Goal: Transaction & Acquisition: Book appointment/travel/reservation

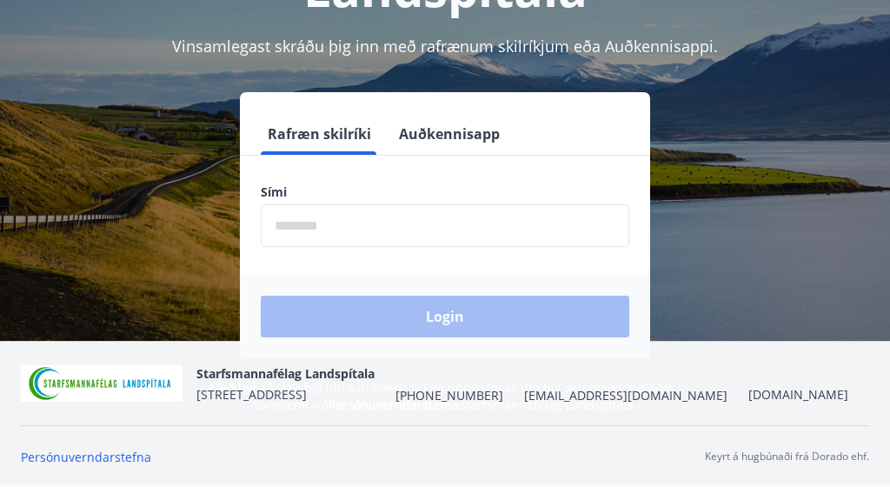
scroll to position [216, 0]
click at [362, 272] on form "Rafræn skilríki Auðkennisapp Sími ​ Login" at bounding box center [445, 235] width 410 height 245
click at [291, 245] on input "phone" at bounding box center [445, 225] width 369 height 43
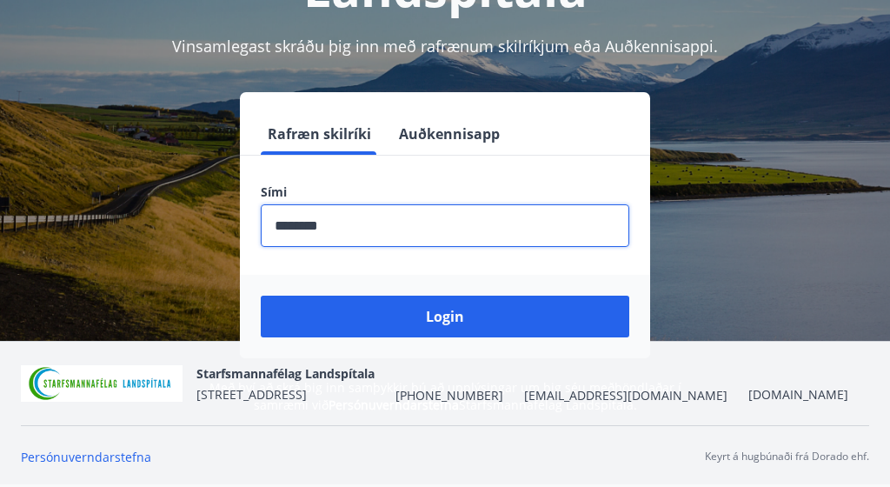
type input "********"
click at [445, 316] on button "Login" at bounding box center [445, 316] width 369 height 42
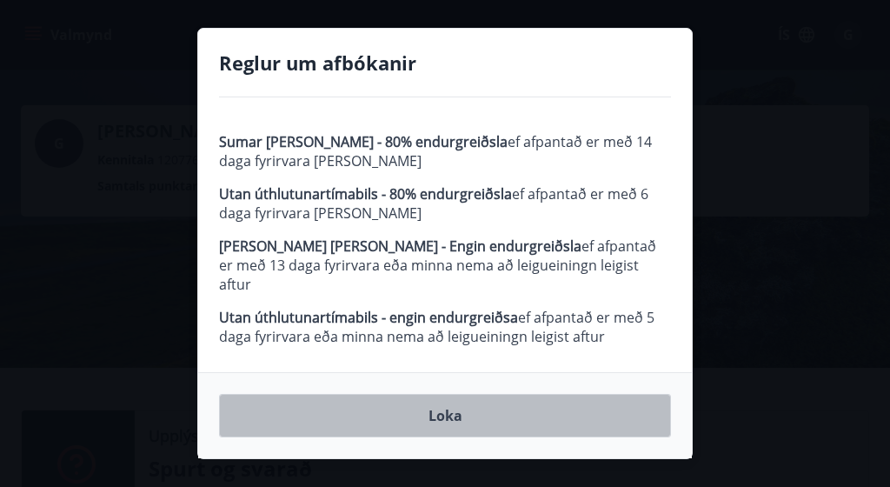
click at [355, 424] on button "Loka" at bounding box center [445, 415] width 452 height 43
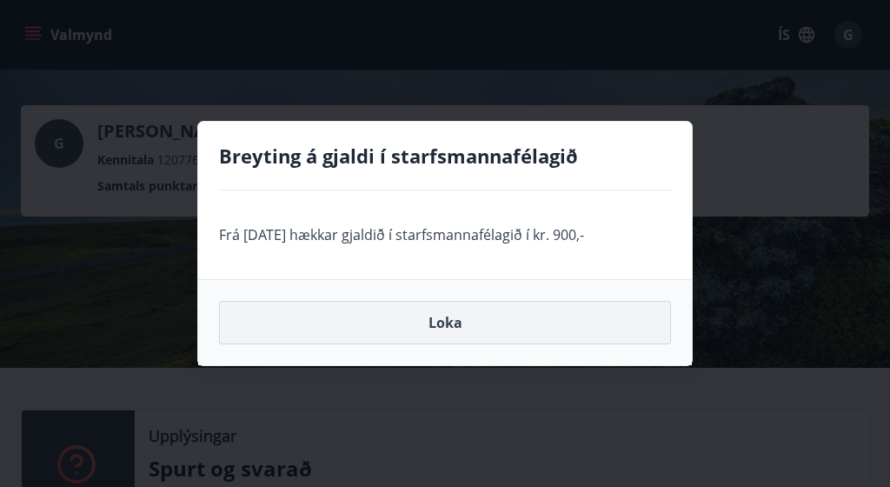
click at [411, 343] on button "Loka" at bounding box center [445, 322] width 452 height 43
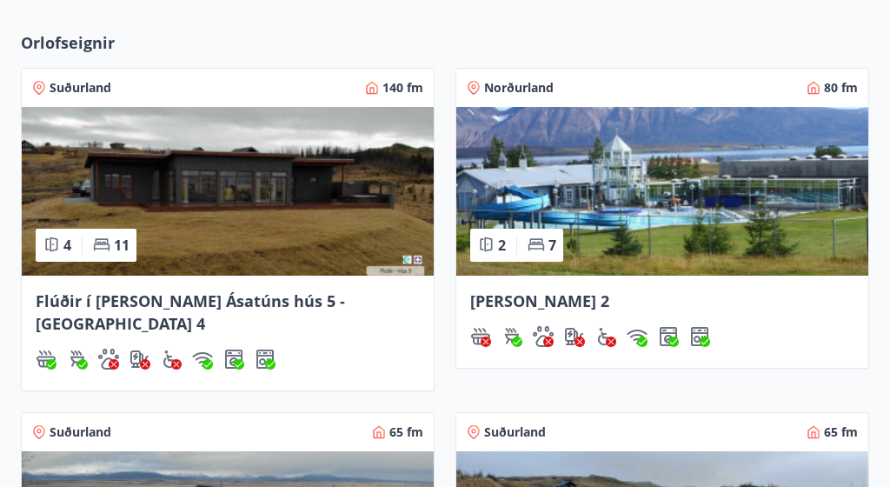
scroll to position [541, 0]
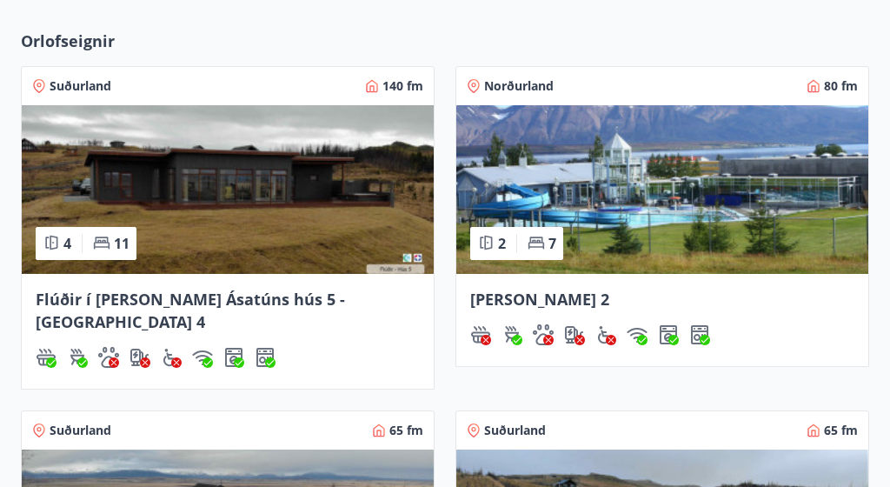
click at [325, 236] on img at bounding box center [228, 189] width 412 height 169
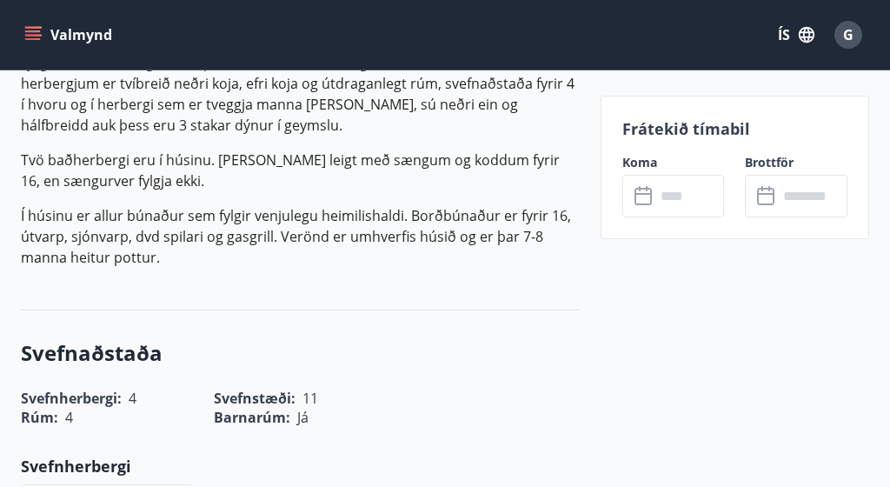
scroll to position [554, 0]
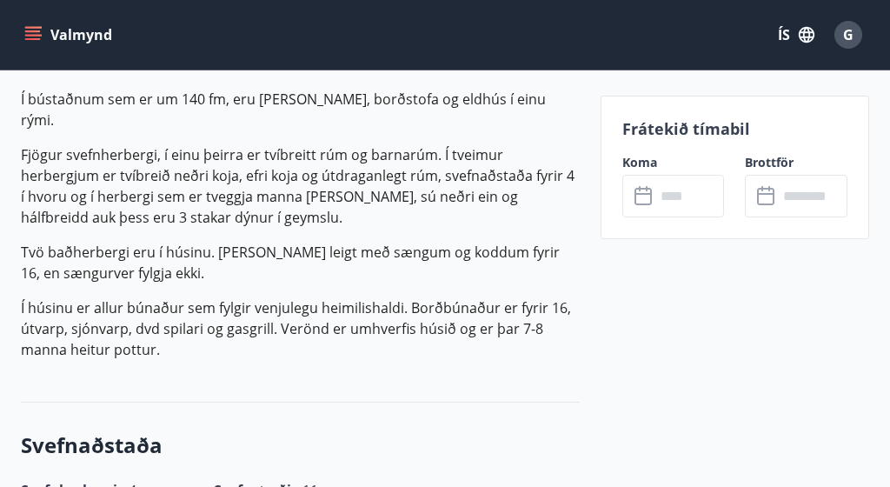
click at [641, 199] on icon at bounding box center [644, 196] width 21 height 21
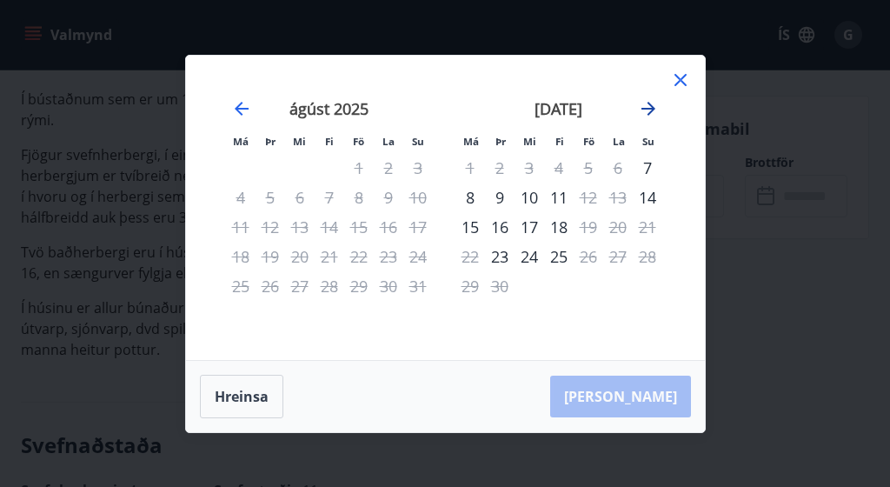
click at [654, 110] on icon "Move forward to switch to the next month." at bounding box center [648, 109] width 14 height 14
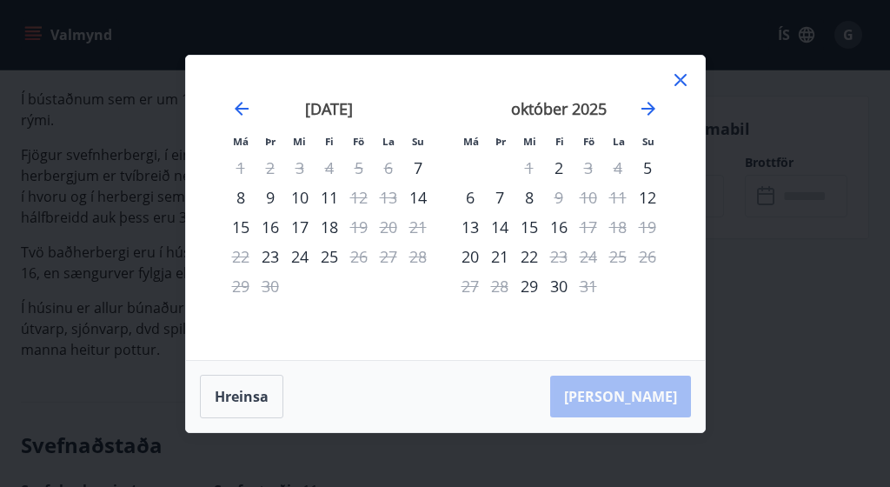
click at [676, 80] on icon at bounding box center [680, 80] width 21 height 21
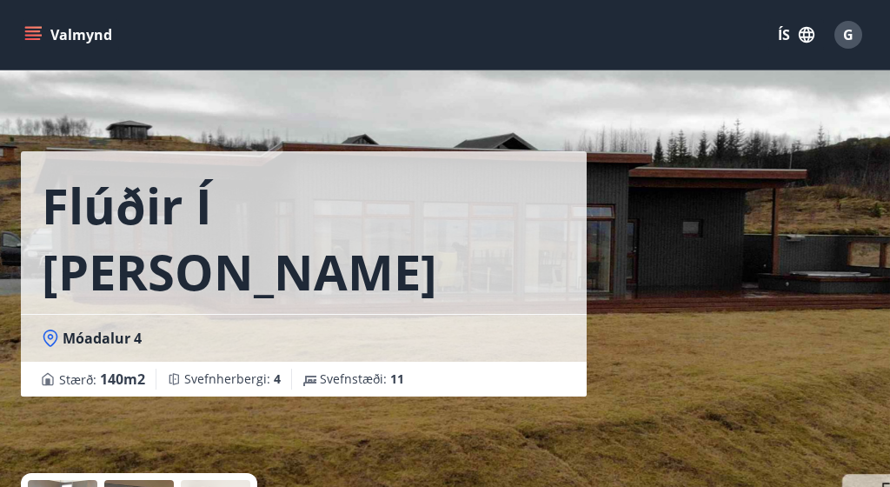
scroll to position [0, 0]
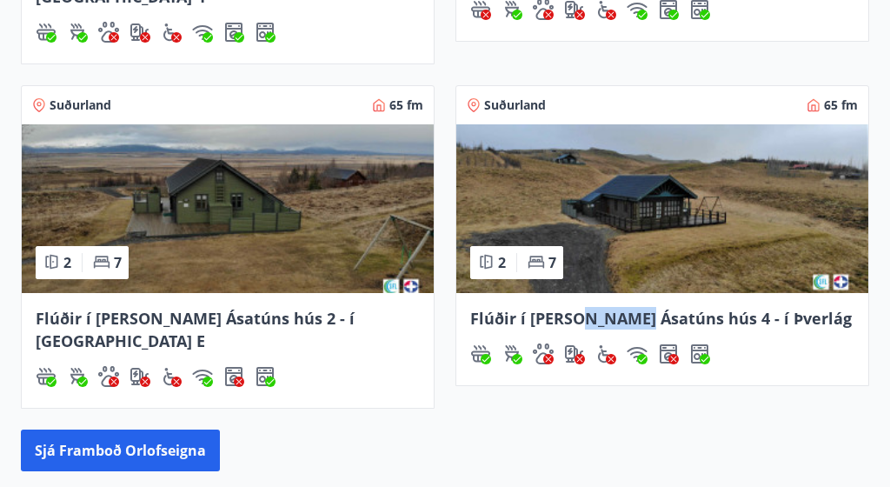
scroll to position [869, 0]
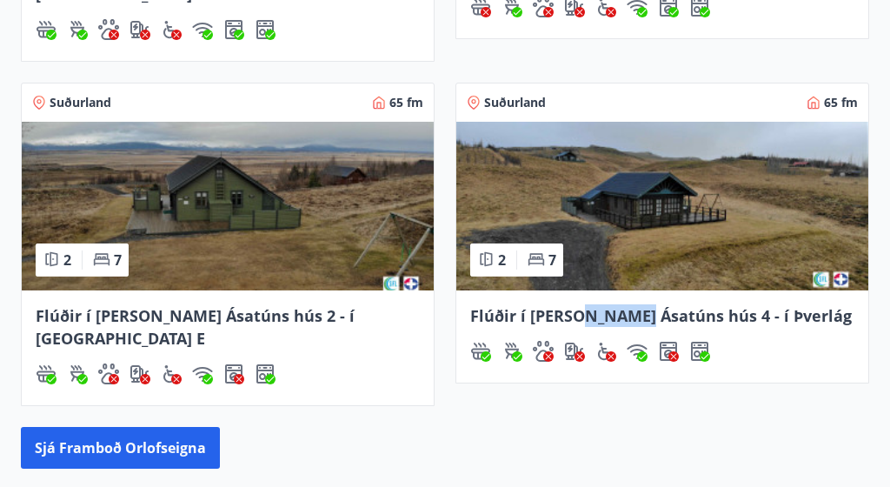
click at [287, 220] on img at bounding box center [228, 206] width 412 height 169
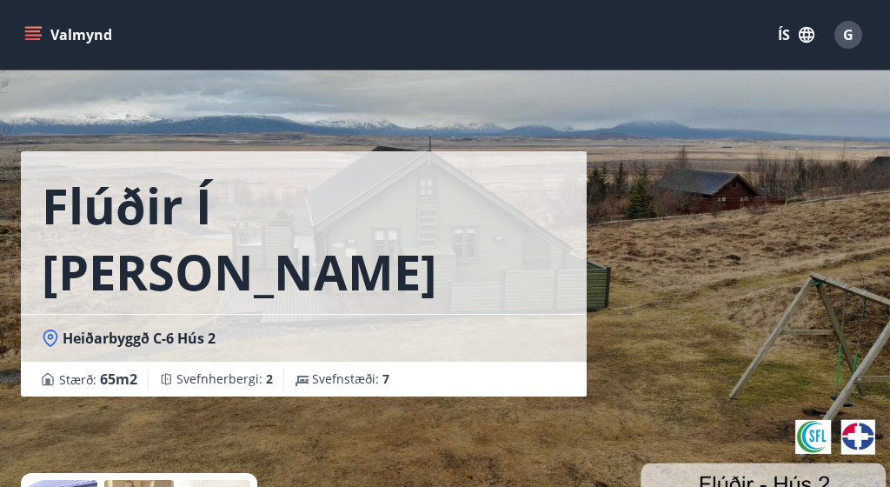
click at [667, 183] on div "Flúðir í [PERSON_NAME] Ásatúns hús 2 - í [GEOGRAPHIC_DATA] E Heiðarbyggð C-6 Hú…" at bounding box center [445, 260] width 848 height 521
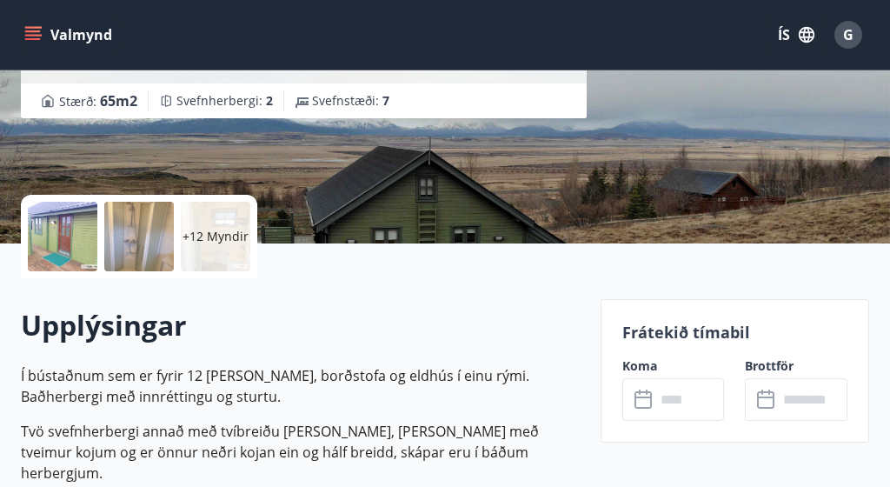
scroll to position [279, 0]
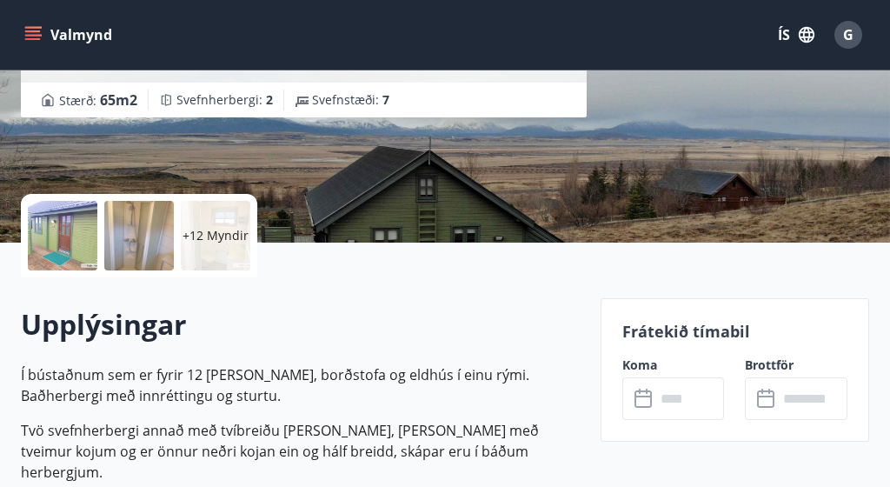
click at [652, 394] on icon at bounding box center [644, 398] width 21 height 21
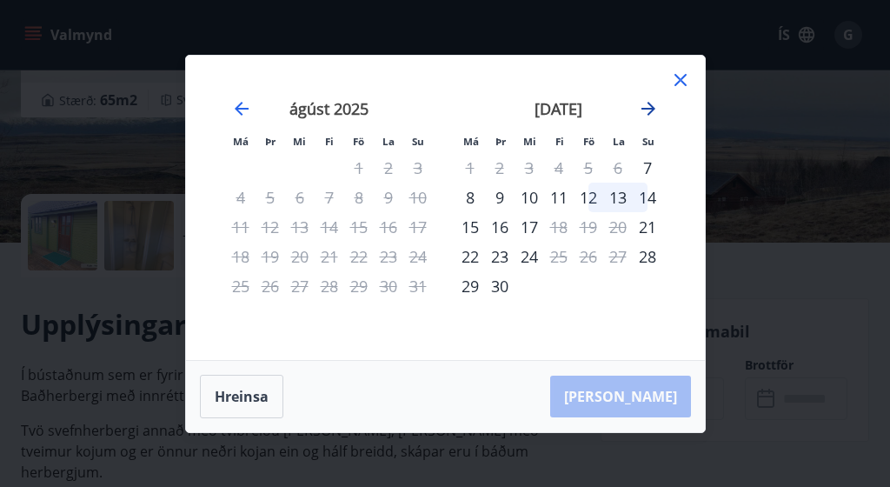
click at [648, 109] on icon "Move forward to switch to the next month." at bounding box center [648, 109] width 14 height 14
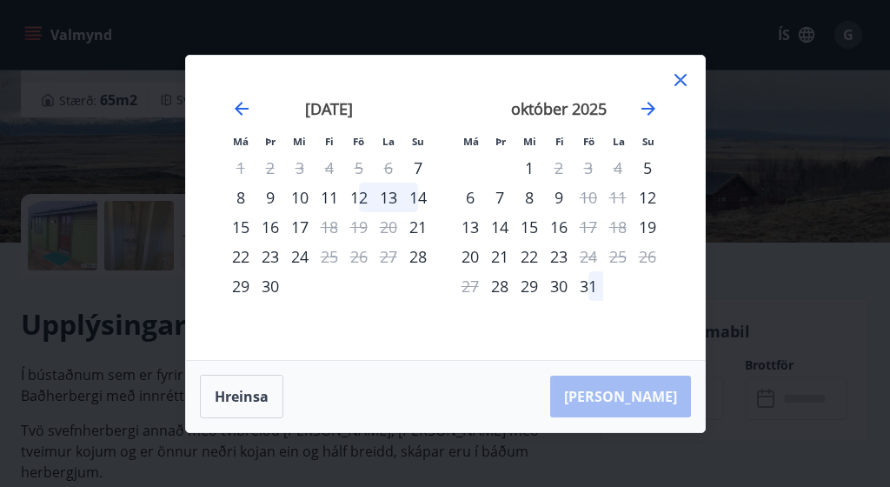
click at [674, 83] on icon at bounding box center [680, 80] width 21 height 21
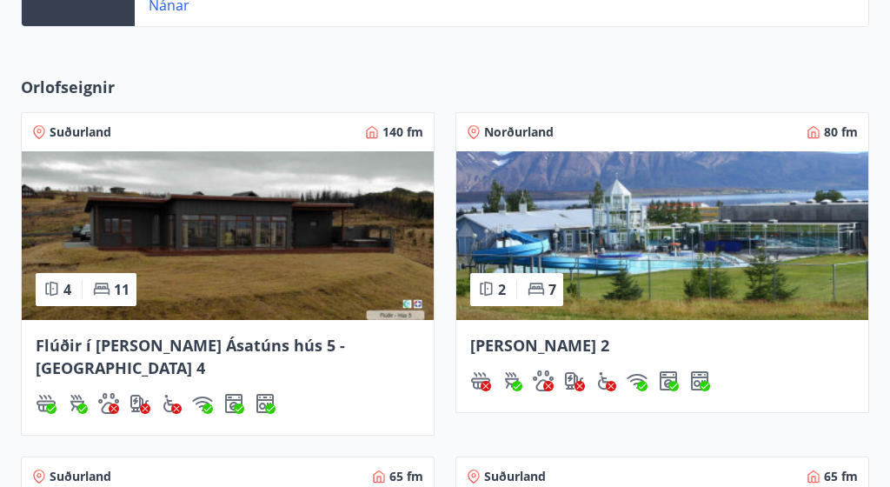
scroll to position [644, 0]
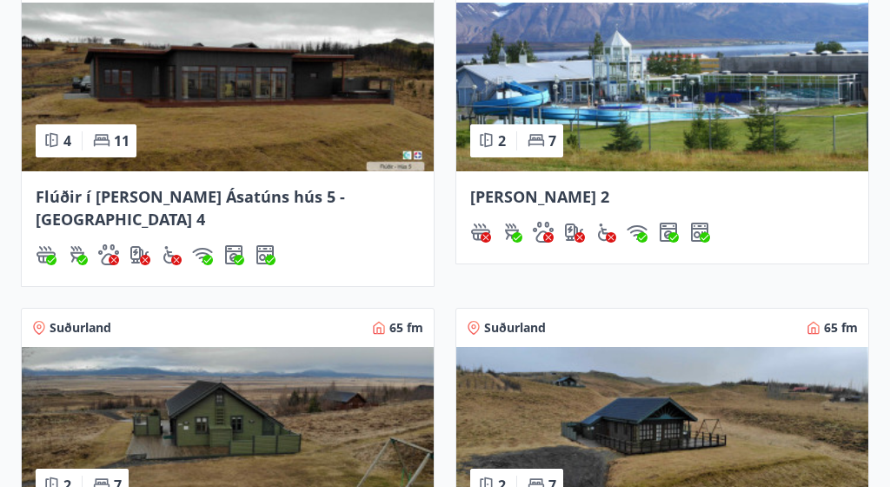
click at [611, 448] on img at bounding box center [662, 431] width 412 height 169
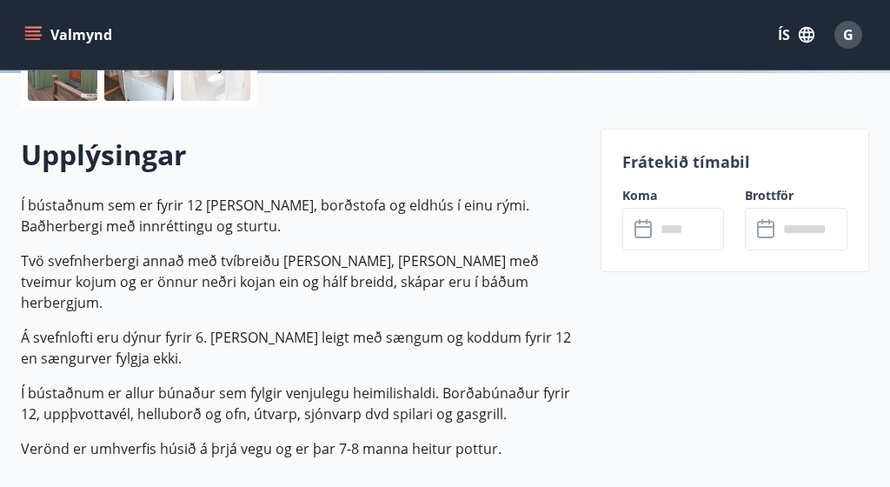
scroll to position [458, 0]
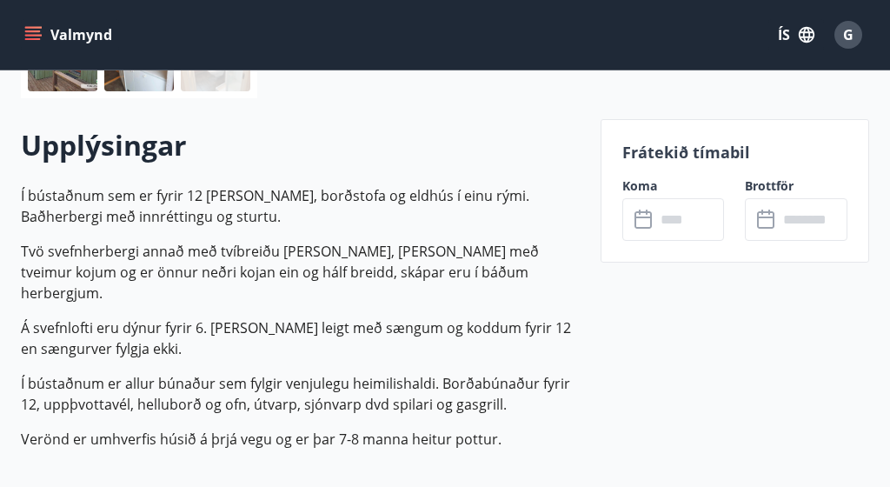
click at [639, 222] on icon at bounding box center [644, 219] width 21 height 21
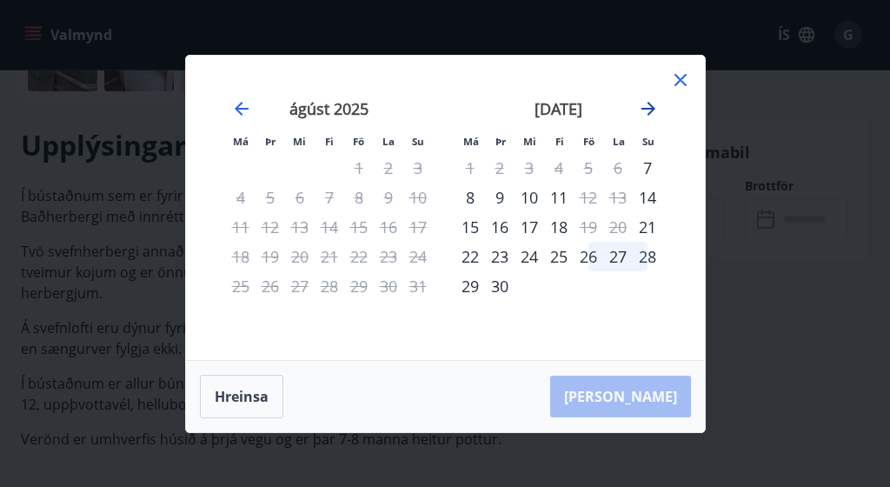
click at [647, 110] on icon "Move forward to switch to the next month." at bounding box center [648, 108] width 21 height 21
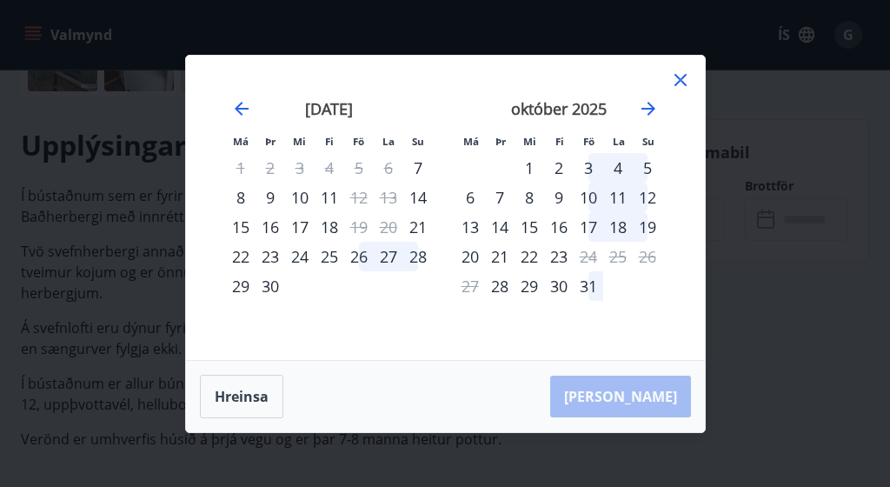
click at [681, 77] on icon at bounding box center [680, 80] width 12 height 12
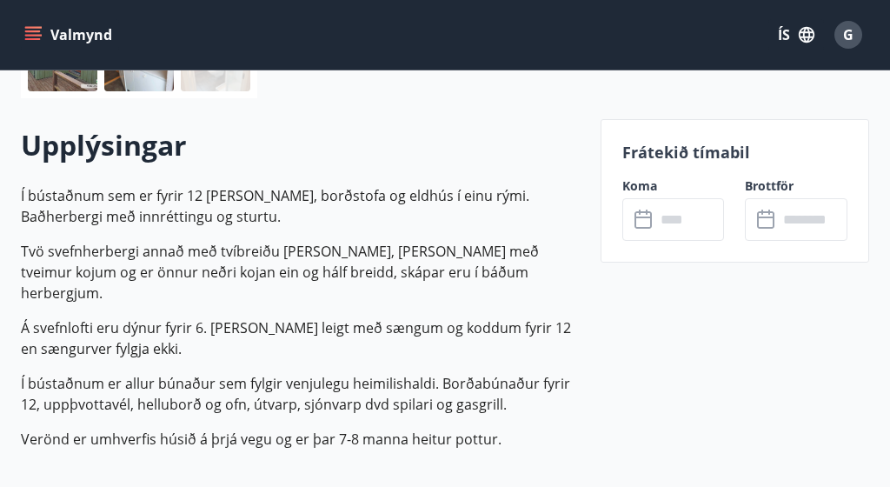
click at [642, 216] on icon at bounding box center [642, 217] width 17 height 2
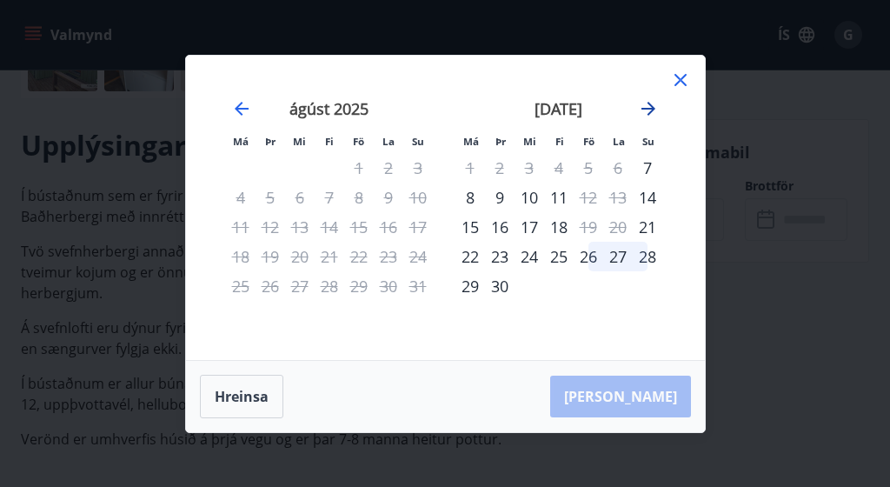
click at [655, 99] on icon "Move forward to switch to the next month." at bounding box center [648, 108] width 21 height 21
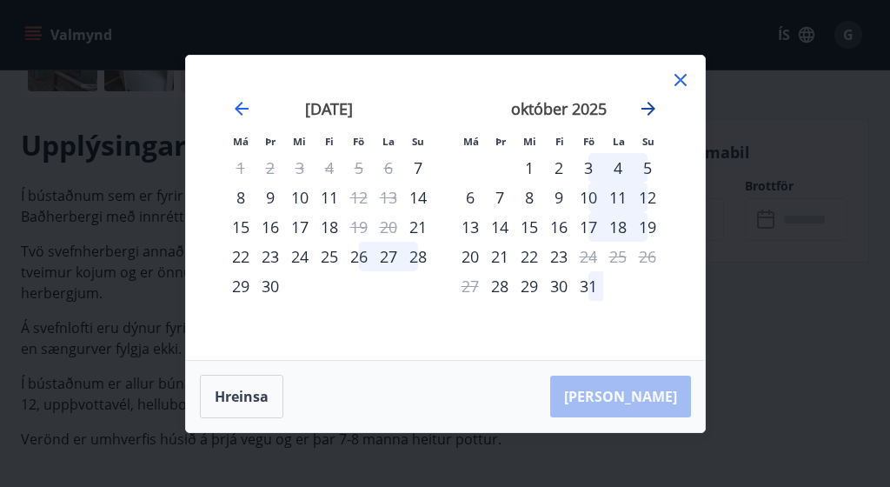
click at [655, 102] on icon "Move forward to switch to the next month." at bounding box center [648, 108] width 21 height 21
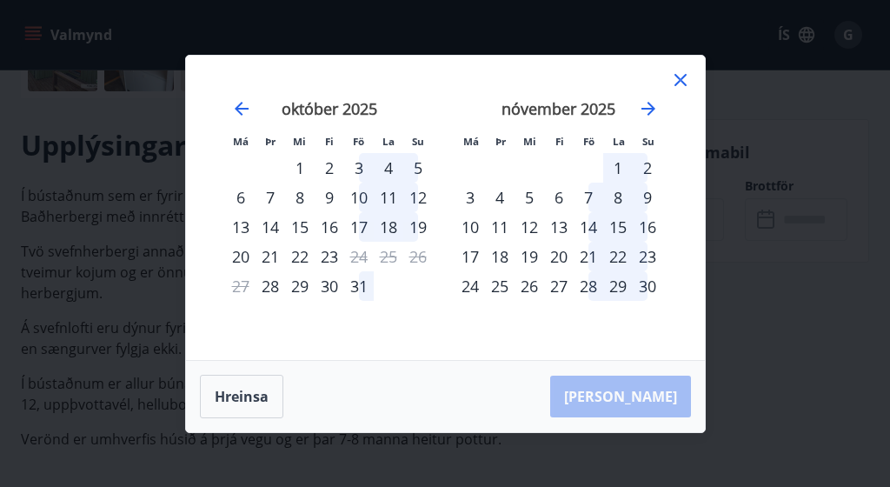
click at [675, 86] on icon at bounding box center [680, 80] width 21 height 21
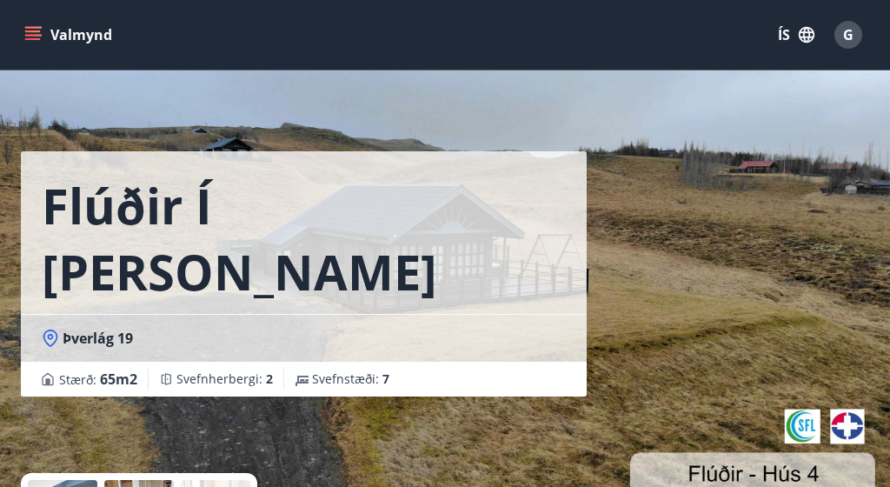
scroll to position [0, 0]
click at [74, 44] on button "Valmynd" at bounding box center [70, 34] width 98 height 31
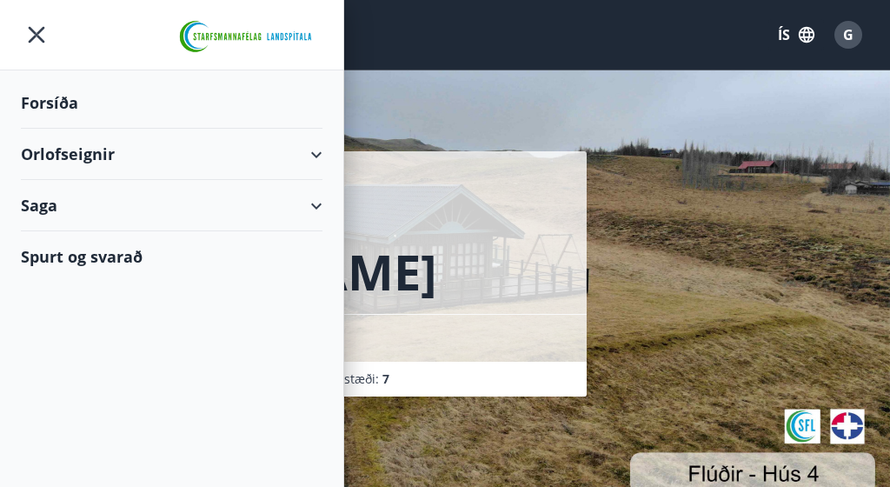
click at [119, 156] on div "Orlofseignir" at bounding box center [172, 154] width 302 height 51
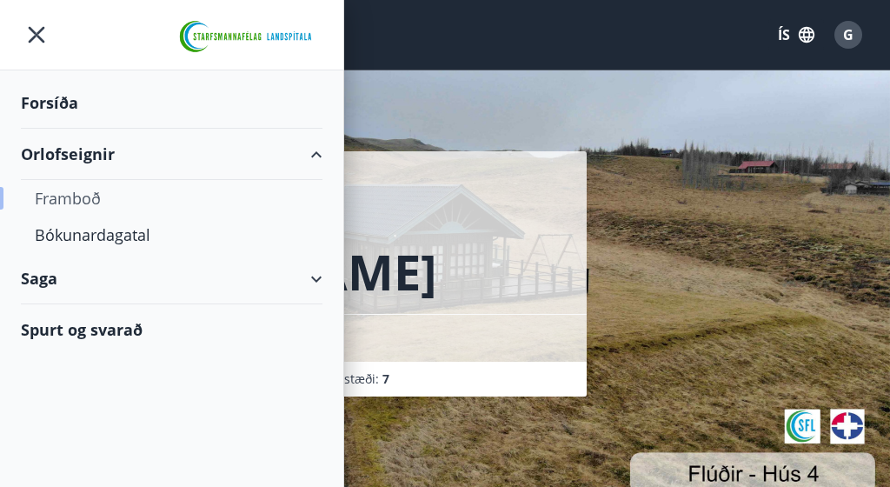
click at [91, 204] on div "Framboð" at bounding box center [172, 198] width 274 height 37
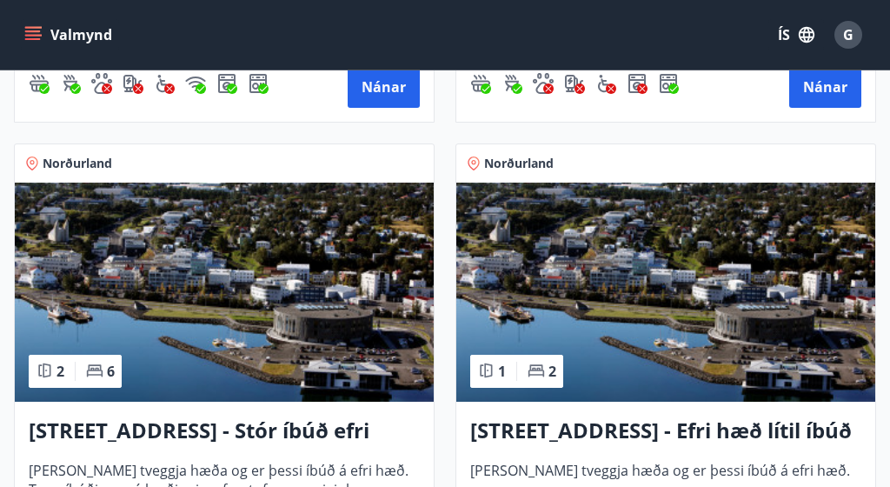
scroll to position [2199, 0]
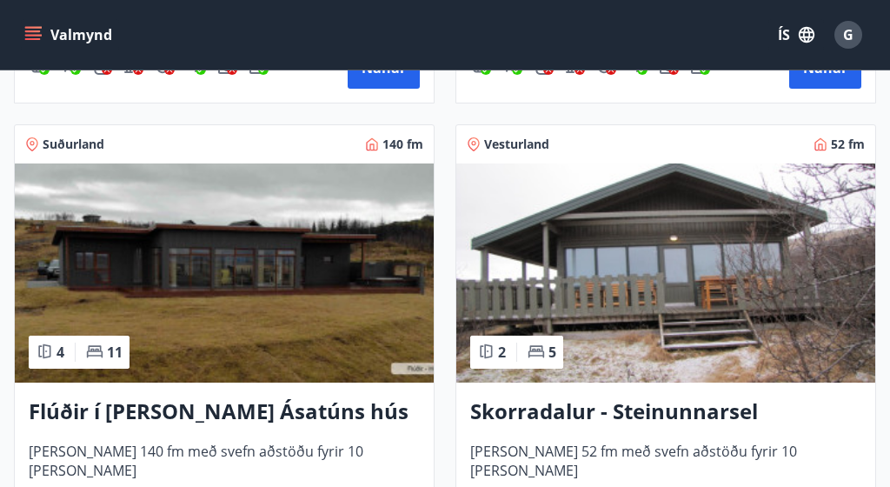
click at [665, 294] on img at bounding box center [665, 272] width 419 height 219
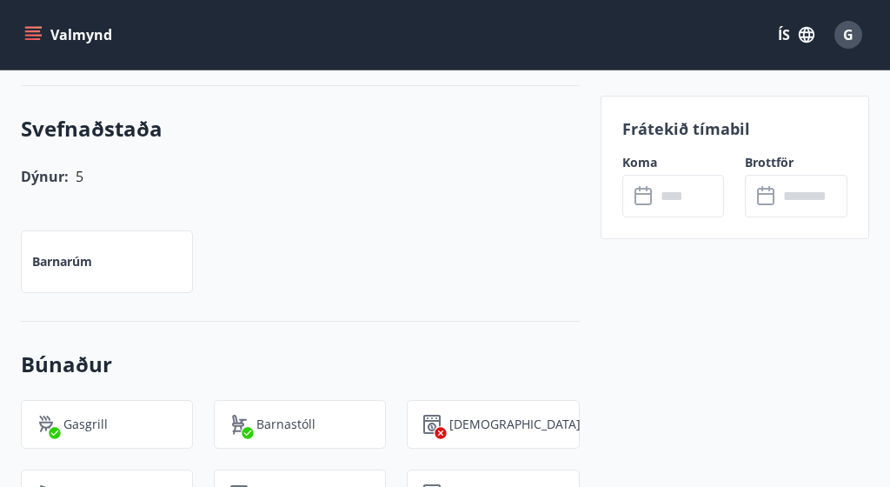
scroll to position [1435, 0]
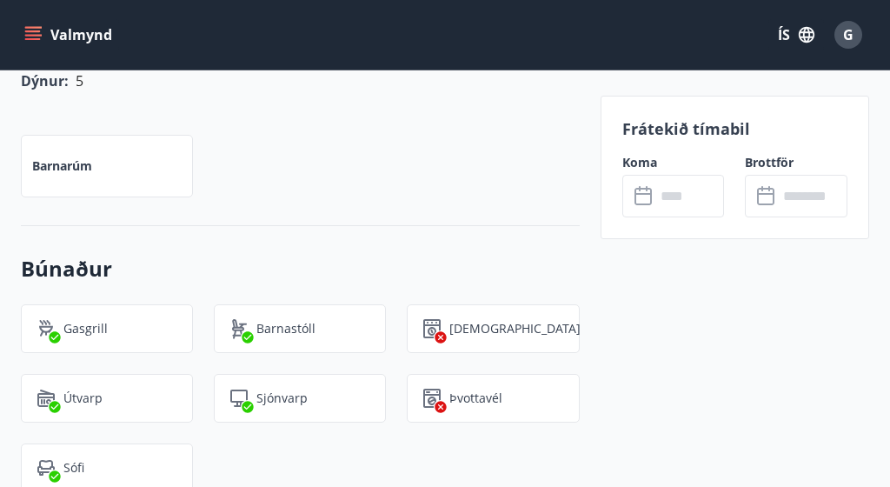
click at [645, 192] on icon at bounding box center [644, 196] width 21 height 21
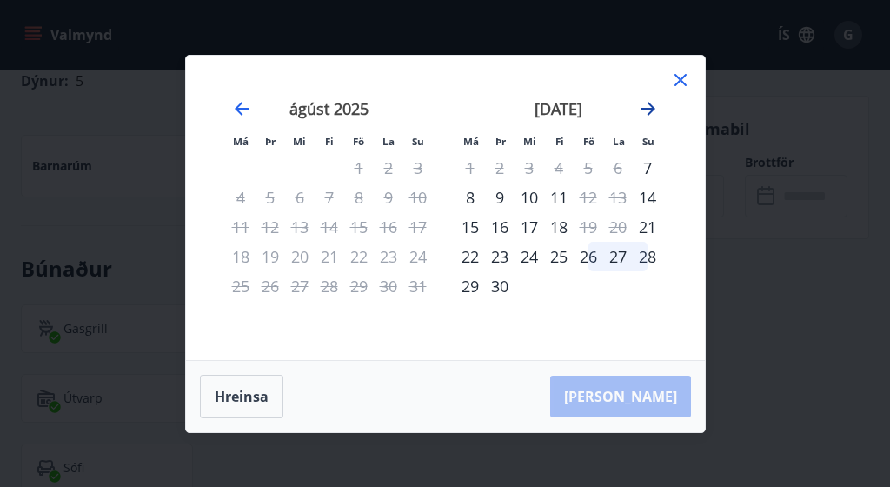
click at [652, 103] on icon "Move forward to switch to the next month." at bounding box center [648, 108] width 21 height 21
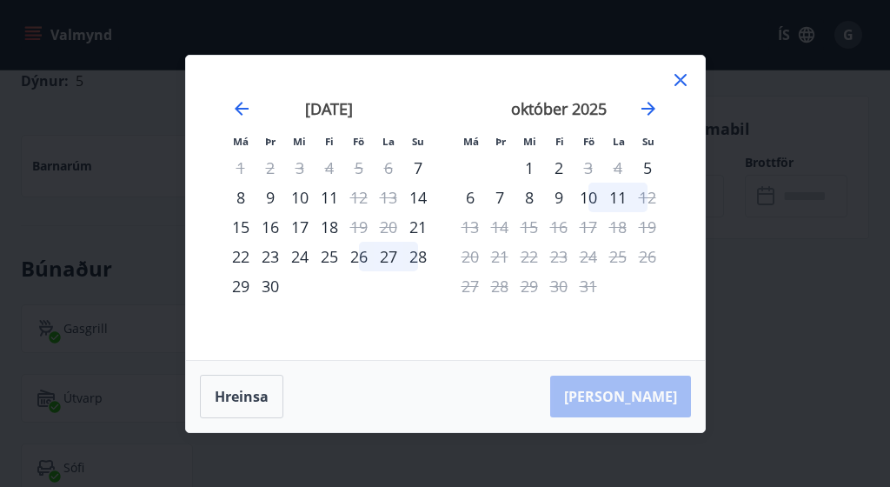
click at [675, 79] on icon at bounding box center [680, 80] width 21 height 21
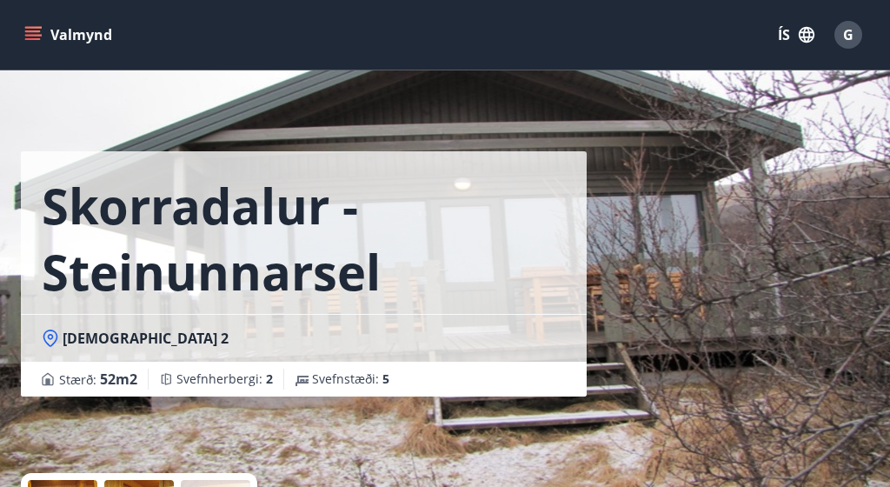
scroll to position [0, 0]
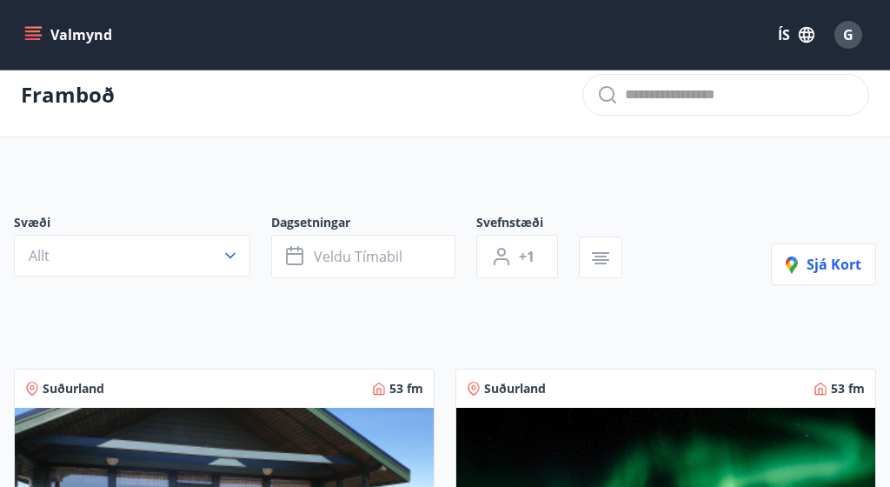
scroll to position [17, 0]
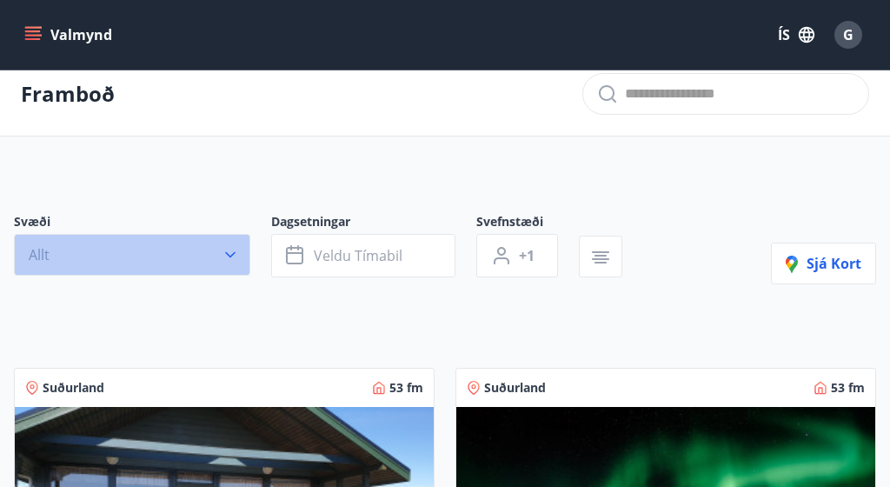
click at [231, 251] on icon "button" at bounding box center [230, 254] width 17 height 17
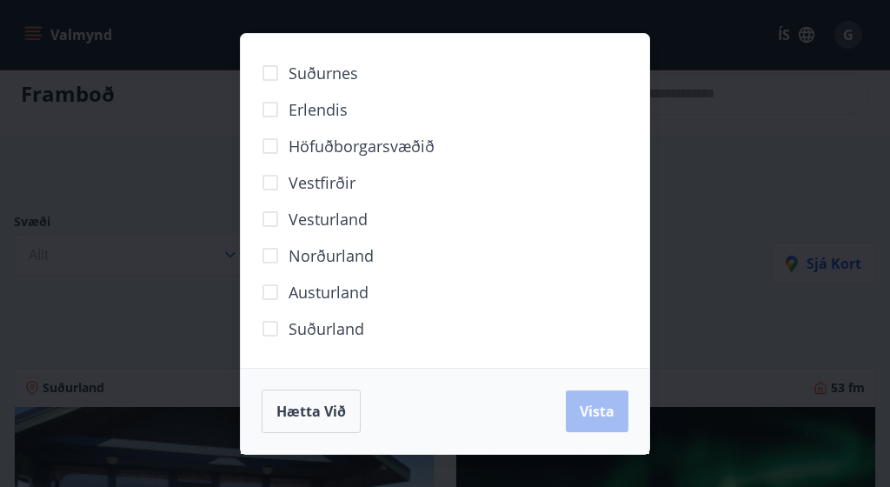
click at [200, 272] on div "Suðurnes Erlendis Höfuðborgarsvæðið [GEOGRAPHIC_DATA] [GEOGRAPHIC_DATA] [GEOGRA…" at bounding box center [445, 243] width 890 height 487
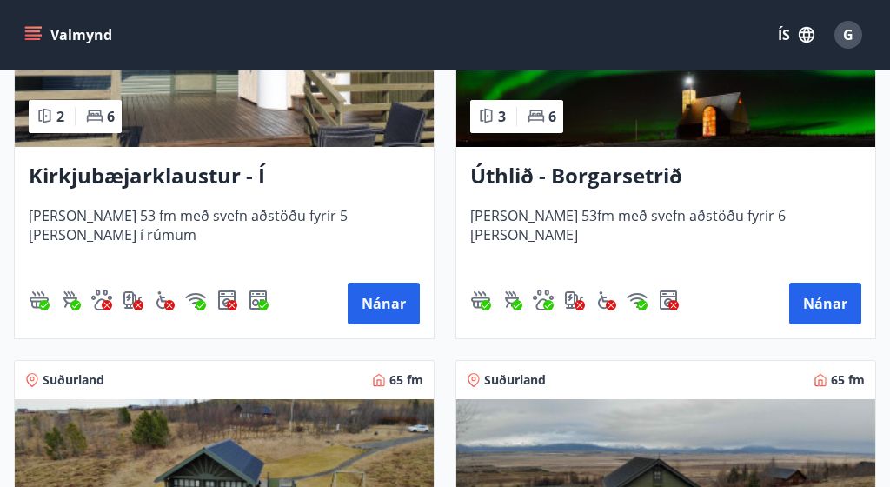
scroll to position [455, 0]
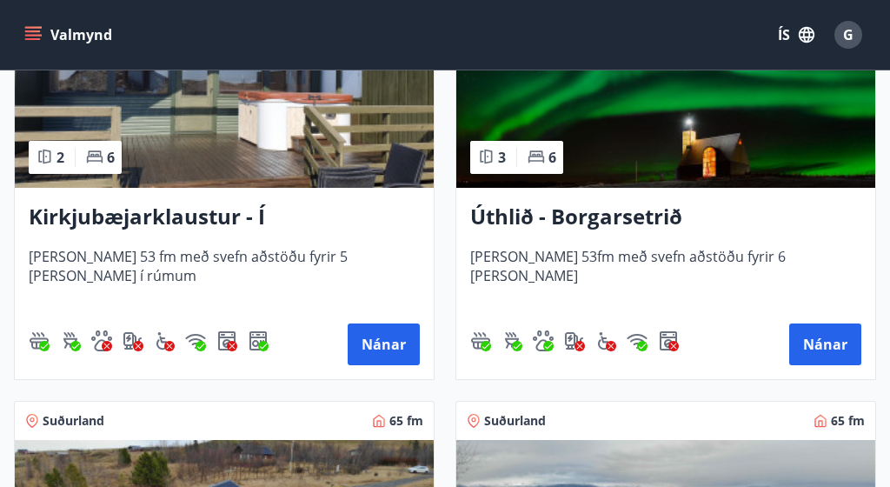
click at [554, 172] on div "3 6" at bounding box center [516, 157] width 93 height 33
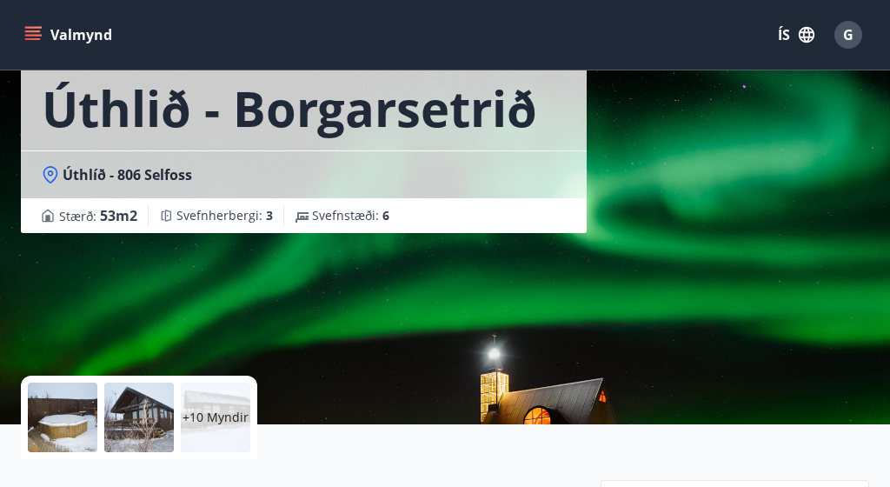
scroll to position [425, 0]
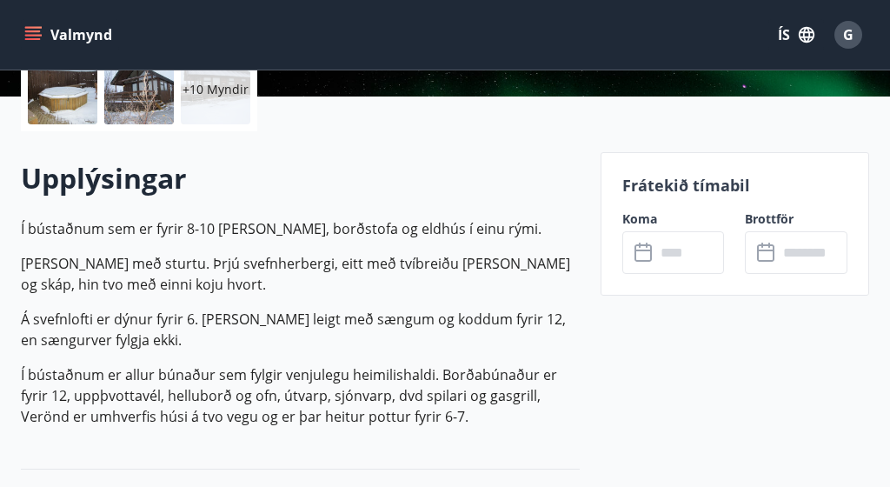
click at [641, 258] on icon at bounding box center [644, 252] width 21 height 21
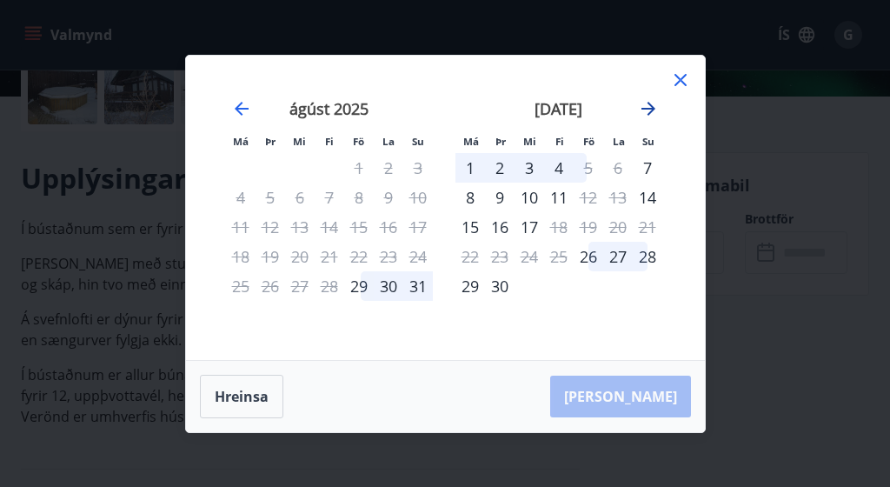
click at [654, 100] on icon "Move forward to switch to the next month." at bounding box center [648, 108] width 21 height 21
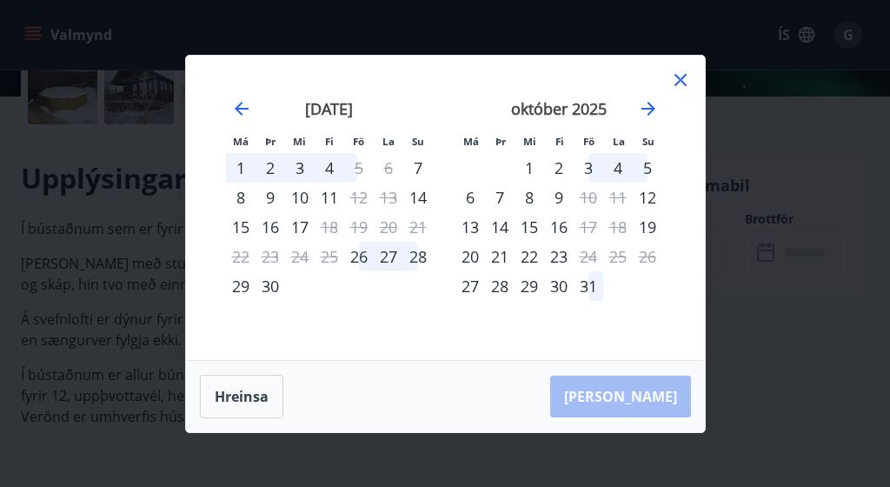
click at [670, 77] on icon at bounding box center [680, 80] width 21 height 21
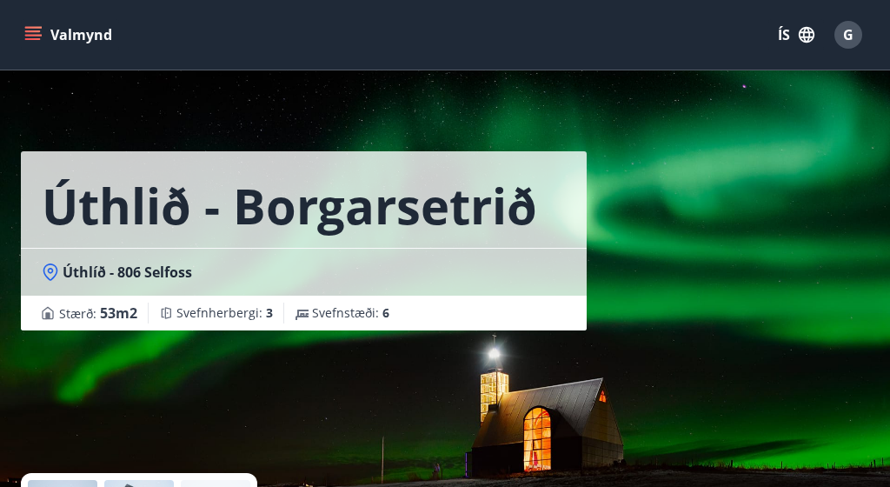
scroll to position [0, 0]
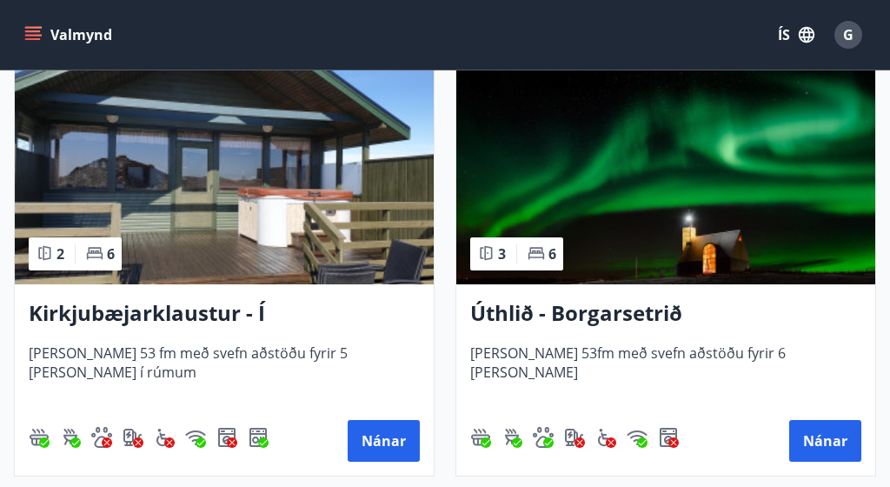
scroll to position [362, 0]
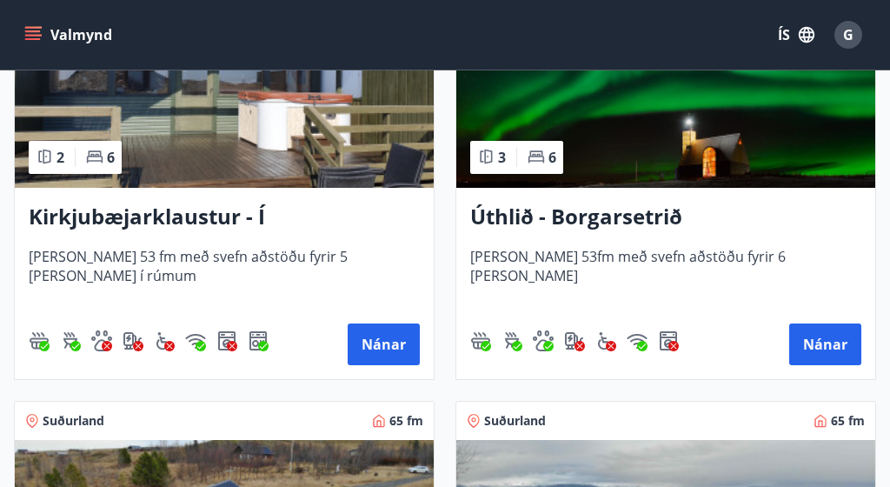
click at [329, 134] on img at bounding box center [224, 78] width 419 height 219
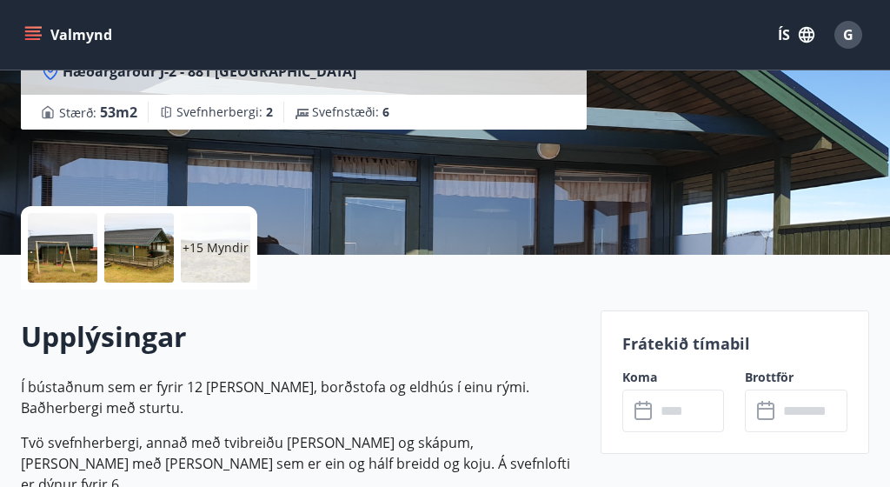
scroll to position [373, 0]
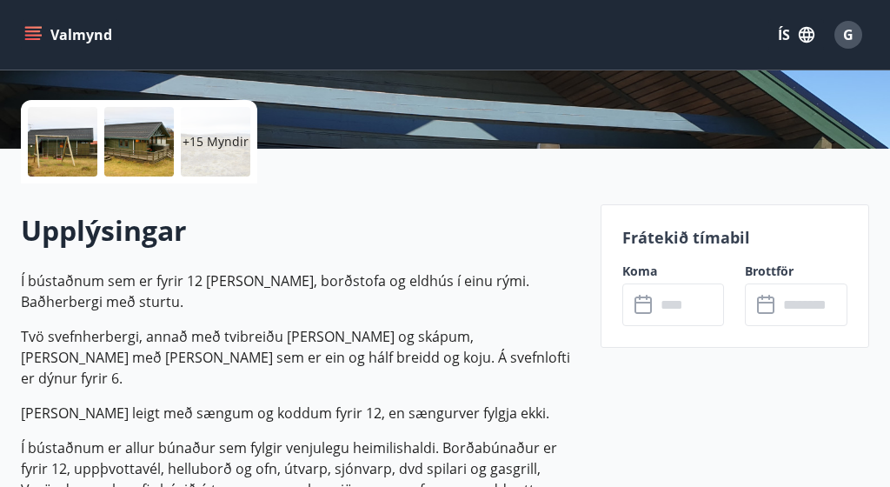
click at [641, 308] on icon at bounding box center [644, 305] width 21 height 21
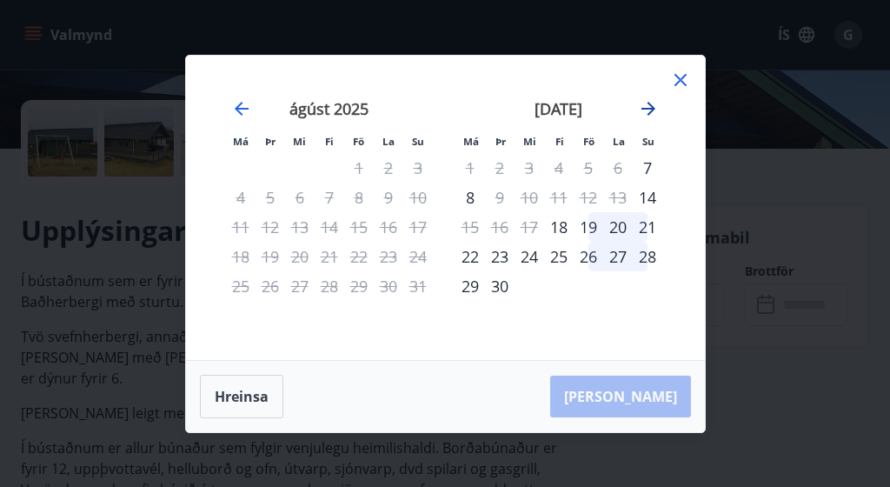
click at [654, 98] on icon "Move forward to switch to the next month." at bounding box center [648, 108] width 21 height 21
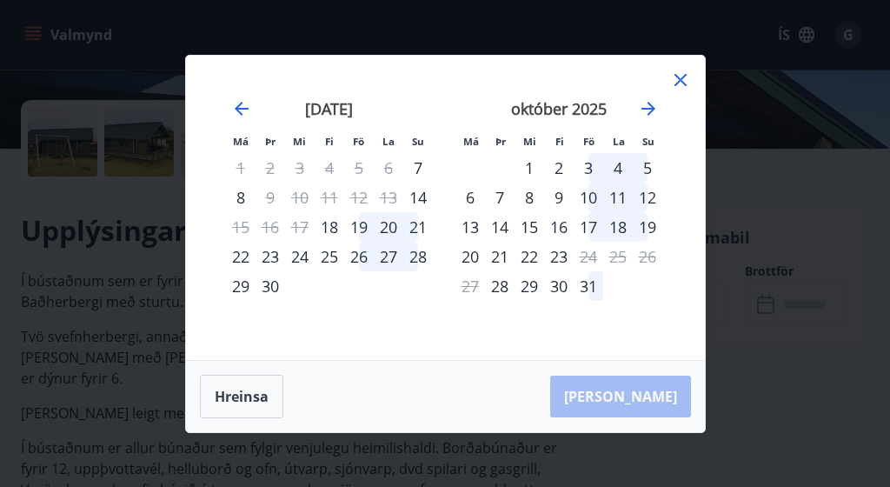
click at [678, 80] on icon at bounding box center [680, 80] width 21 height 21
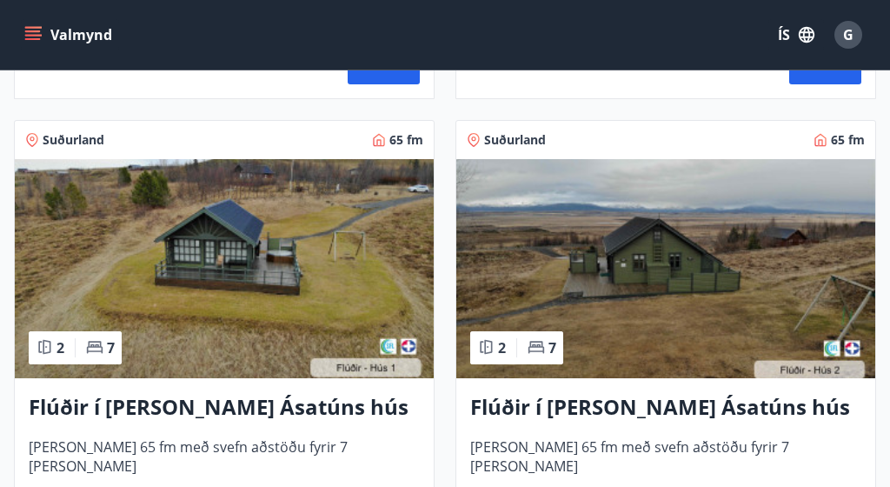
scroll to position [794, 0]
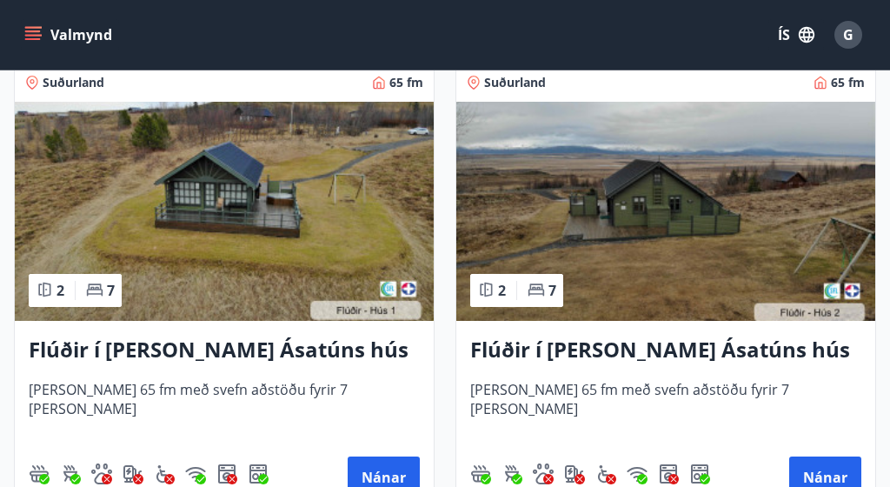
click at [318, 234] on img at bounding box center [224, 211] width 419 height 219
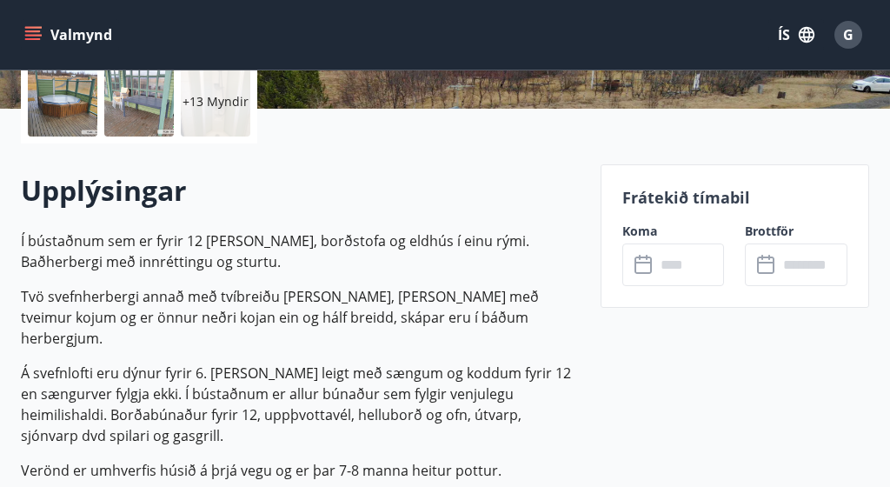
scroll to position [414, 0]
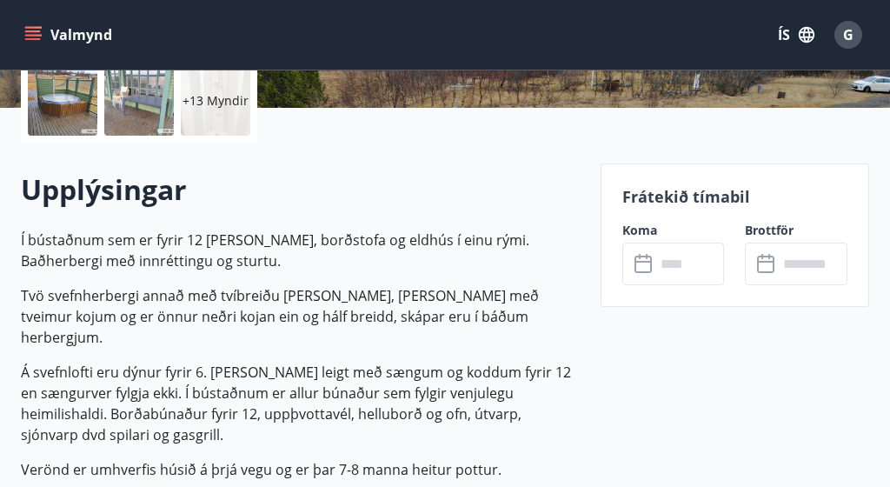
click at [644, 261] on icon at bounding box center [642, 262] width 17 height 2
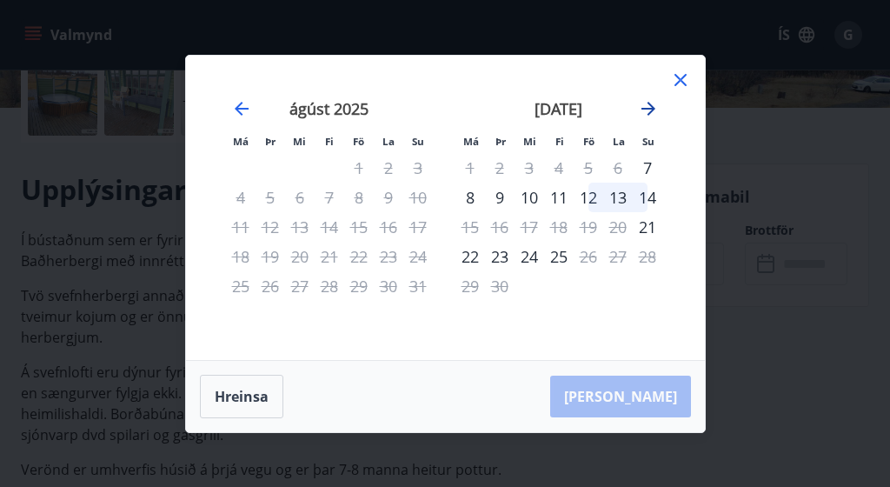
click at [647, 104] on icon "Move forward to switch to the next month." at bounding box center [648, 108] width 21 height 21
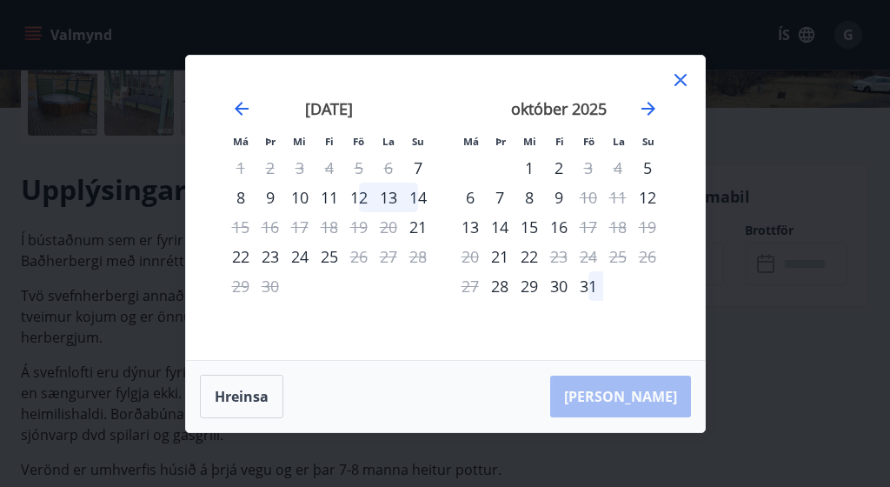
click at [678, 85] on icon at bounding box center [680, 80] width 21 height 21
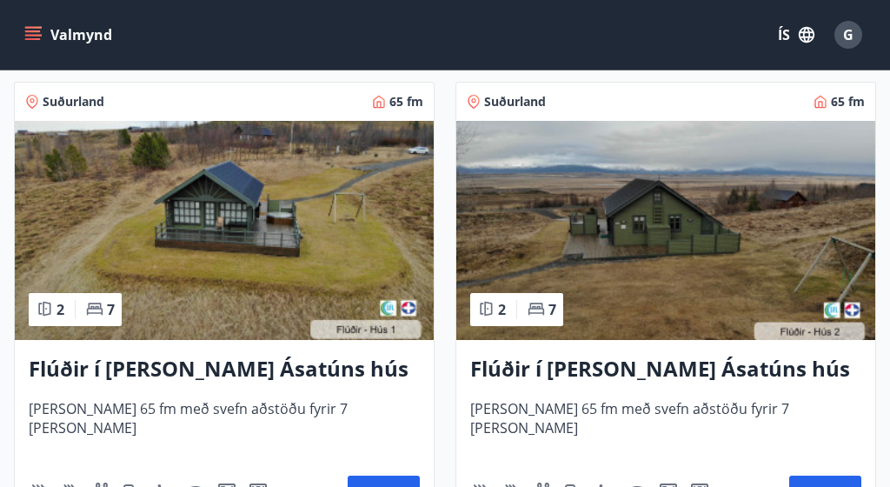
click at [688, 280] on img at bounding box center [665, 230] width 419 height 219
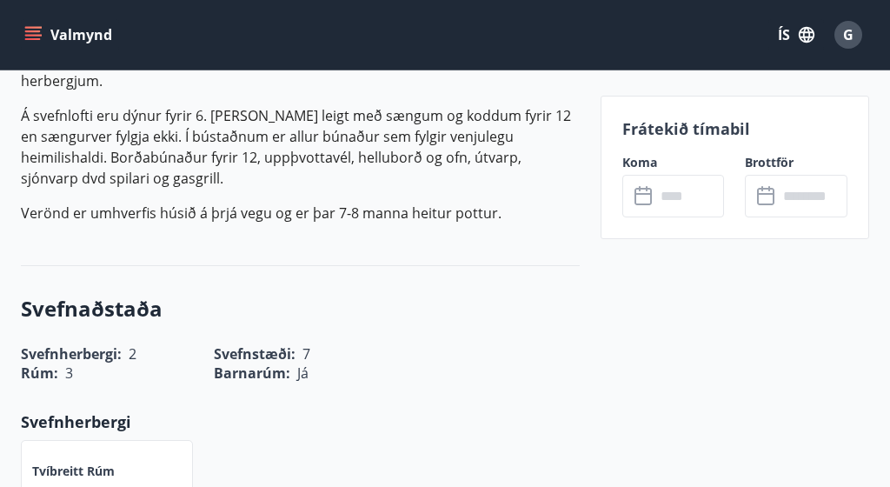
scroll to position [674, 0]
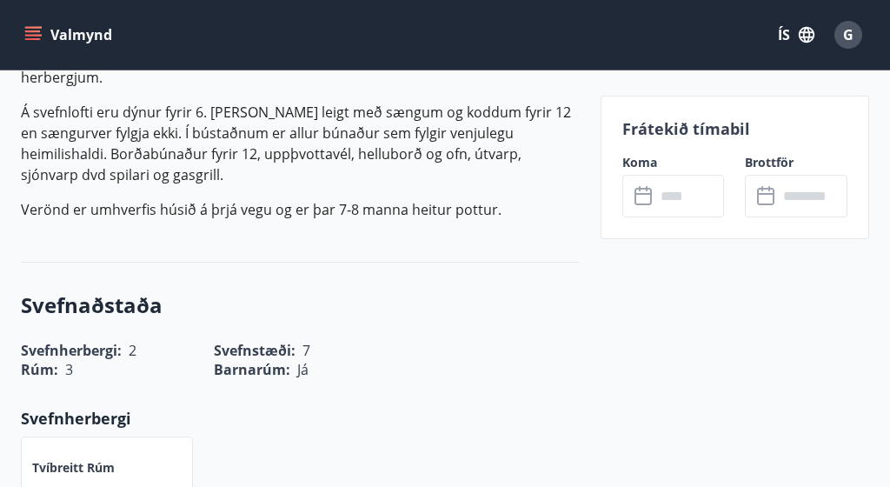
click at [639, 201] on icon at bounding box center [644, 196] width 21 height 21
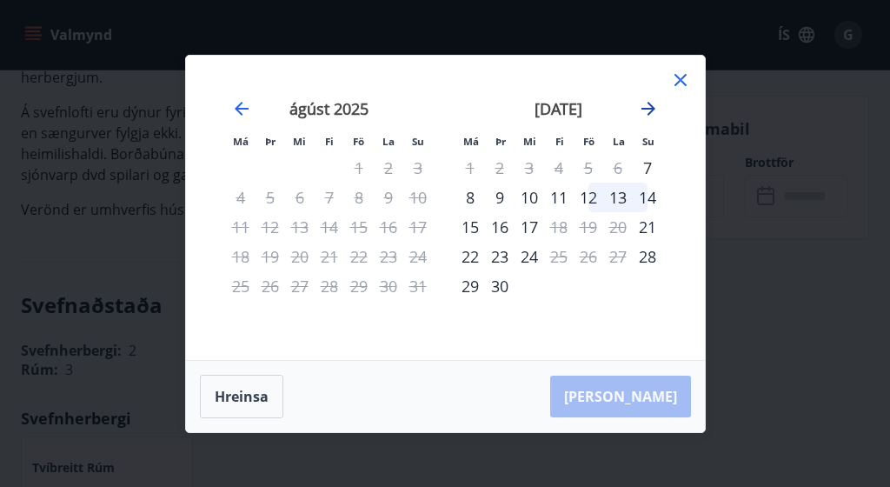
click at [655, 112] on icon "Move forward to switch to the next month." at bounding box center [648, 108] width 21 height 21
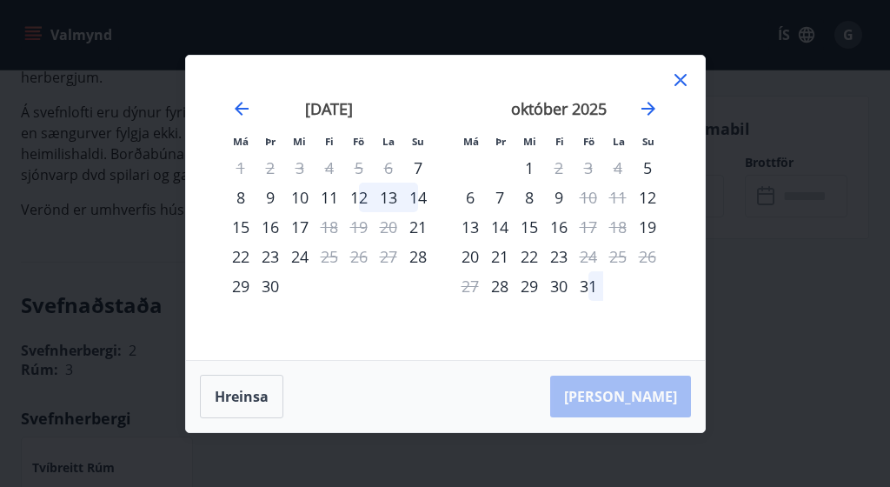
click at [675, 83] on icon at bounding box center [680, 80] width 12 height 12
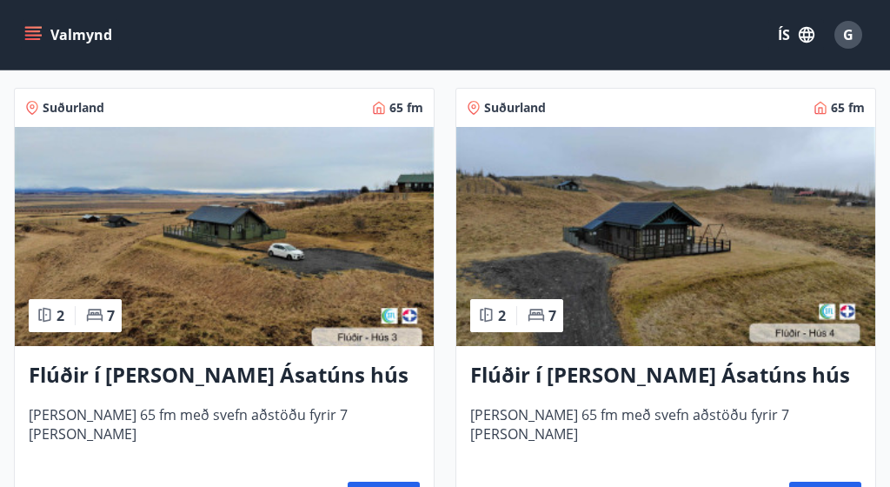
click at [253, 197] on img at bounding box center [224, 236] width 419 height 219
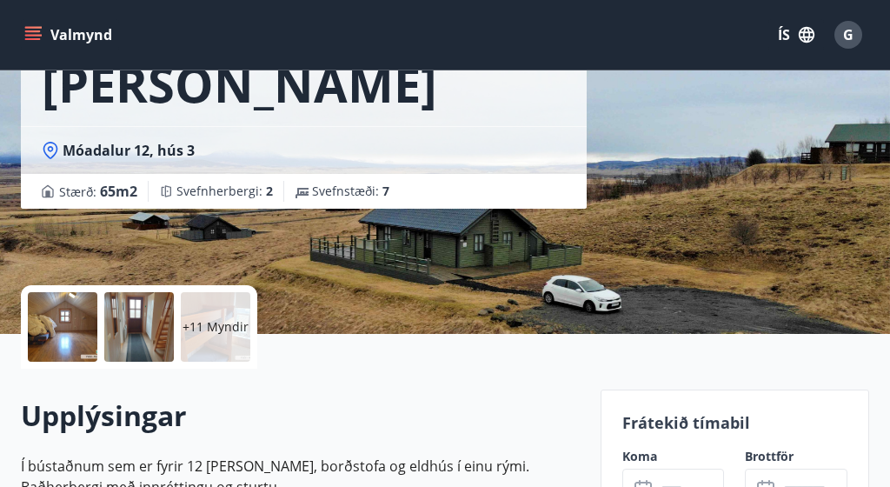
scroll to position [435, 0]
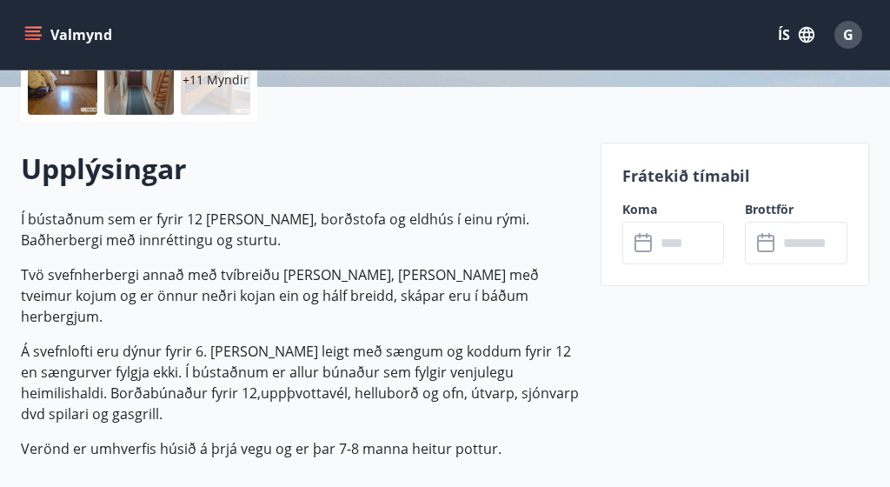
click at [643, 250] on icon at bounding box center [642, 243] width 17 height 17
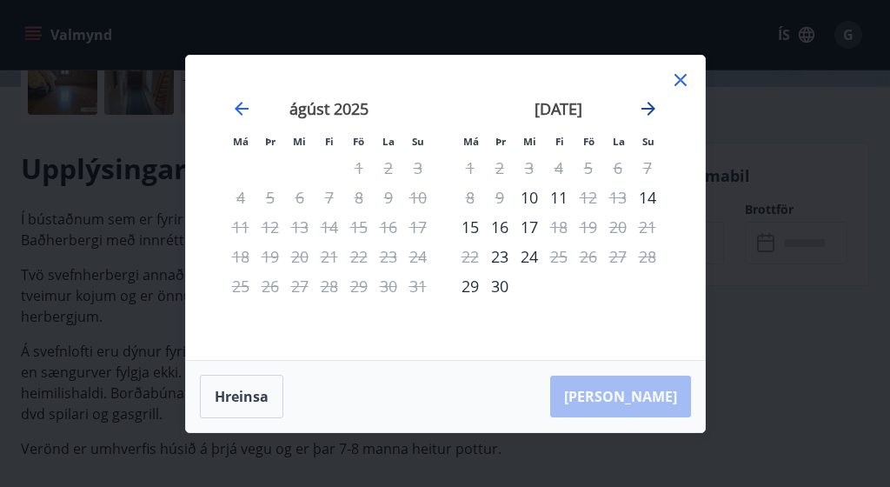
click at [647, 111] on icon "Move forward to switch to the next month." at bounding box center [648, 108] width 21 height 21
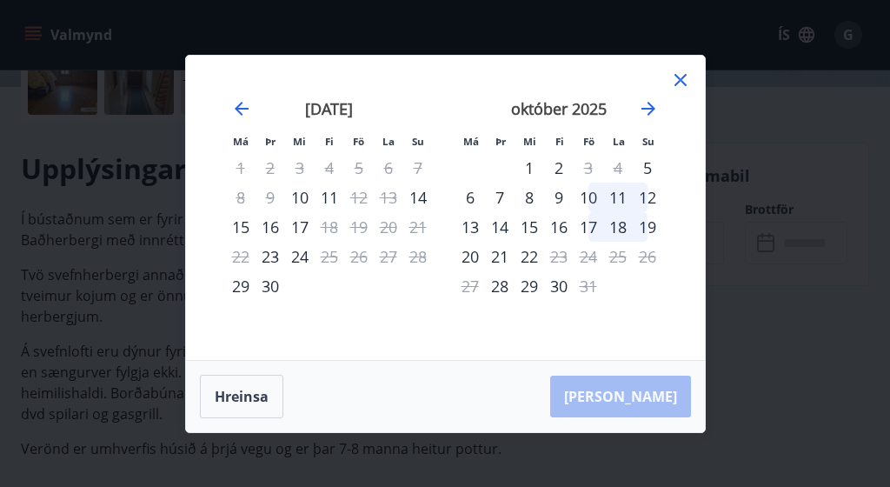
click at [678, 77] on icon at bounding box center [680, 80] width 12 height 12
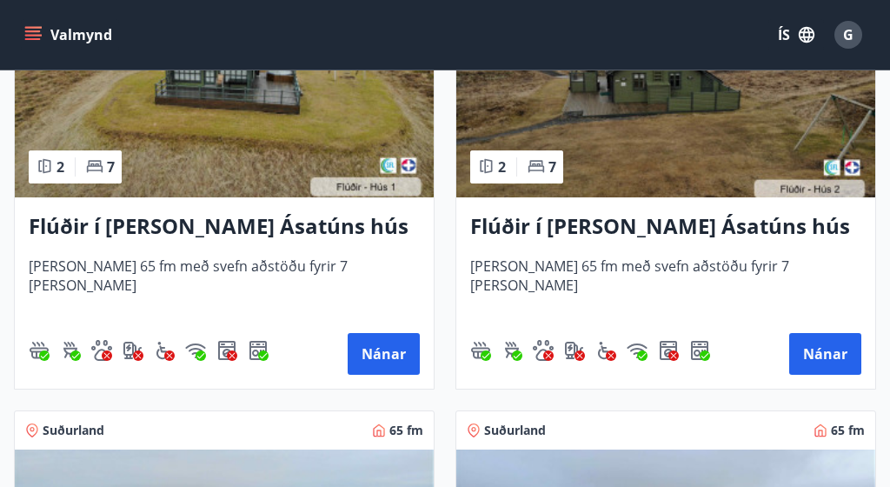
scroll to position [1197, 0]
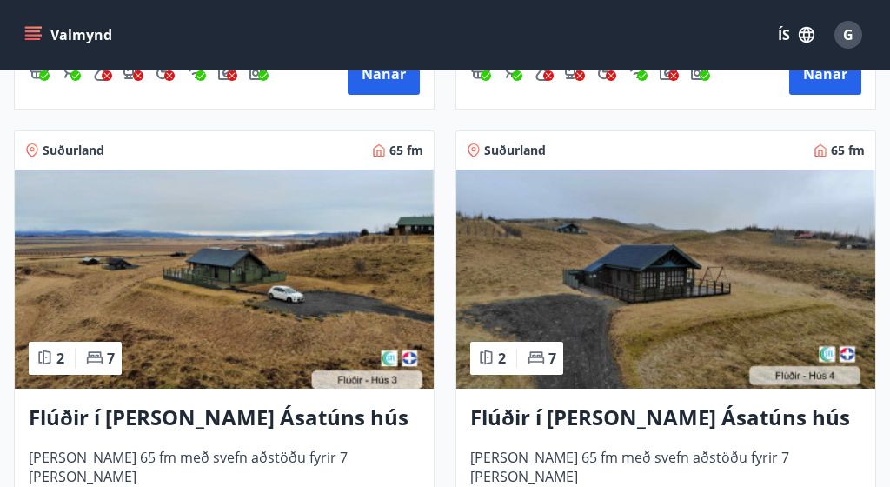
click at [685, 332] on img at bounding box center [665, 278] width 419 height 219
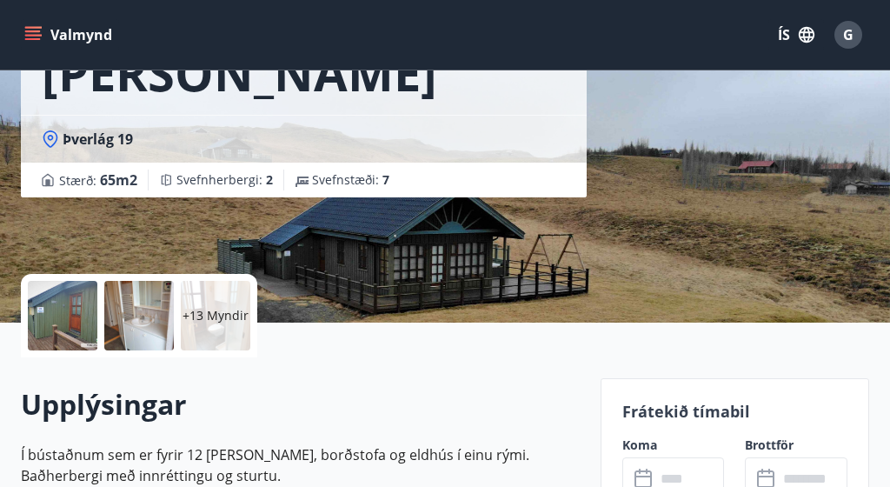
scroll to position [305, 0]
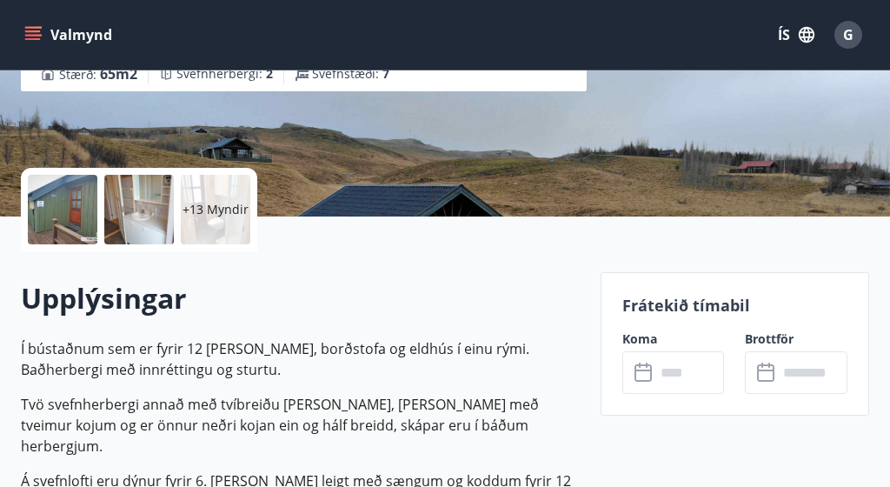
click at [635, 388] on div "​ ​" at bounding box center [673, 372] width 103 height 43
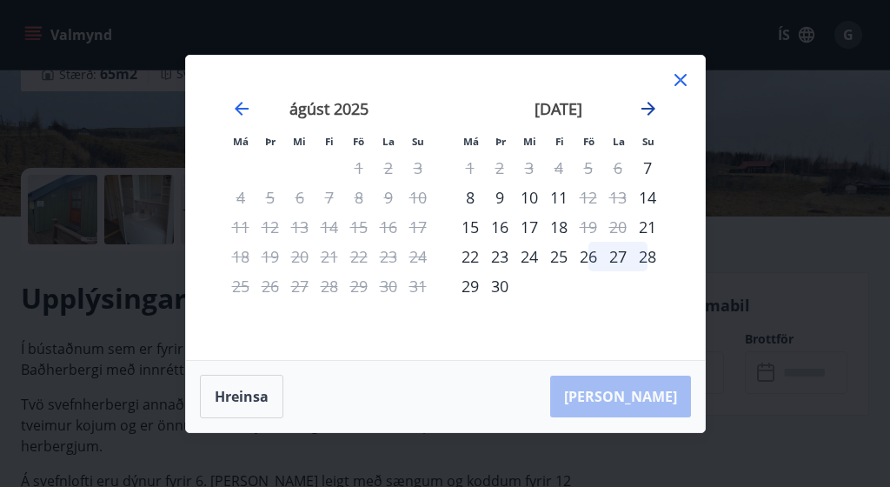
click at [646, 110] on icon "Move forward to switch to the next month." at bounding box center [648, 108] width 21 height 21
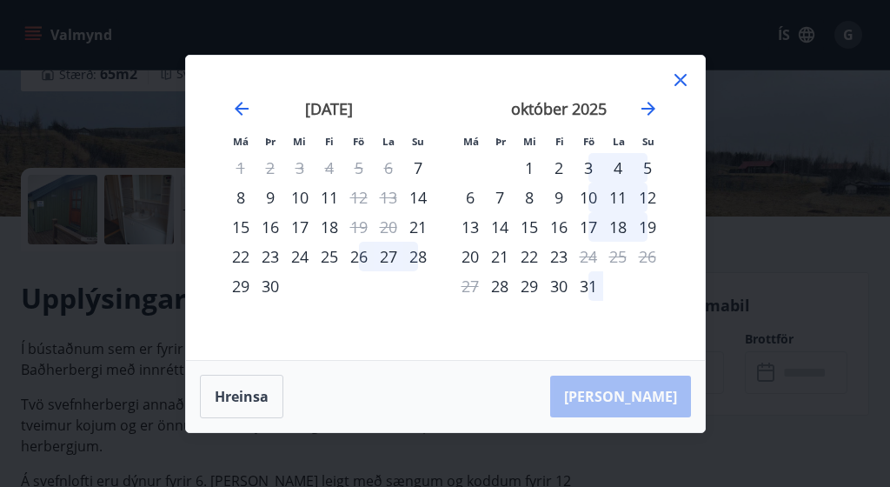
click at [673, 82] on icon at bounding box center [680, 80] width 21 height 21
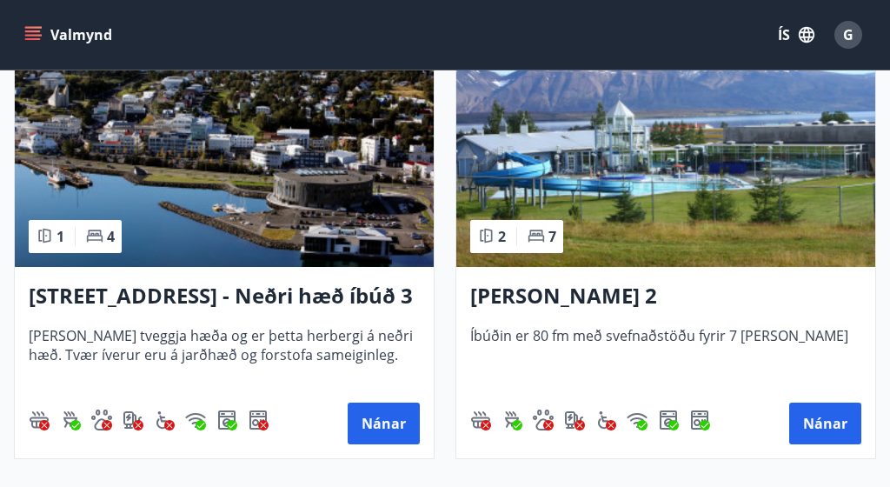
scroll to position [3676, 0]
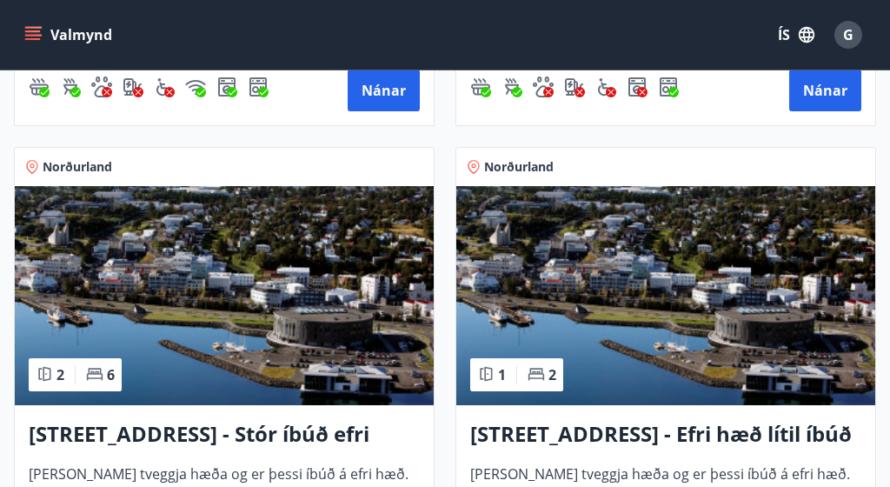
click at [243, 316] on img at bounding box center [224, 295] width 419 height 219
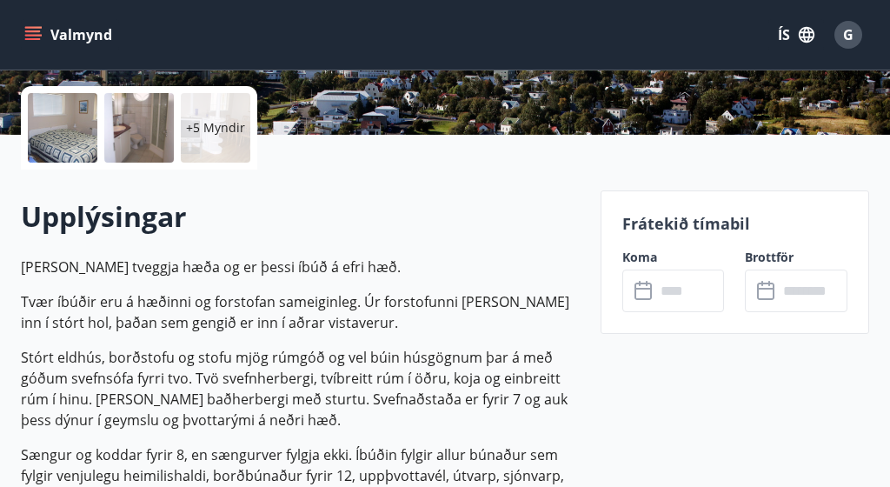
scroll to position [392, 0]
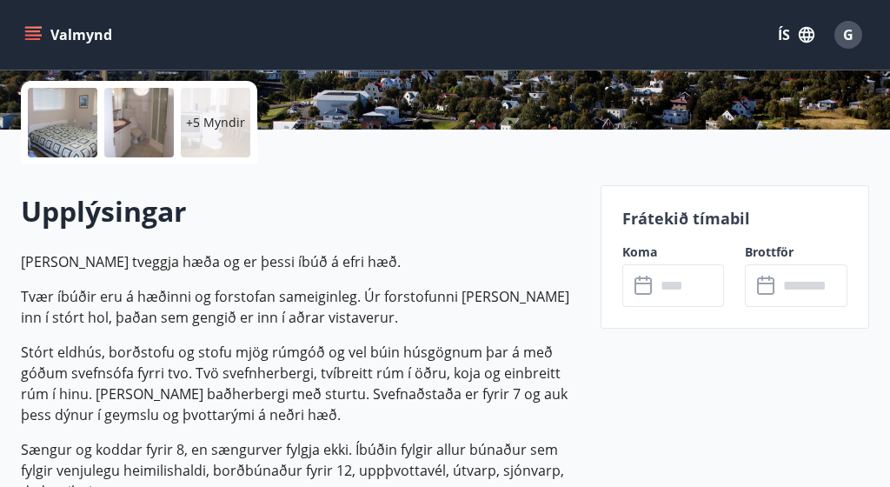
click at [644, 279] on icon at bounding box center [644, 286] width 21 height 21
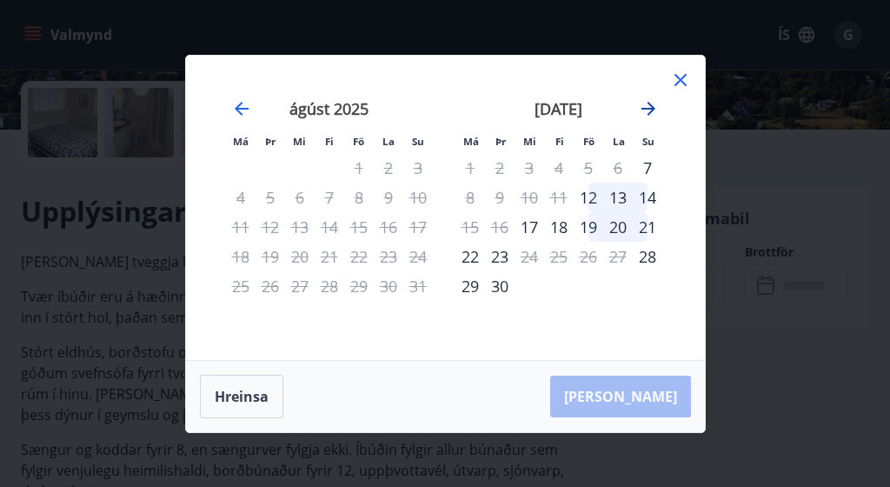
click at [649, 101] on icon "Move forward to switch to the next month." at bounding box center [648, 108] width 21 height 21
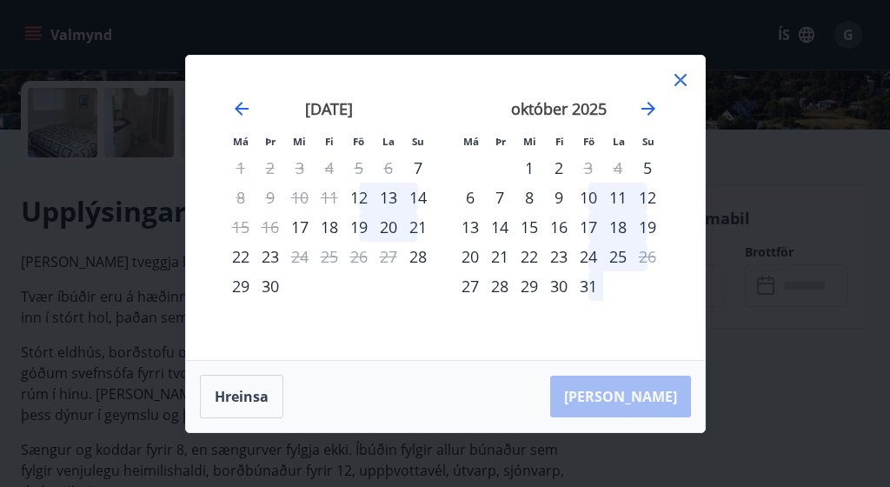
click at [683, 81] on icon at bounding box center [680, 80] width 21 height 21
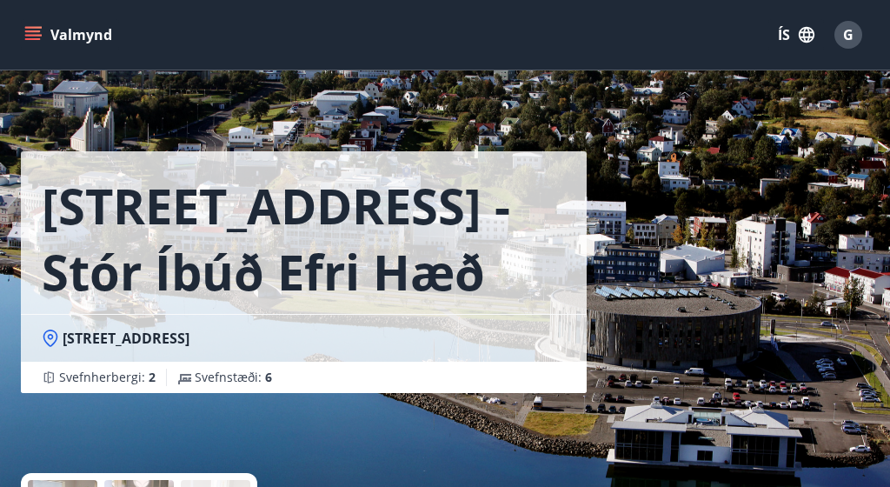
scroll to position [0, 0]
click at [76, 36] on button "Valmynd" at bounding box center [70, 34] width 98 height 31
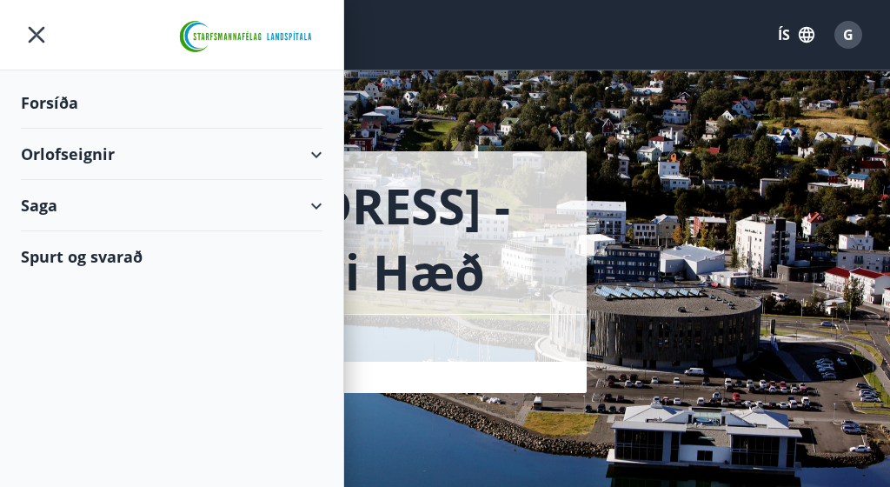
click at [38, 106] on div "Forsíða" at bounding box center [172, 102] width 302 height 51
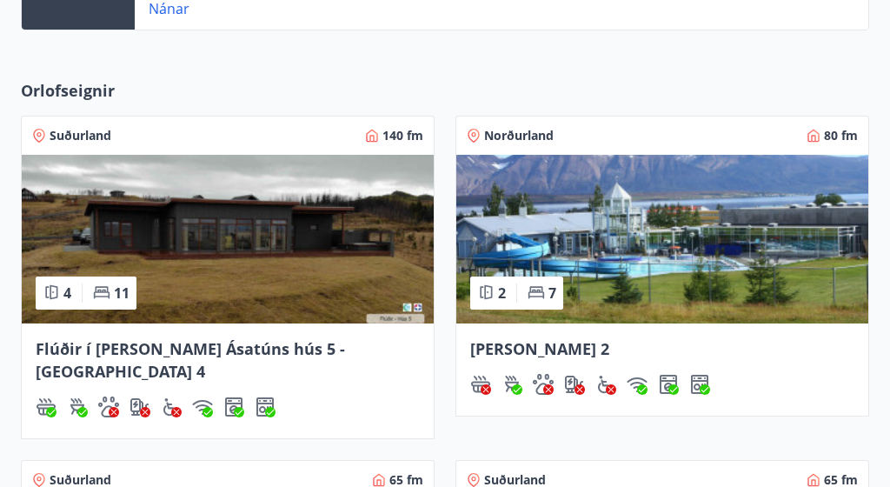
click at [233, 276] on img at bounding box center [228, 239] width 412 height 169
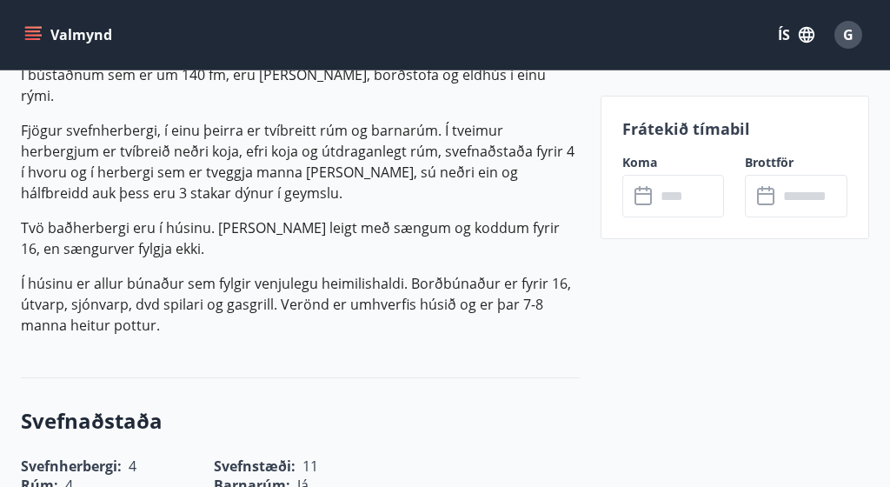
scroll to position [607, 0]
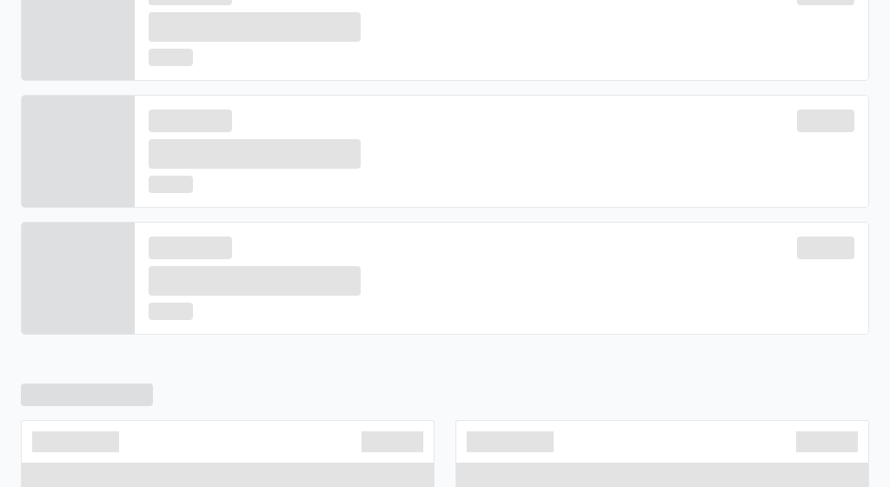
scroll to position [492, 0]
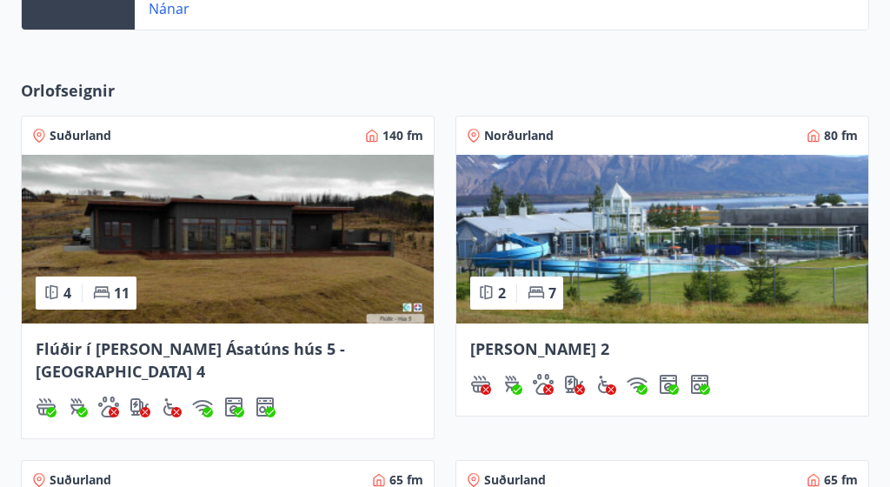
click at [262, 305] on img at bounding box center [228, 239] width 412 height 169
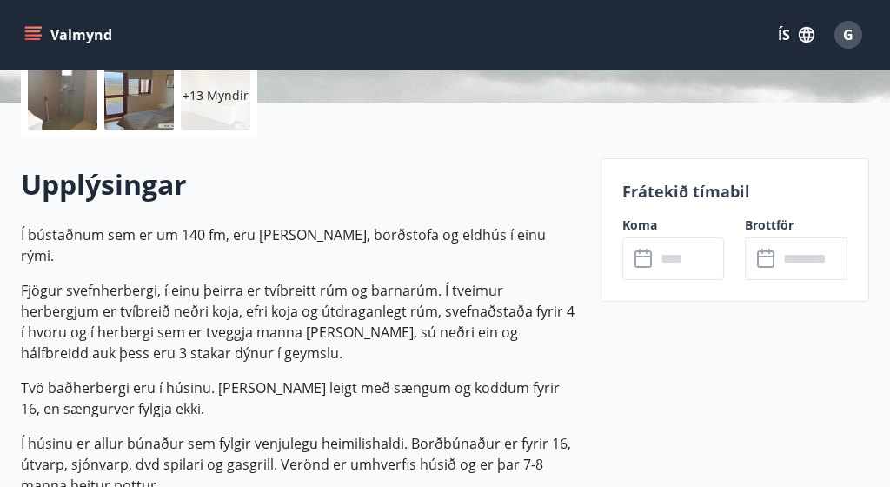
scroll to position [422, 0]
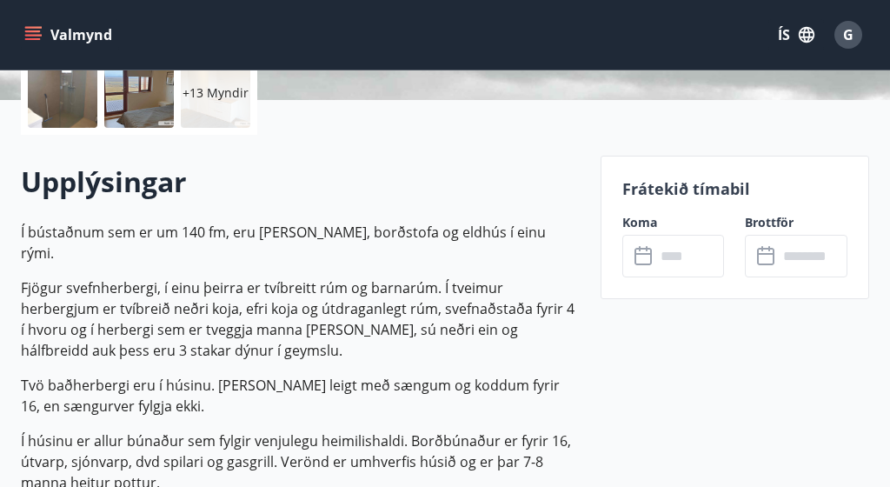
click at [648, 262] on icon at bounding box center [644, 256] width 21 height 21
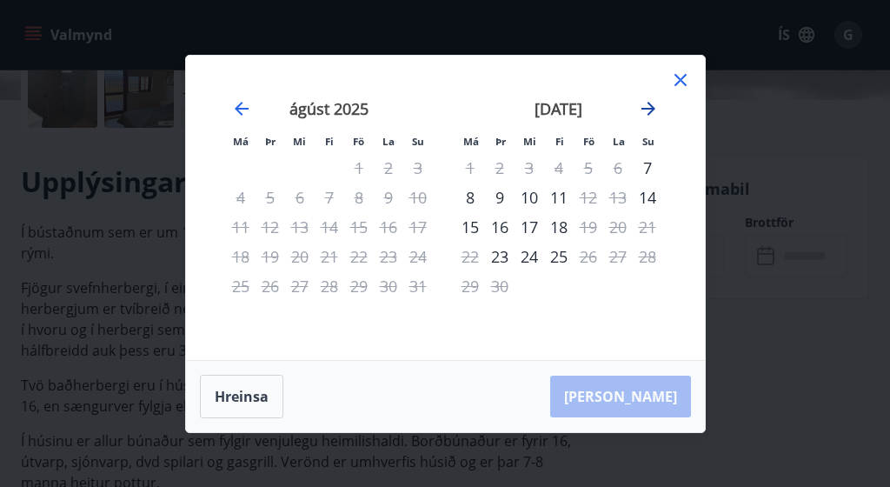
click at [644, 103] on icon "Move forward to switch to the next month." at bounding box center [648, 108] width 21 height 21
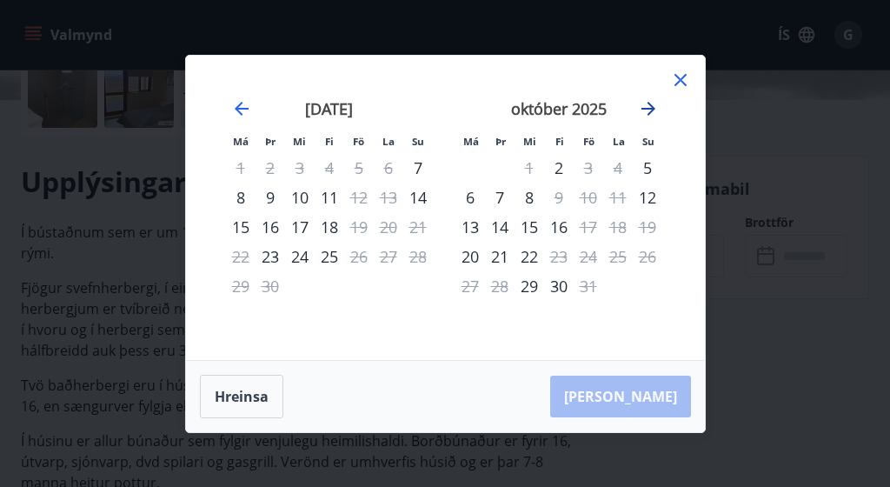
click at [650, 103] on icon "Move forward to switch to the next month." at bounding box center [648, 109] width 14 height 14
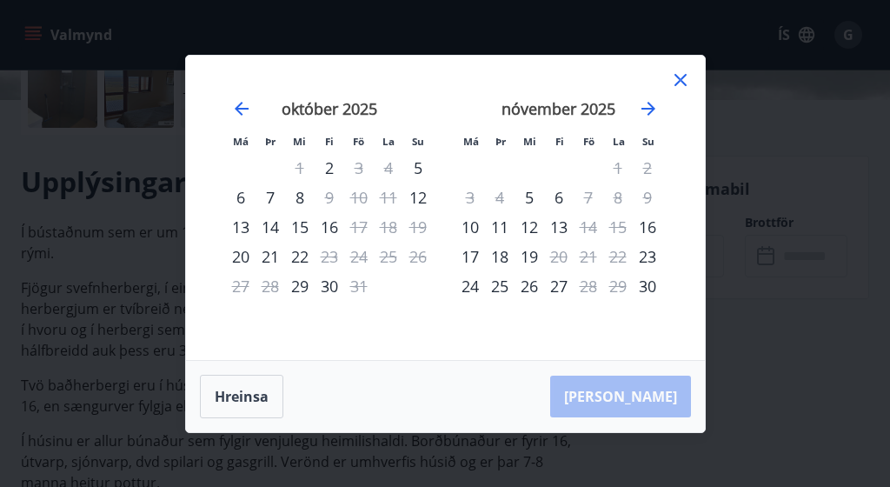
click at [237, 229] on div "13" at bounding box center [241, 227] width 30 height 30
click at [242, 228] on div "13" at bounding box center [241, 227] width 30 height 30
click at [301, 227] on div "15" at bounding box center [300, 227] width 30 height 30
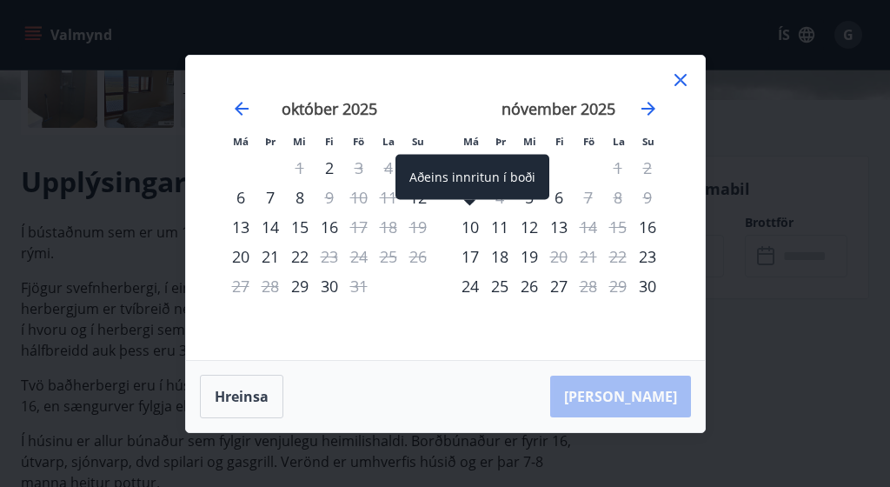
click at [474, 221] on div "10" at bounding box center [470, 227] width 30 height 30
click at [474, 226] on div "10" at bounding box center [470, 227] width 30 height 30
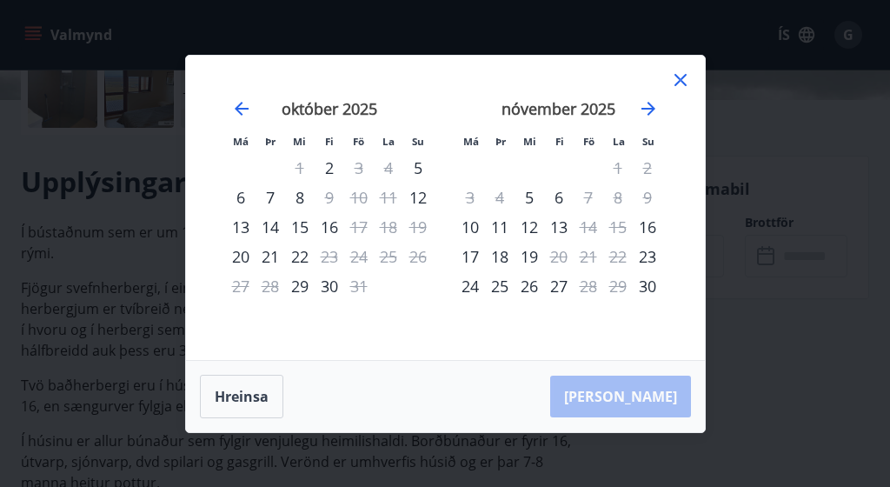
click at [475, 257] on div "17" at bounding box center [470, 257] width 30 height 30
click at [681, 72] on icon at bounding box center [680, 80] width 21 height 21
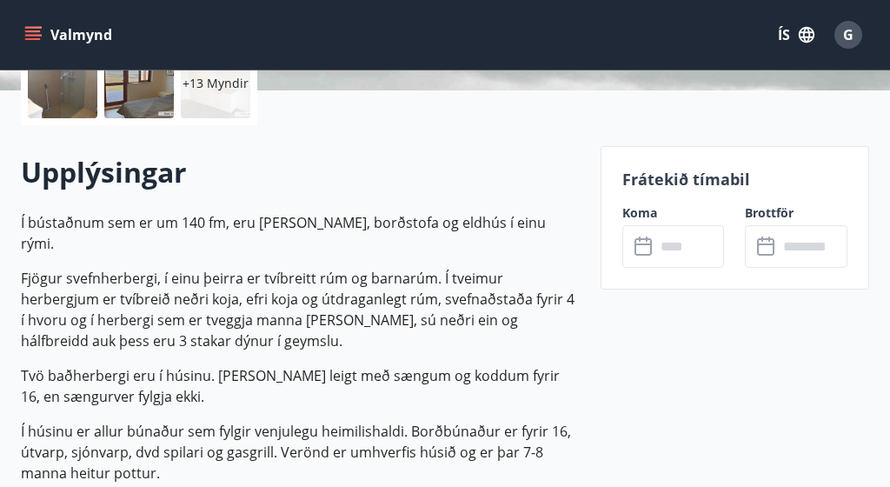
scroll to position [434, 0]
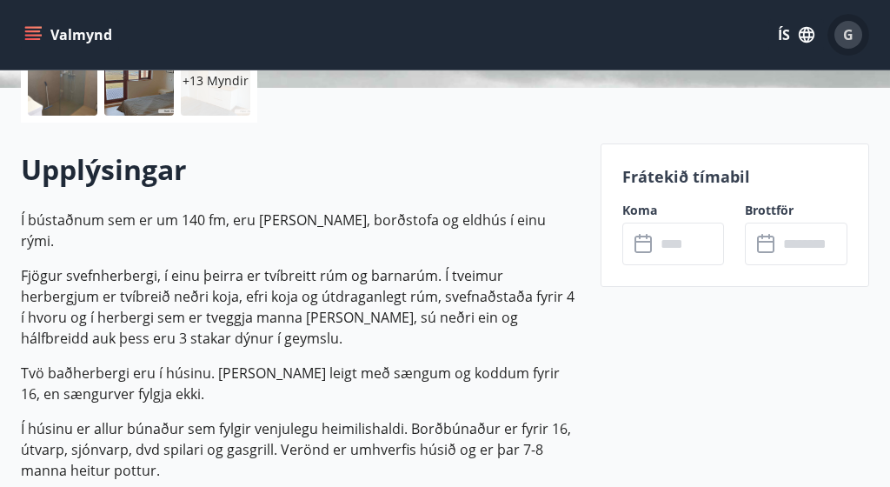
click at [852, 25] on span "G" at bounding box center [848, 34] width 10 height 19
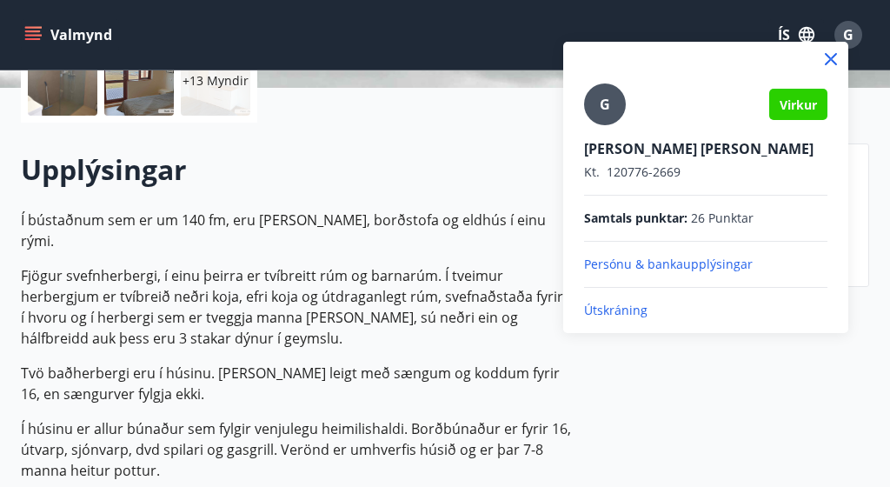
click at [500, 164] on div at bounding box center [445, 243] width 890 height 487
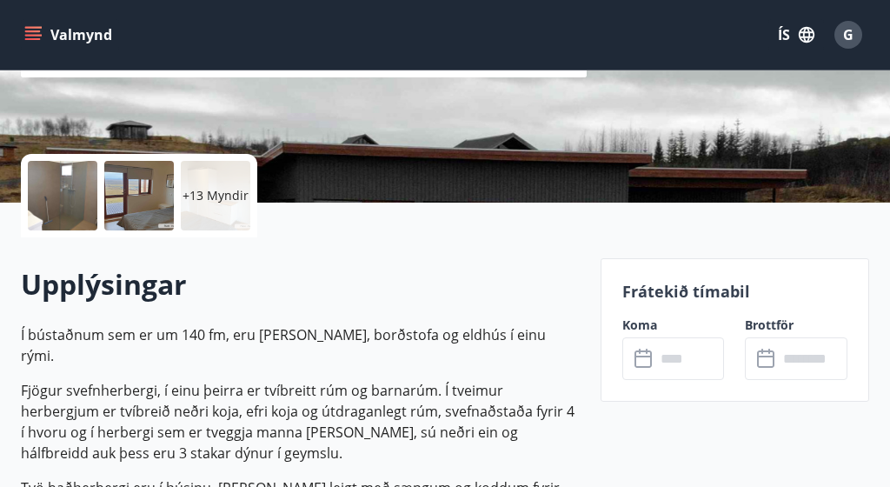
scroll to position [313, 0]
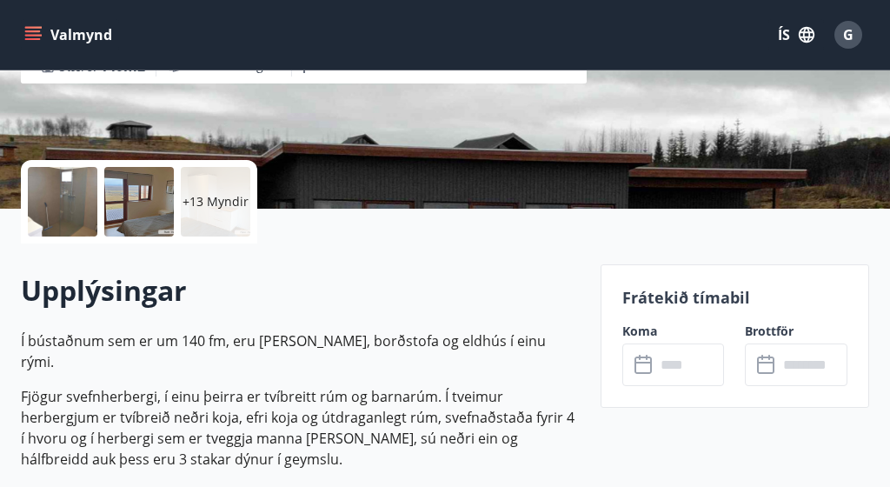
click at [627, 324] on label "Koma" at bounding box center [673, 330] width 103 height 17
click at [655, 303] on p "Frátekið tímabil" at bounding box center [734, 297] width 225 height 23
click at [642, 367] on icon at bounding box center [644, 365] width 21 height 21
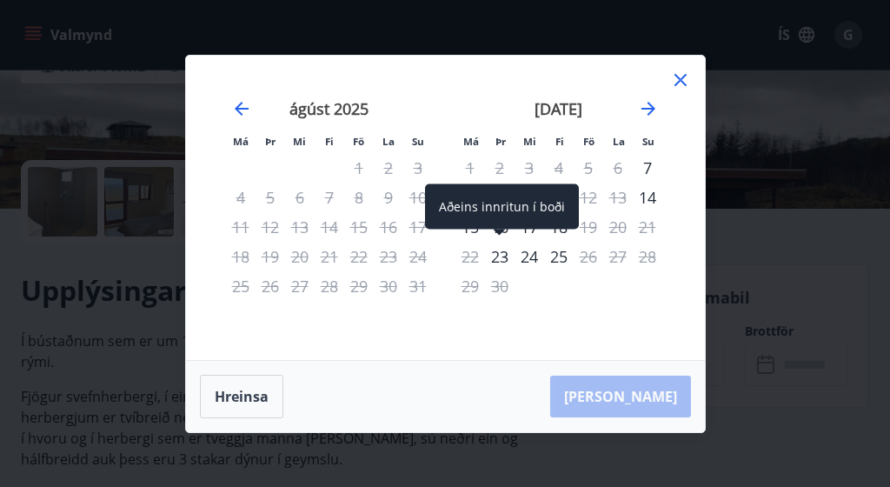
click at [501, 256] on div "23" at bounding box center [500, 257] width 30 height 30
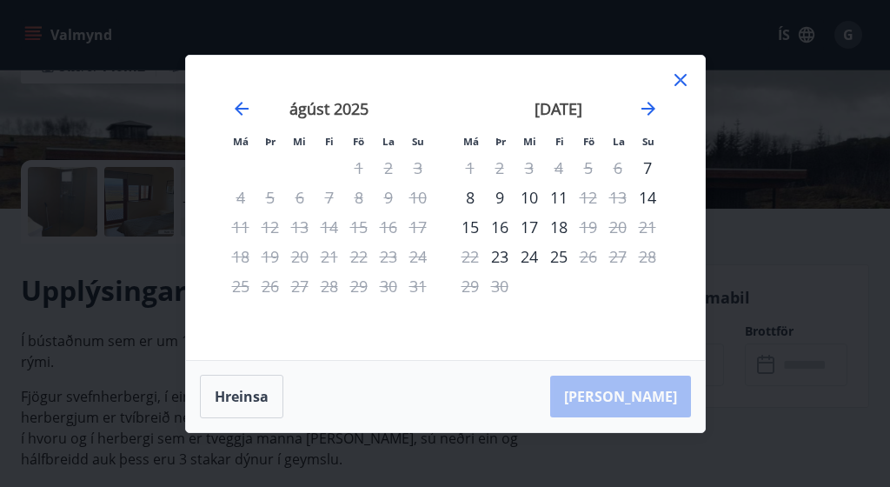
click at [565, 257] on div "25" at bounding box center [559, 257] width 30 height 30
click at [674, 80] on icon at bounding box center [680, 80] width 21 height 21
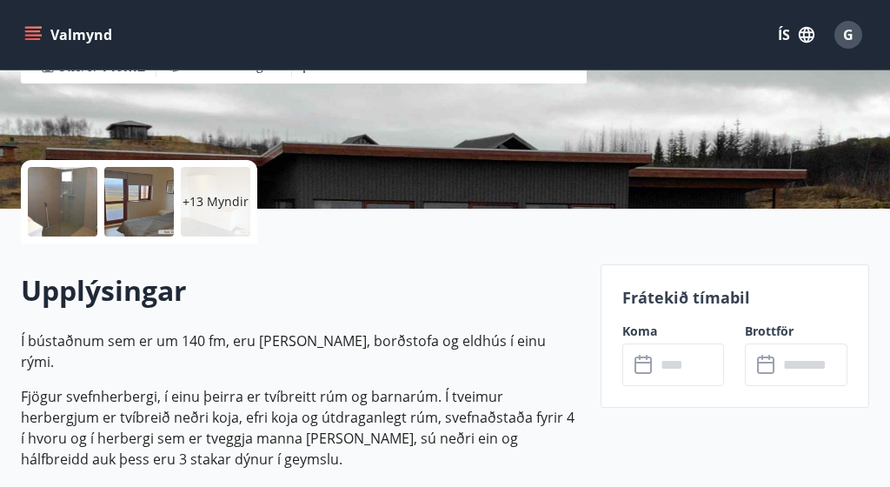
click at [229, 198] on p "+13 Myndir" at bounding box center [216, 201] width 66 height 17
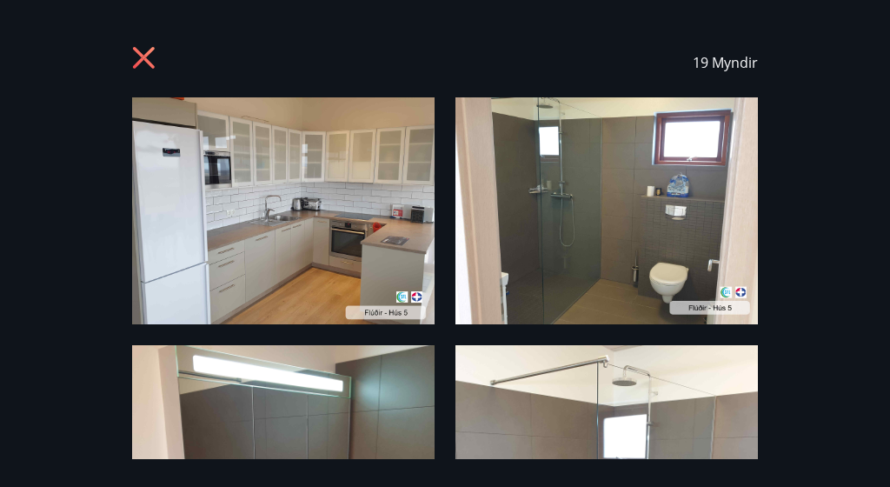
scroll to position [0, 0]
click at [136, 62] on icon at bounding box center [146, 60] width 28 height 28
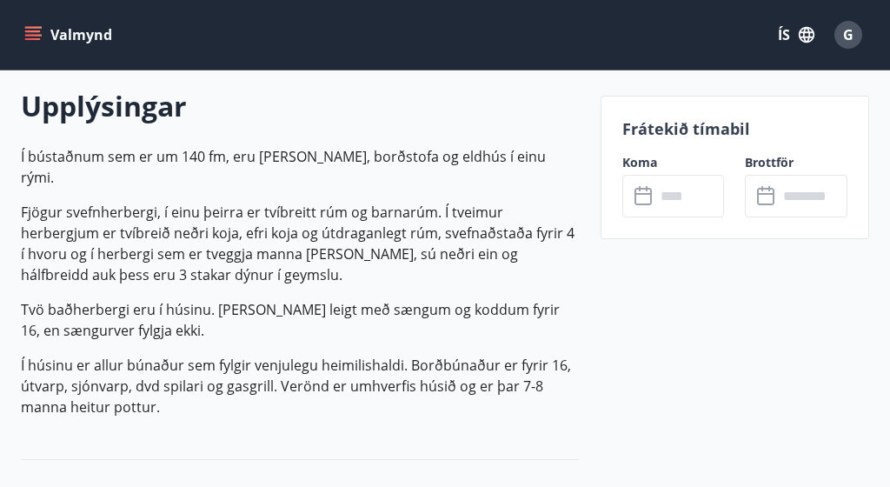
scroll to position [501, 0]
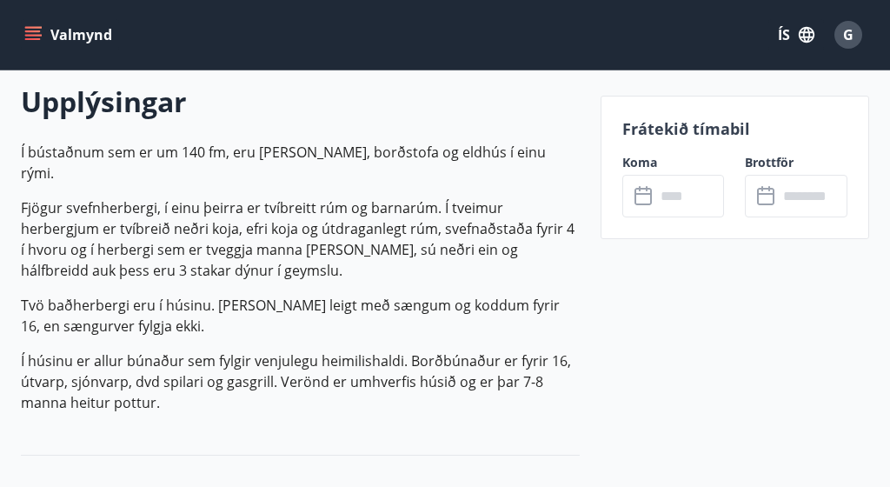
click at [46, 35] on button "Valmynd" at bounding box center [70, 34] width 98 height 31
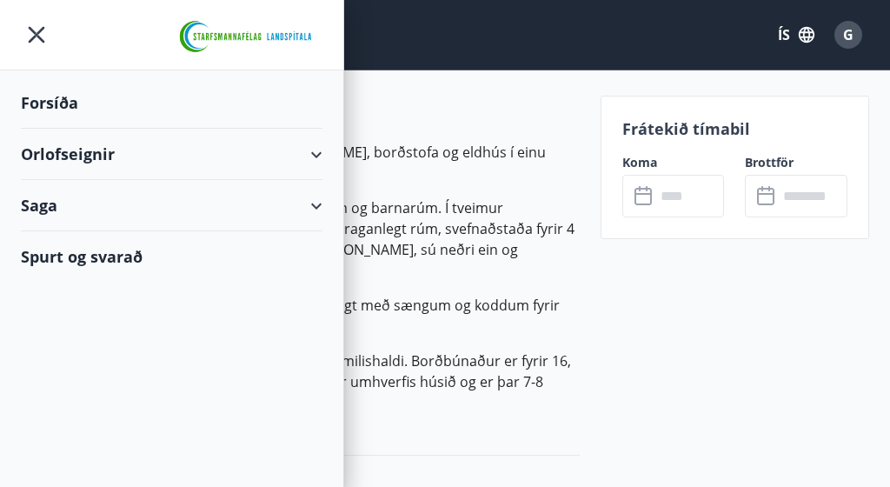
click at [89, 150] on div "Orlofseignir" at bounding box center [172, 154] width 302 height 51
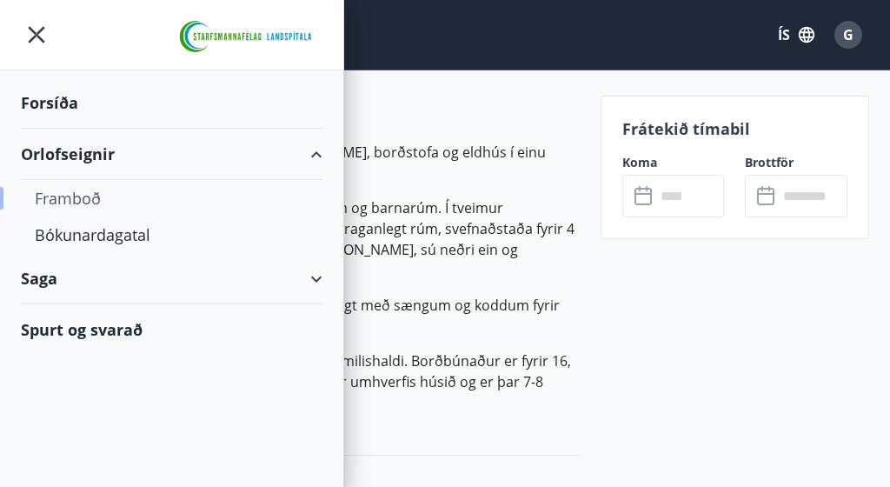
click at [72, 189] on div "Framboð" at bounding box center [172, 198] width 274 height 37
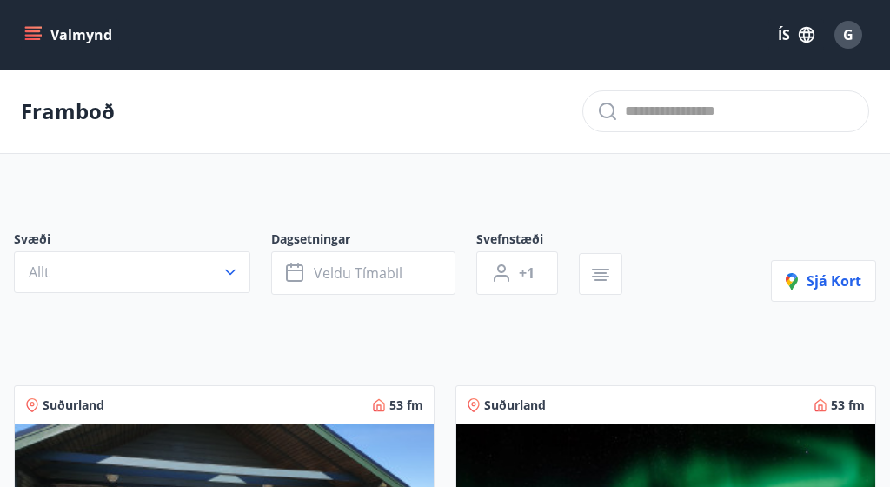
click at [39, 37] on icon "menu" at bounding box center [32, 34] width 17 height 17
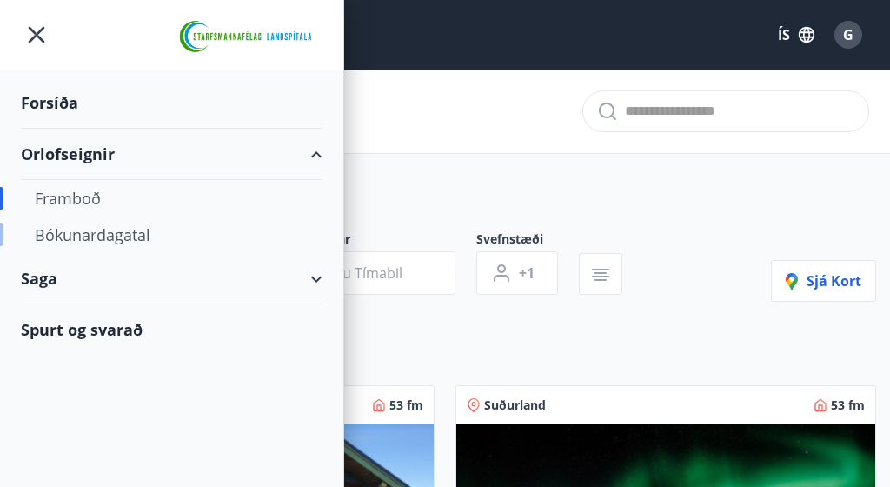
click at [94, 236] on div "Bókunardagatal" at bounding box center [172, 234] width 274 height 37
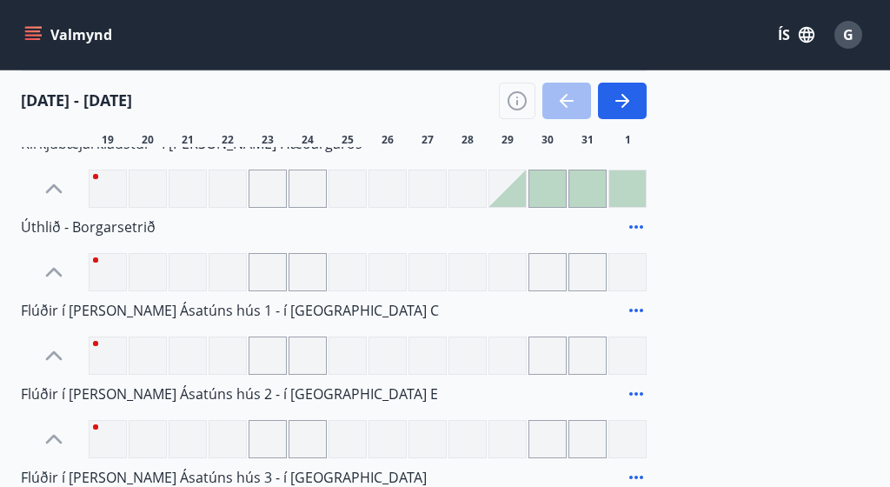
scroll to position [287, 0]
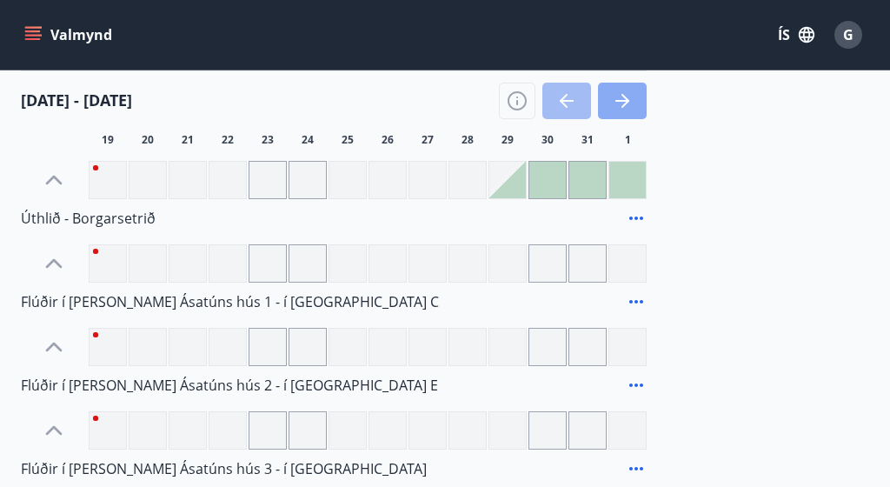
click at [635, 101] on button "button" at bounding box center [622, 101] width 49 height 37
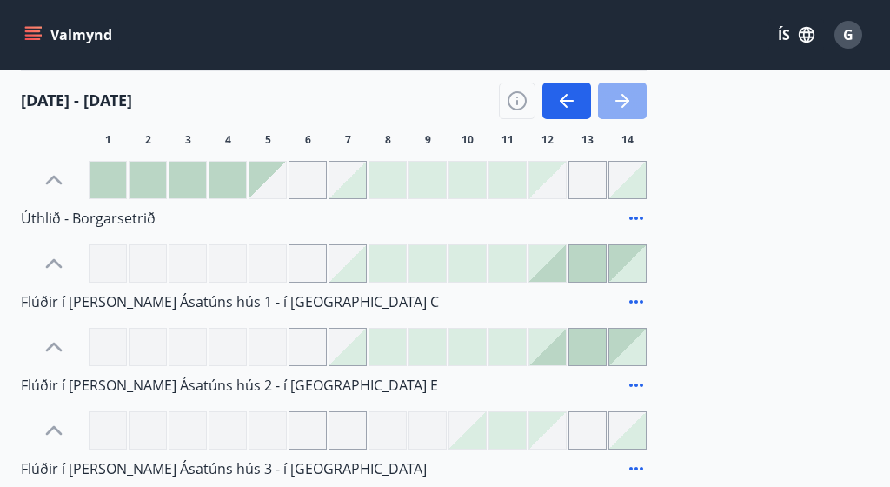
click at [636, 101] on button "button" at bounding box center [622, 101] width 49 height 37
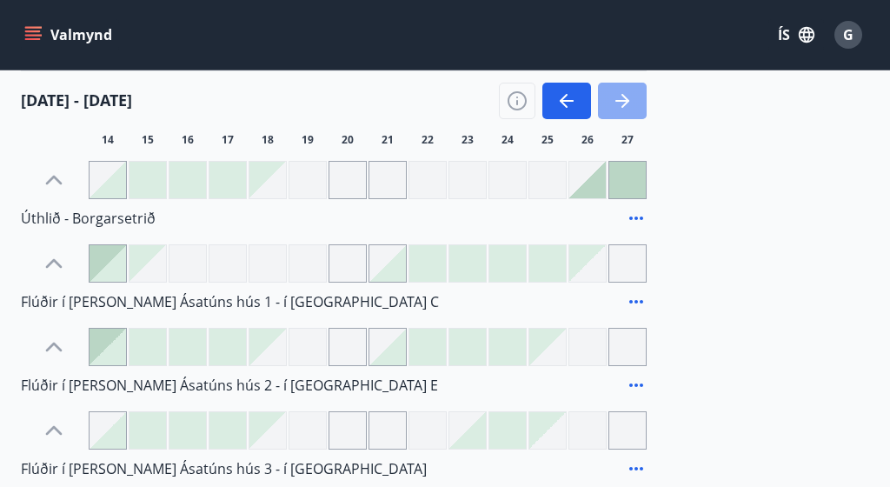
click at [636, 101] on button "button" at bounding box center [622, 101] width 49 height 37
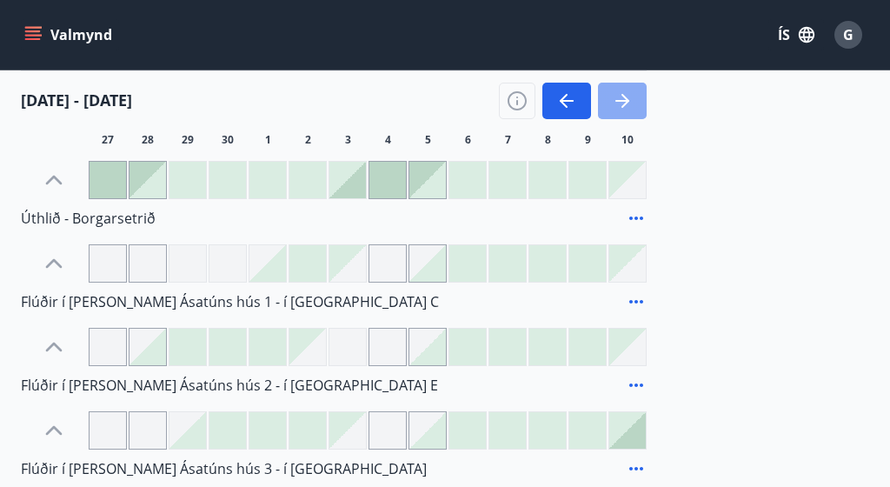
click at [636, 101] on button "button" at bounding box center [622, 101] width 49 height 37
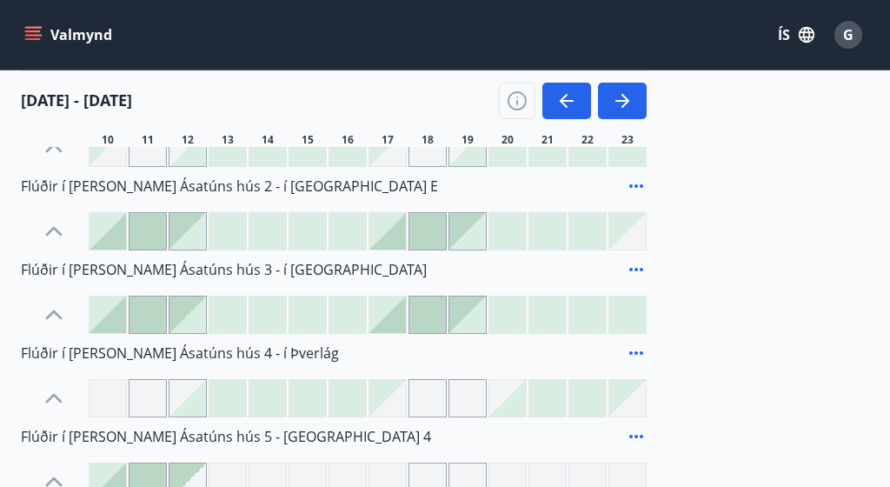
scroll to position [487, 0]
click at [199, 322] on div at bounding box center [187, 313] width 37 height 37
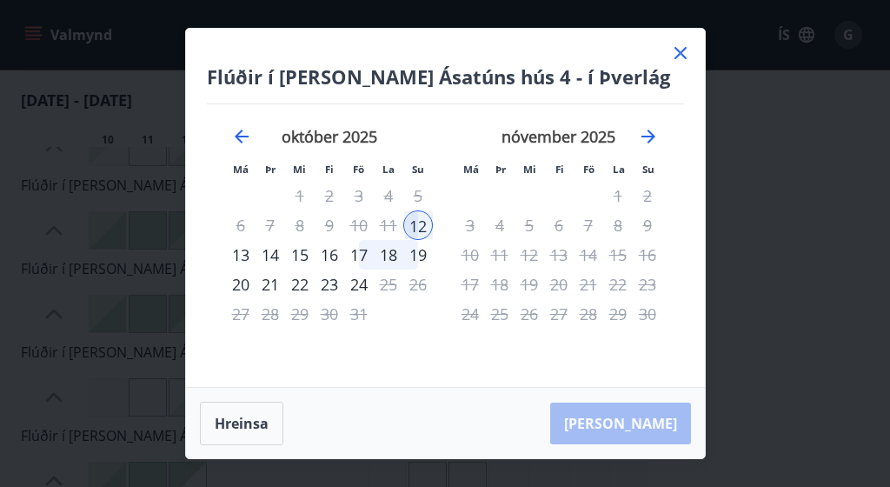
click at [388, 253] on div "18" at bounding box center [389, 255] width 30 height 30
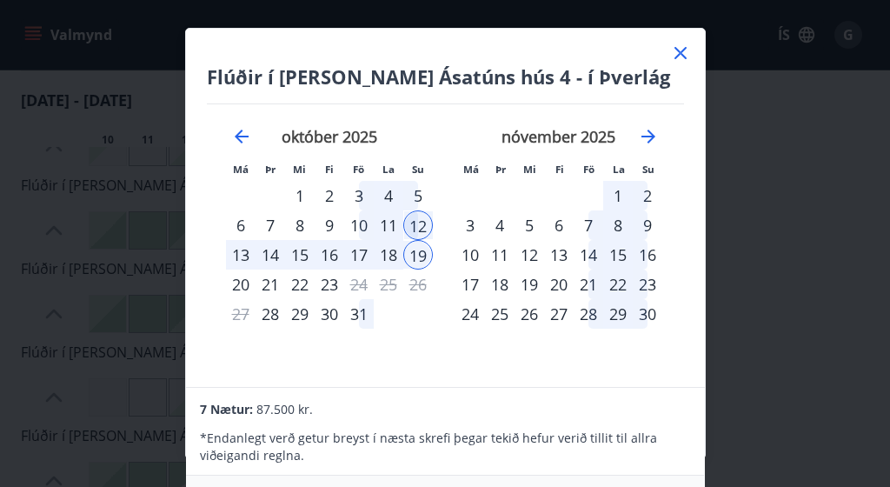
click at [681, 56] on icon at bounding box center [680, 53] width 21 height 21
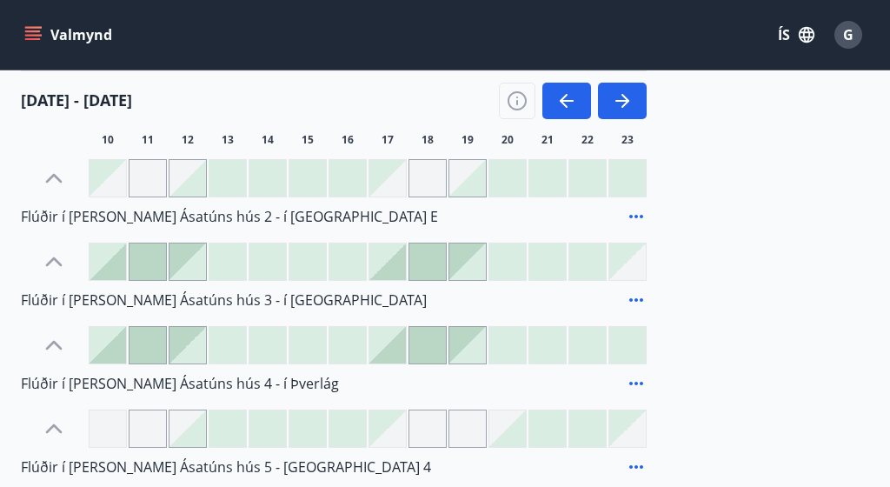
scroll to position [459, 0]
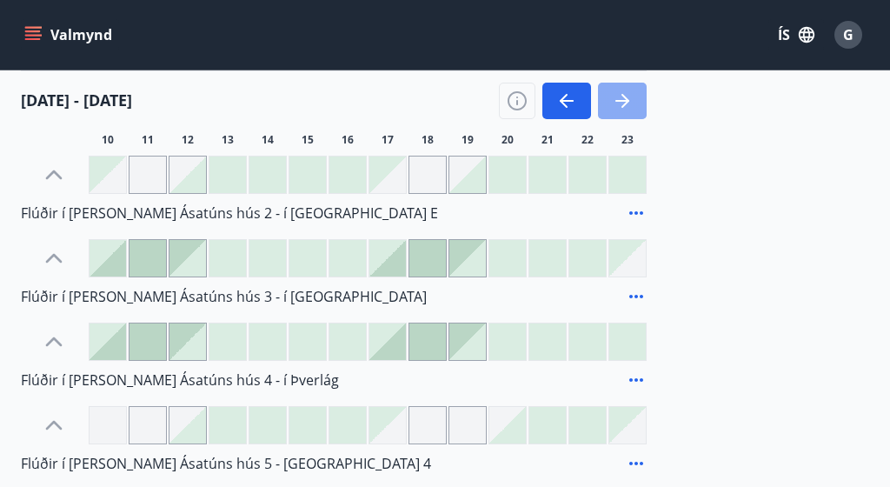
click at [632, 100] on icon "button" at bounding box center [622, 100] width 21 height 21
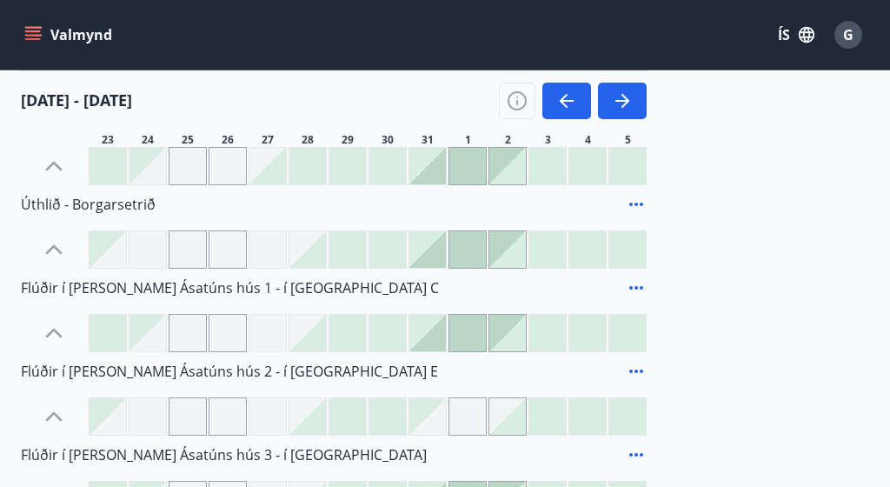
scroll to position [303, 0]
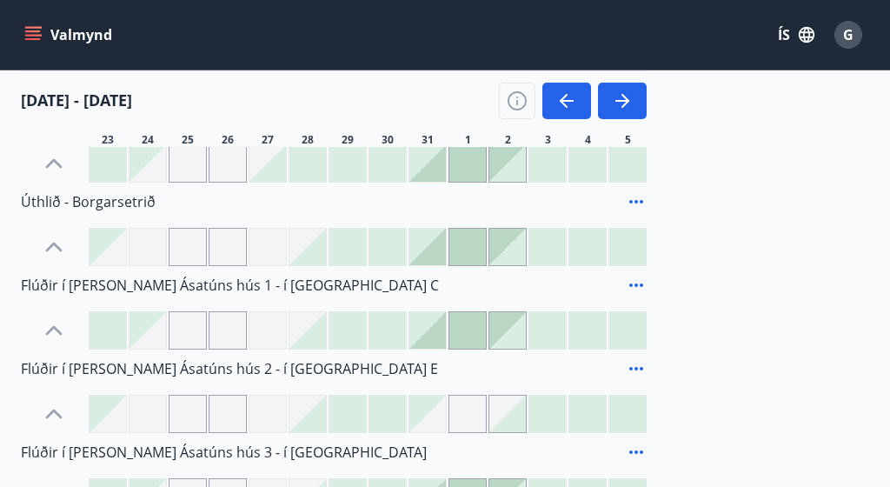
click at [139, 249] on div at bounding box center [148, 247] width 38 height 38
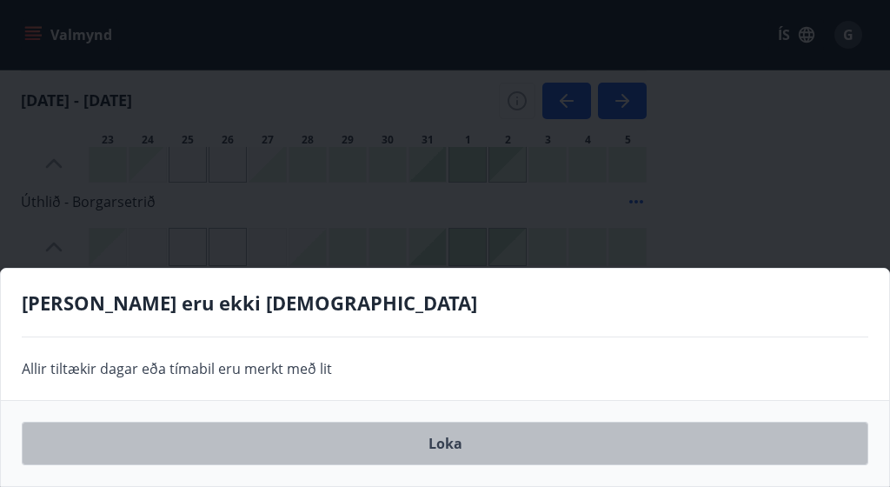
click at [324, 439] on button "Loka" at bounding box center [445, 443] width 847 height 43
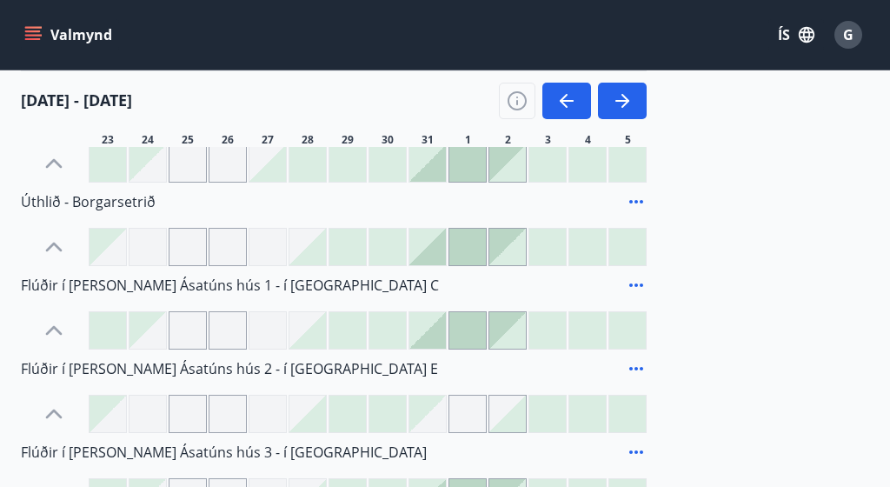
click at [103, 320] on div at bounding box center [108, 330] width 37 height 37
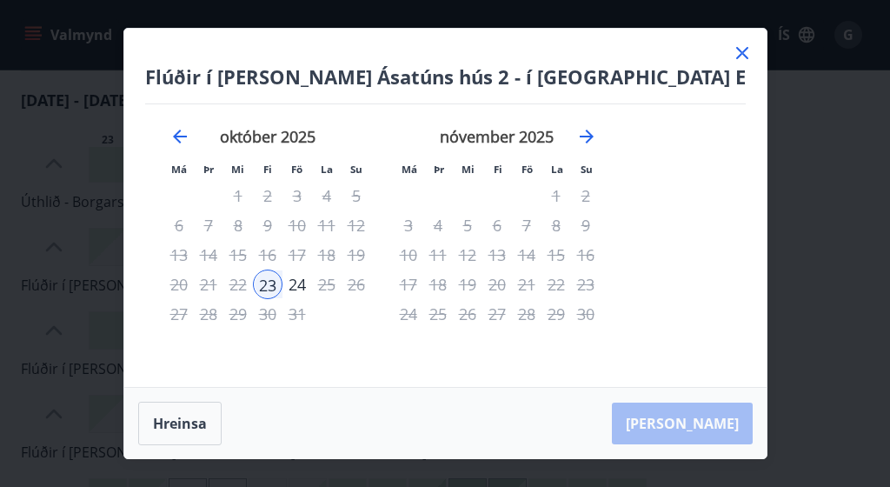
click at [740, 53] on icon at bounding box center [741, 53] width 3 height 3
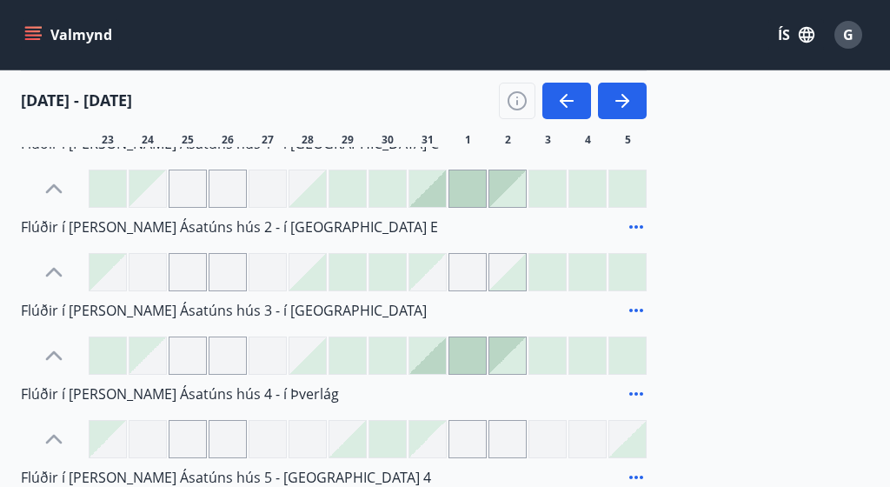
scroll to position [454, 0]
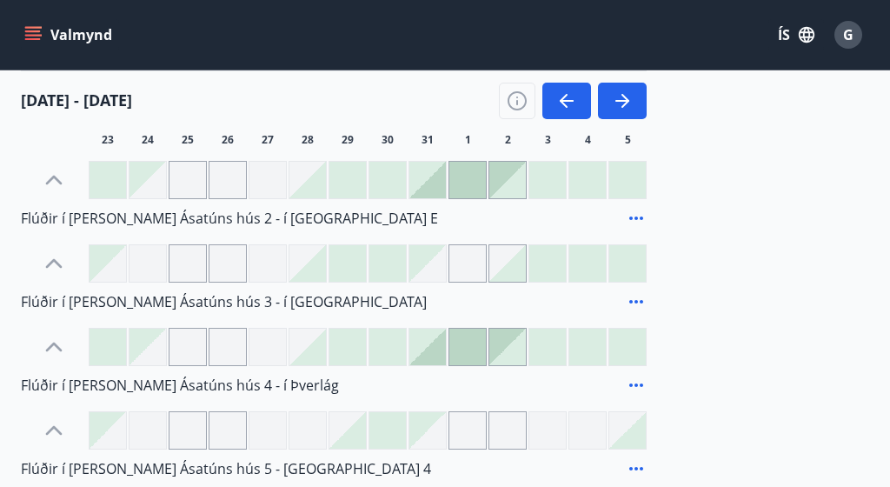
click at [420, 352] on div at bounding box center [427, 347] width 37 height 37
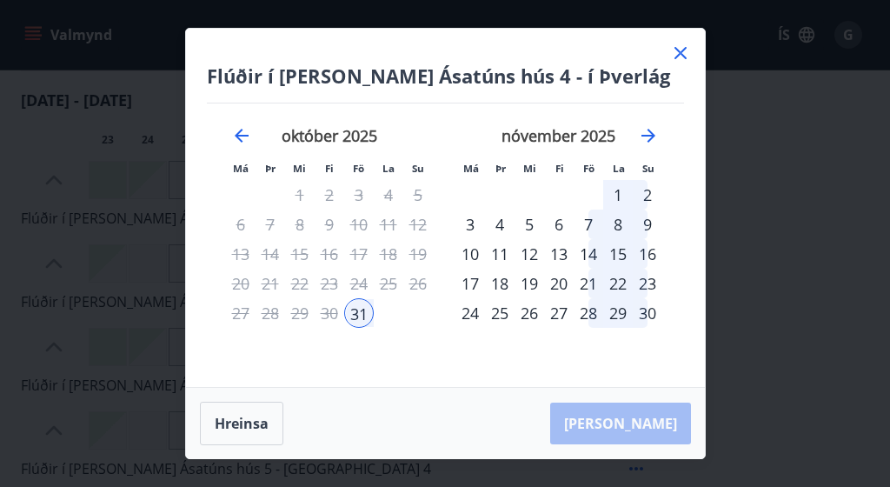
scroll to position [1, 0]
click at [475, 220] on div "3" at bounding box center [470, 224] width 30 height 30
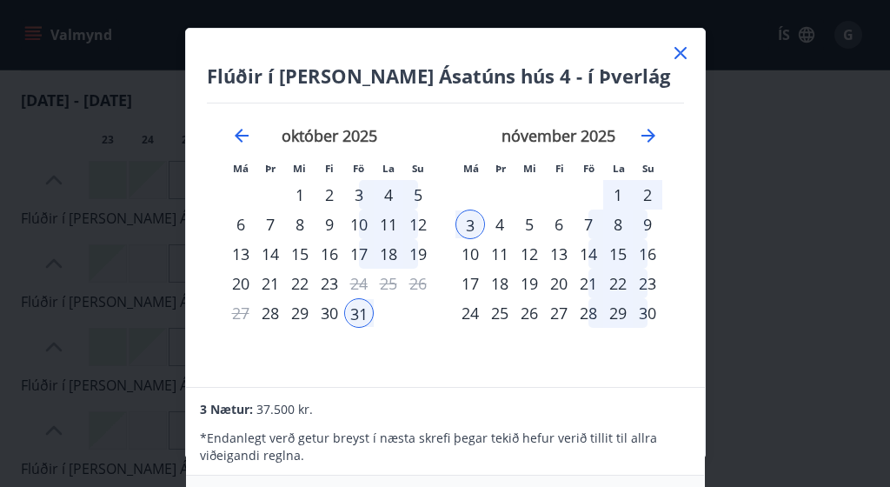
click at [682, 45] on icon at bounding box center [680, 53] width 21 height 21
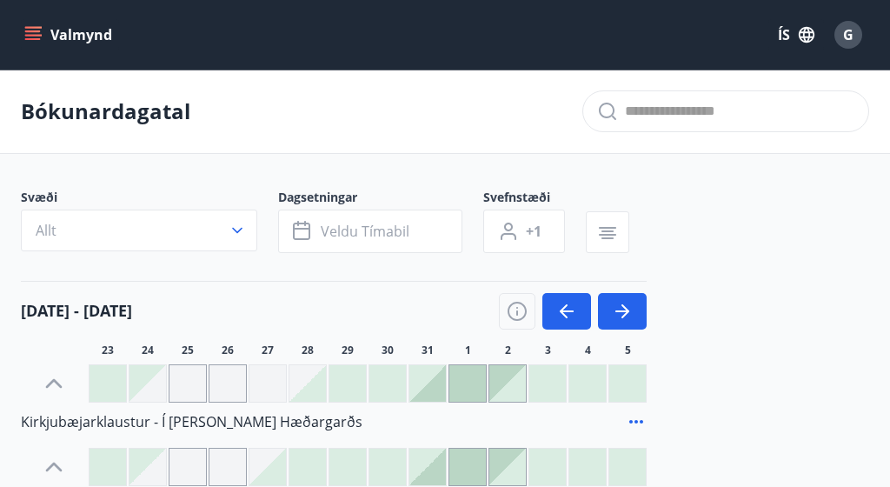
scroll to position [0, 0]
click at [82, 115] on p "Bókunardagatal" at bounding box center [105, 111] width 169 height 30
click at [36, 36] on icon "menu" at bounding box center [34, 35] width 19 height 2
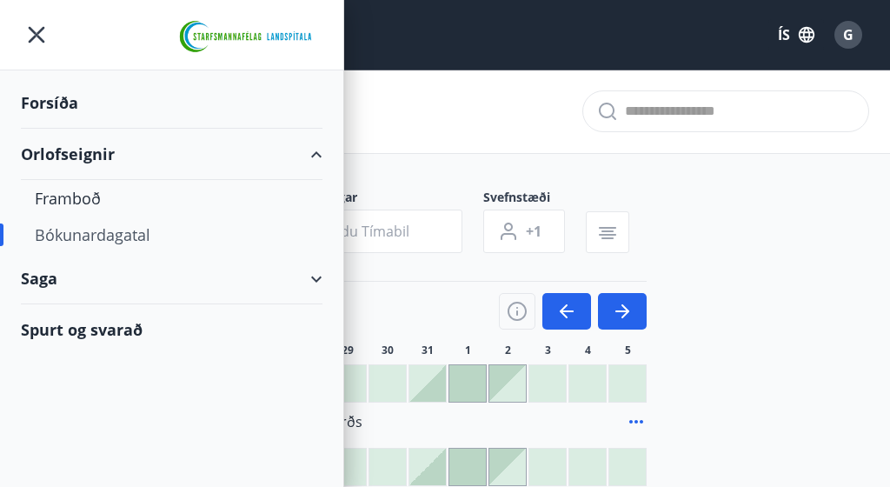
click at [63, 103] on div "Forsíða" at bounding box center [172, 102] width 302 height 51
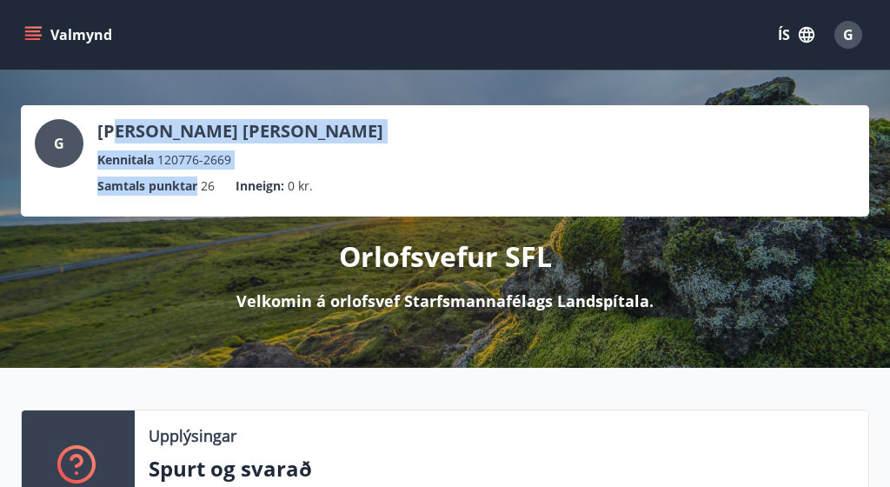
drag, startPoint x: 107, startPoint y: 208, endPoint x: 143, endPoint y: 73, distance: 139.6
click at [142, 79] on div "G [PERSON_NAME] [PERSON_NAME] Kennitala 120776-2669 Samtals punktar 26 Inneign …" at bounding box center [445, 218] width 890 height 297
click at [26, 36] on icon "menu" at bounding box center [34, 35] width 19 height 2
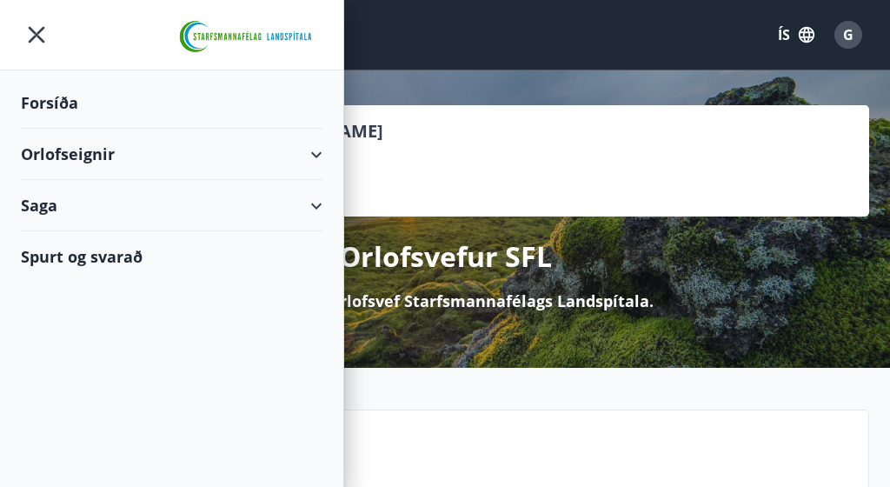
click at [63, 251] on div "Spurt og svarað" at bounding box center [172, 256] width 302 height 50
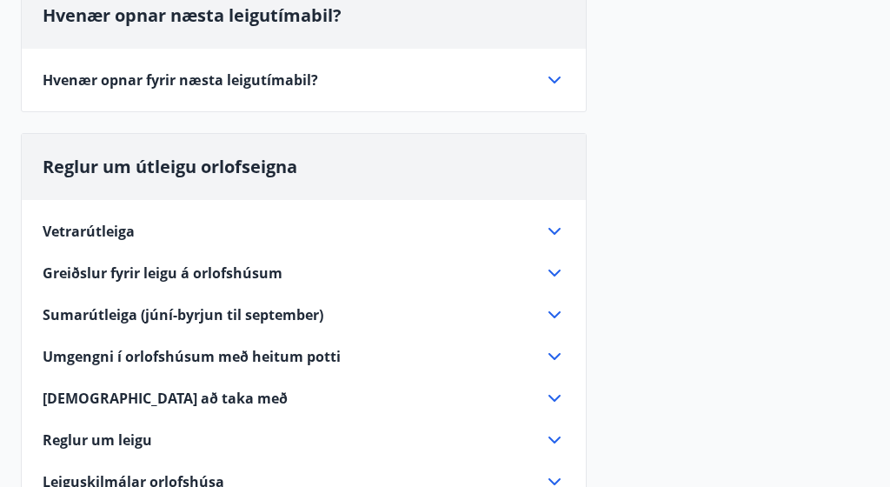
scroll to position [351, 0]
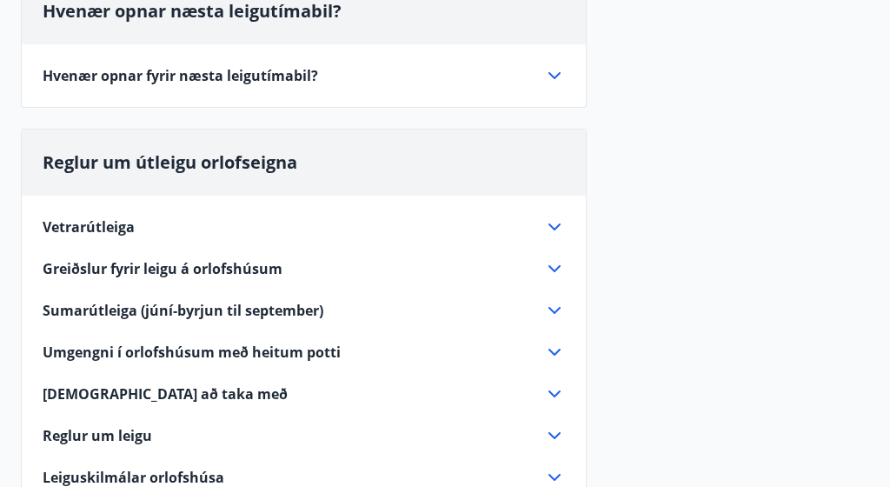
click at [551, 228] on icon at bounding box center [554, 226] width 21 height 21
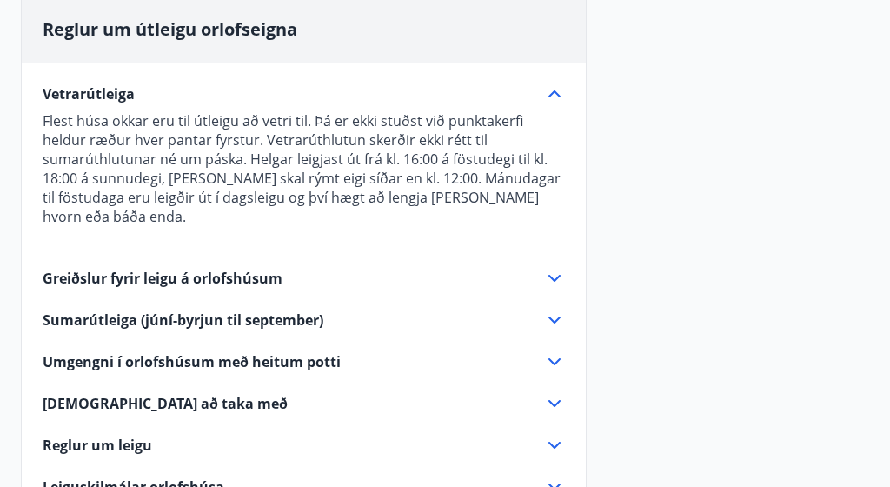
scroll to position [524, 0]
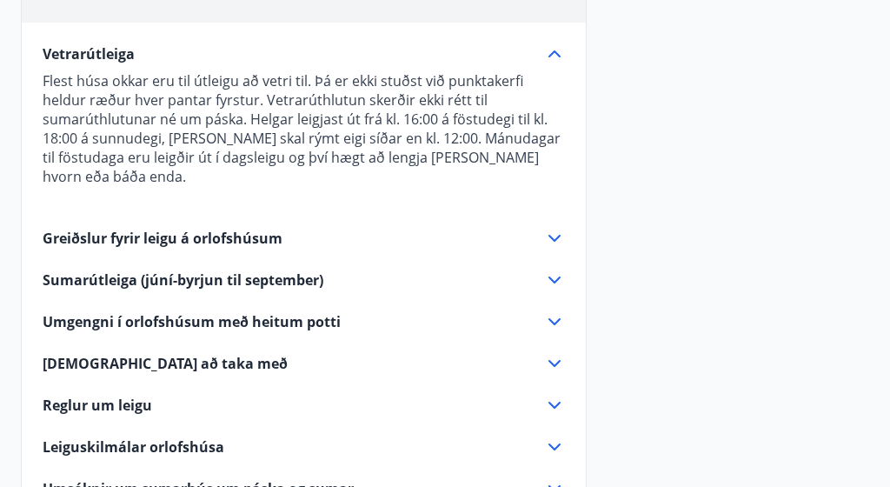
click at [495, 247] on div "Greiðslur fyrir leigu á orlofshúsum" at bounding box center [293, 238] width 501 height 19
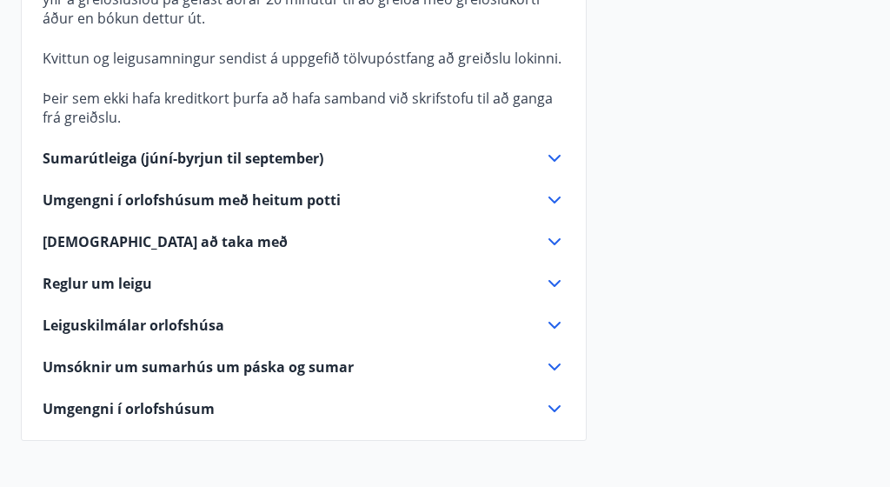
scroll to position [698, 0]
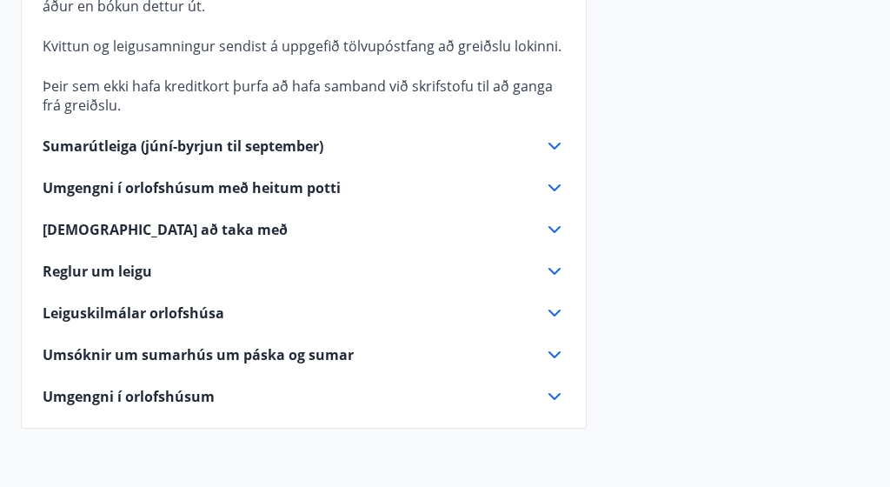
click at [430, 264] on div "Vetrarútleiga Flest húsa okkar eru til útleigu að vetri til. Þá er ekki stuðst …" at bounding box center [304, 128] width 564 height 558
click at [528, 262] on div "Reglur um leigu" at bounding box center [293, 271] width 501 height 19
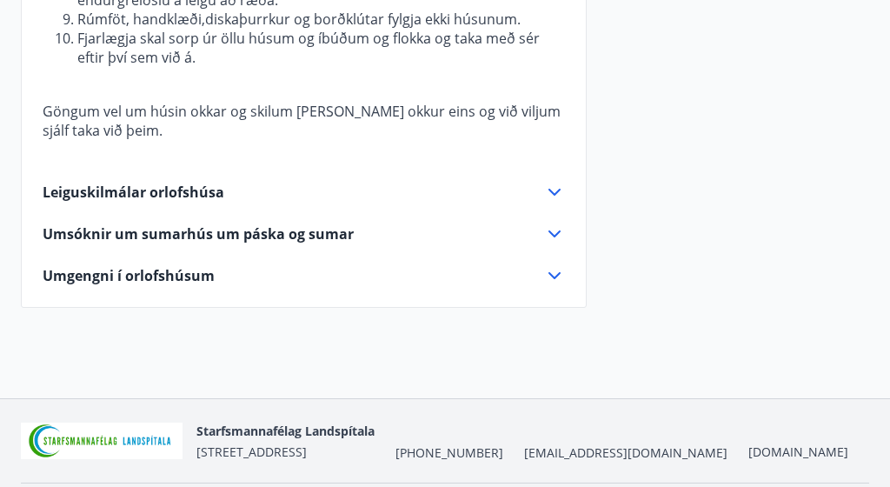
scroll to position [1231, 0]
click at [492, 223] on div "Umsóknir um sumarhús um páska og sumar" at bounding box center [304, 233] width 522 height 21
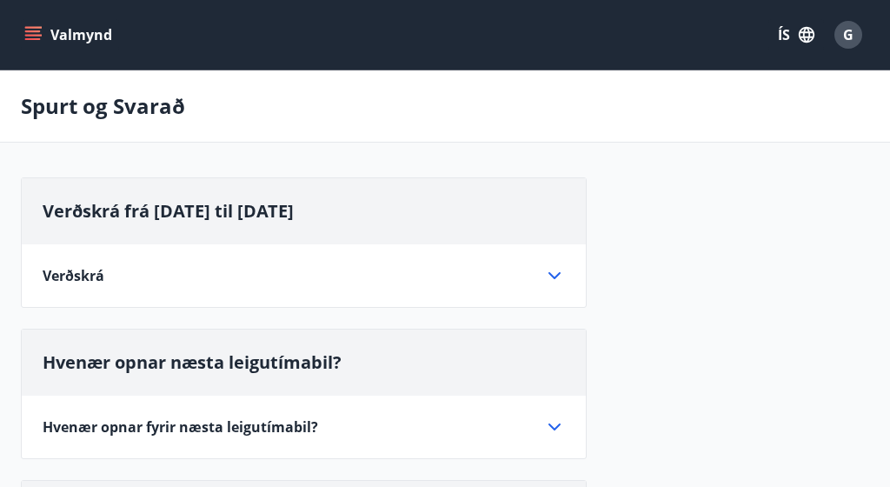
scroll to position [0, 0]
click at [27, 32] on icon "menu" at bounding box center [33, 31] width 16 height 2
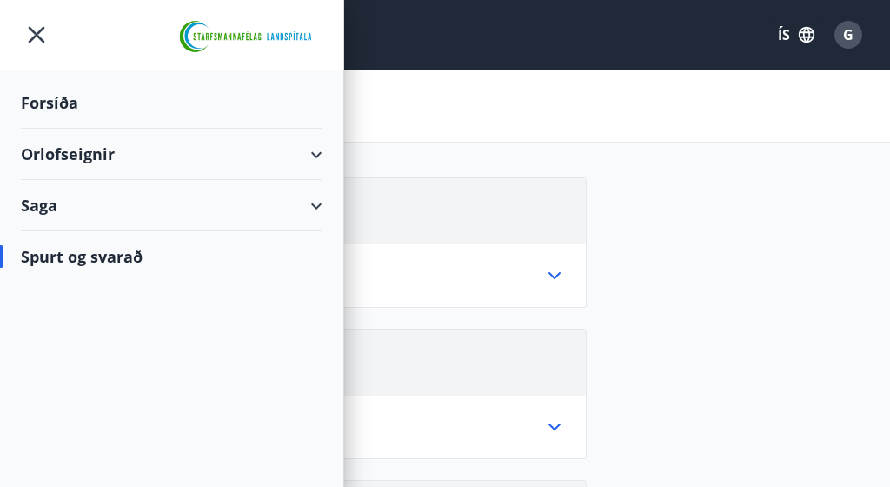
click at [90, 154] on div "Orlofseignir" at bounding box center [172, 154] width 302 height 51
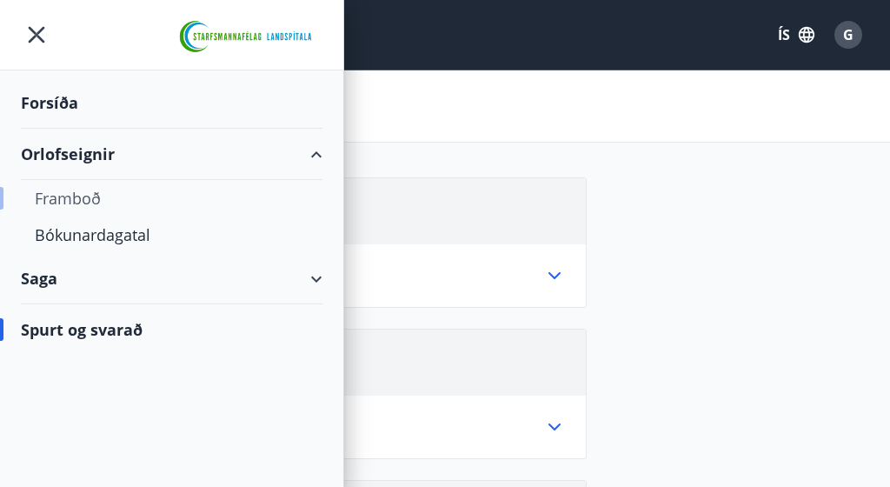
click at [85, 209] on div "Framboð" at bounding box center [172, 198] width 274 height 37
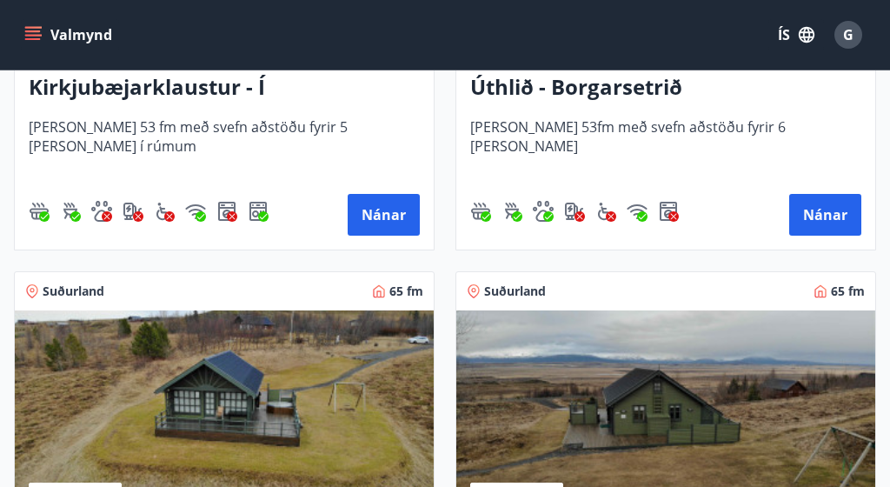
scroll to position [795, 0]
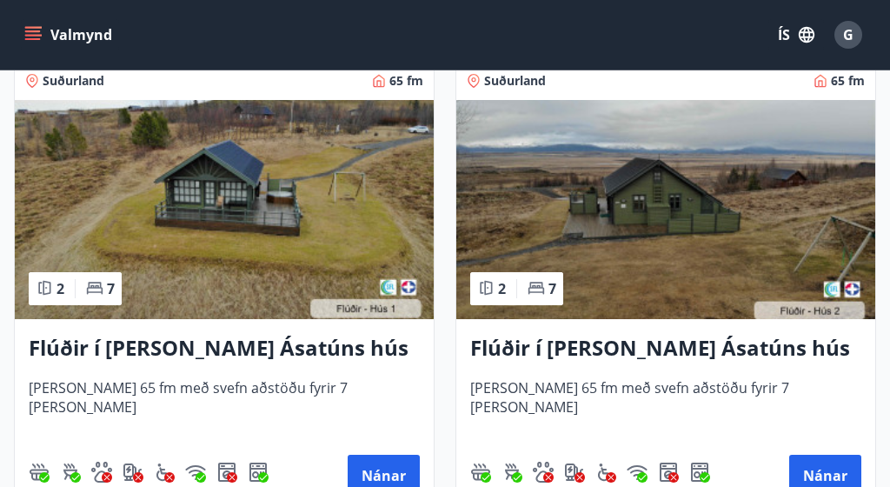
click at [335, 263] on img at bounding box center [224, 209] width 419 height 219
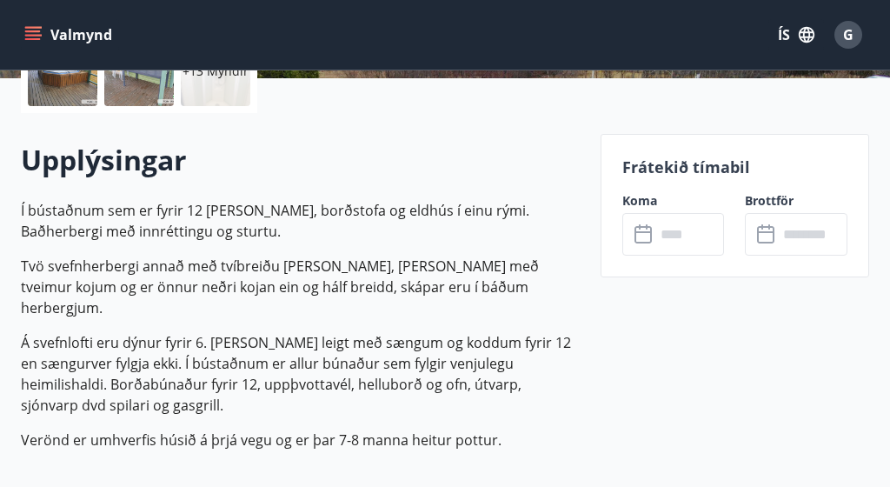
scroll to position [458, 0]
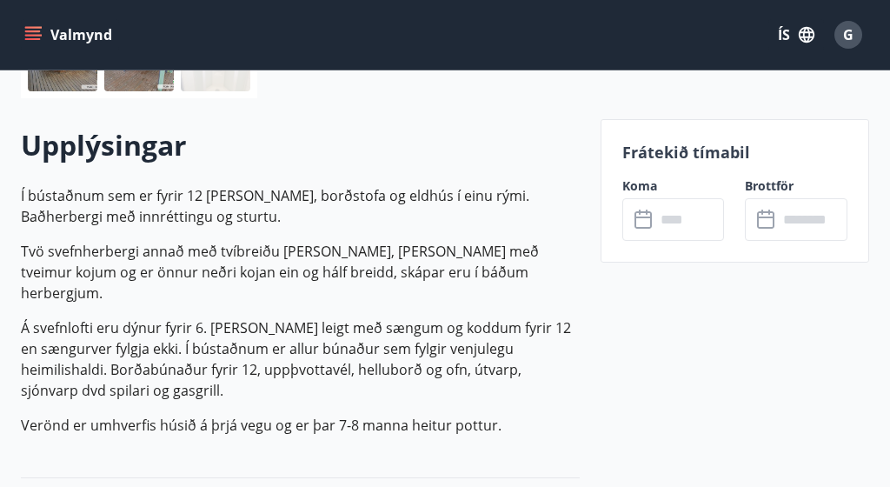
click at [639, 217] on icon at bounding box center [642, 217] width 17 height 2
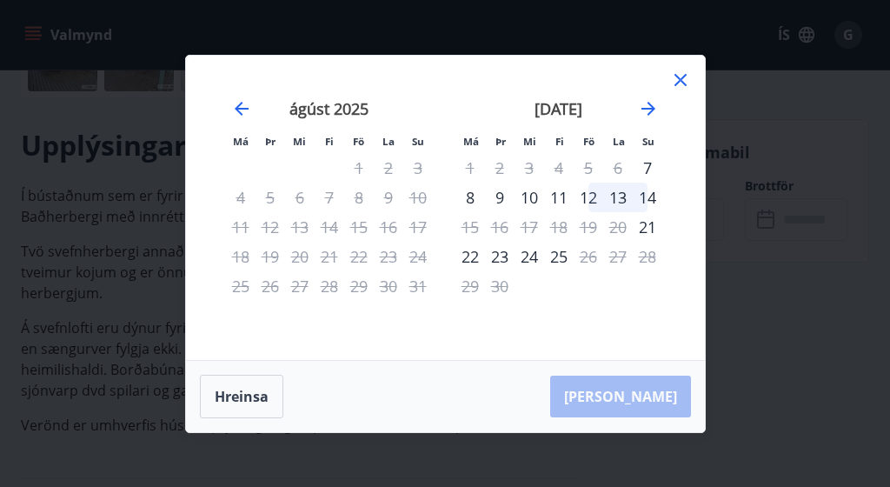
click at [528, 256] on div "24" at bounding box center [530, 257] width 30 height 30
click at [477, 257] on div "22" at bounding box center [470, 257] width 30 height 30
click at [475, 256] on div "22" at bounding box center [470, 257] width 30 height 30
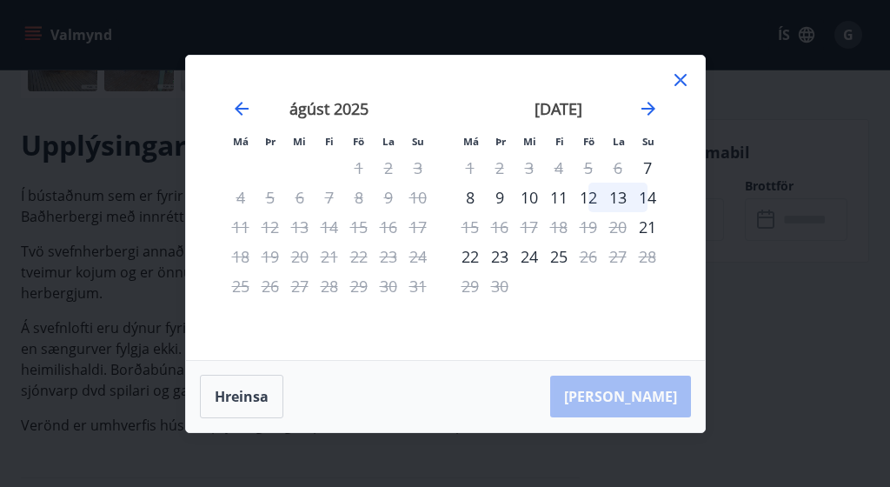
click at [475, 256] on div "22" at bounding box center [470, 257] width 30 height 30
click at [677, 401] on div "[PERSON_NAME]" at bounding box center [445, 396] width 519 height 71
click at [232, 402] on button "Hreinsa" at bounding box center [241, 396] width 83 height 43
drag, startPoint x: 627, startPoint y: 394, endPoint x: 519, endPoint y: 273, distance: 161.9
click at [625, 391] on div "[PERSON_NAME]" at bounding box center [445, 396] width 519 height 71
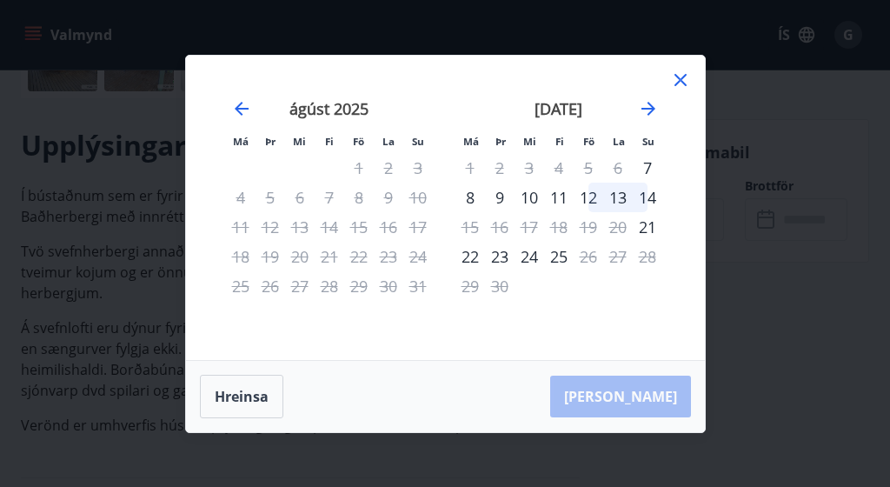
click at [677, 82] on icon at bounding box center [680, 80] width 12 height 12
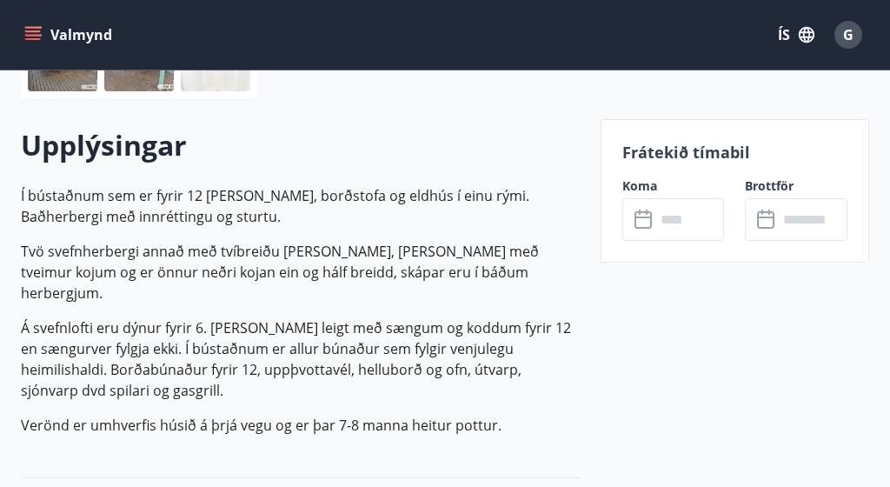
click at [30, 29] on icon "menu" at bounding box center [32, 34] width 17 height 17
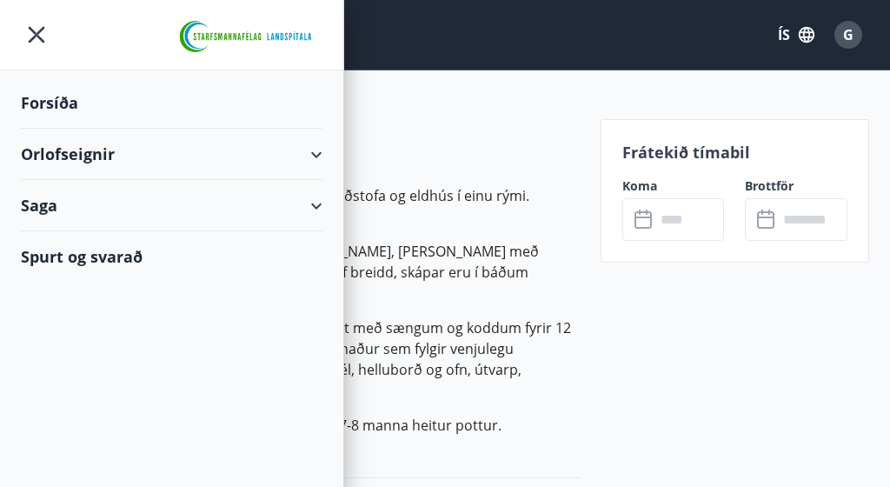
click at [60, 156] on div "Orlofseignir" at bounding box center [172, 154] width 302 height 51
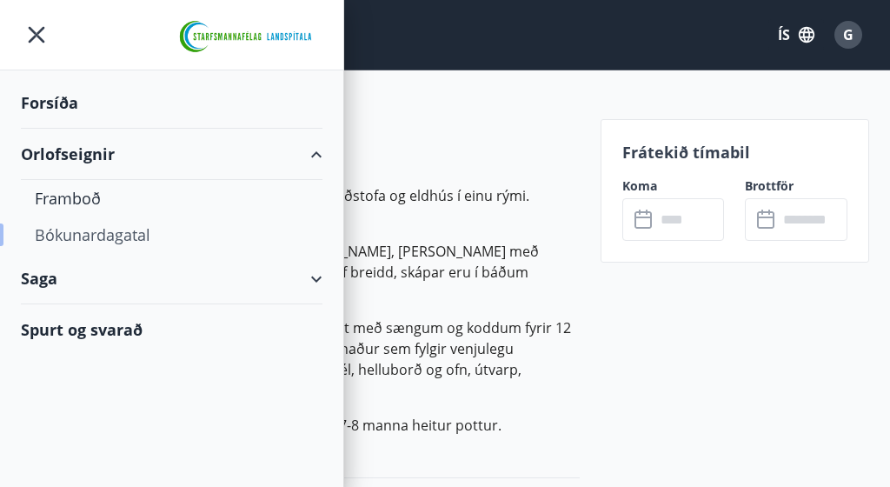
click at [64, 234] on div "Bókunardagatal" at bounding box center [172, 234] width 274 height 37
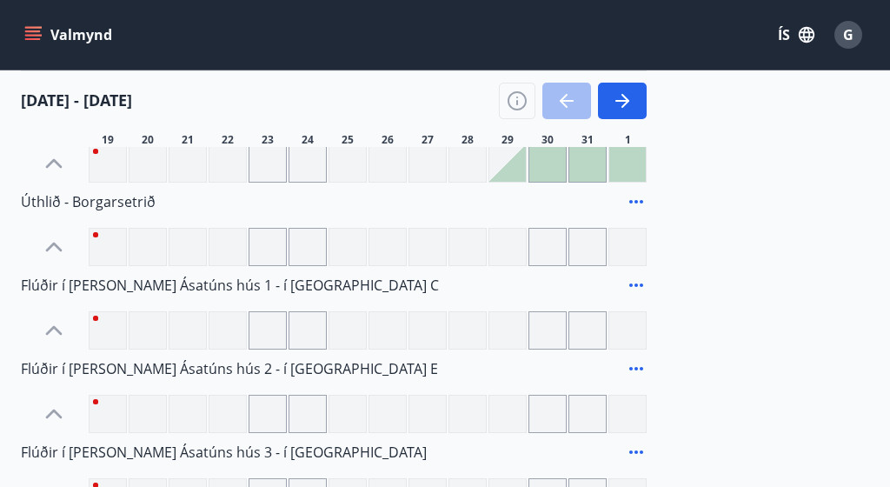
scroll to position [304, 0]
click at [515, 176] on div at bounding box center [507, 162] width 37 height 37
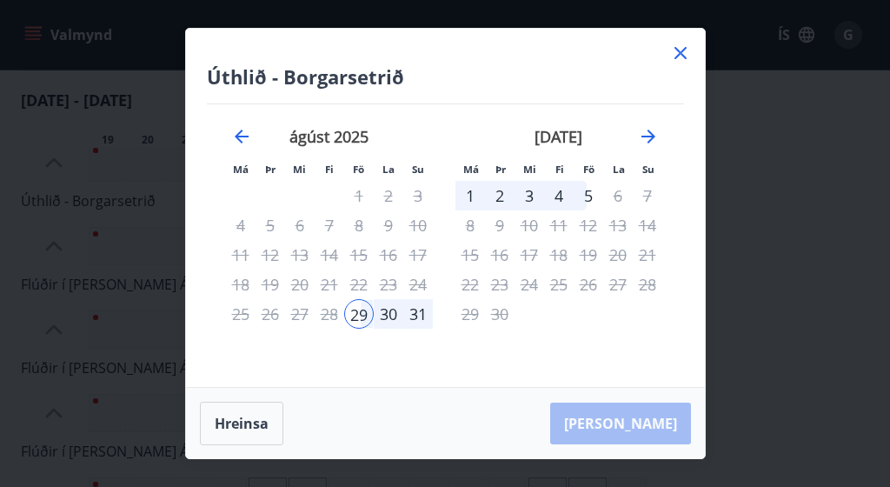
click at [414, 313] on div "31" at bounding box center [418, 314] width 30 height 30
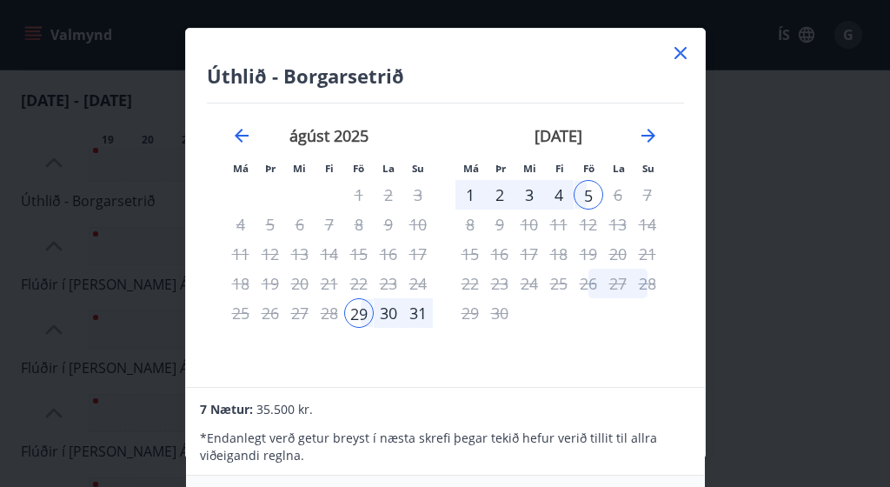
scroll to position [1, 0]
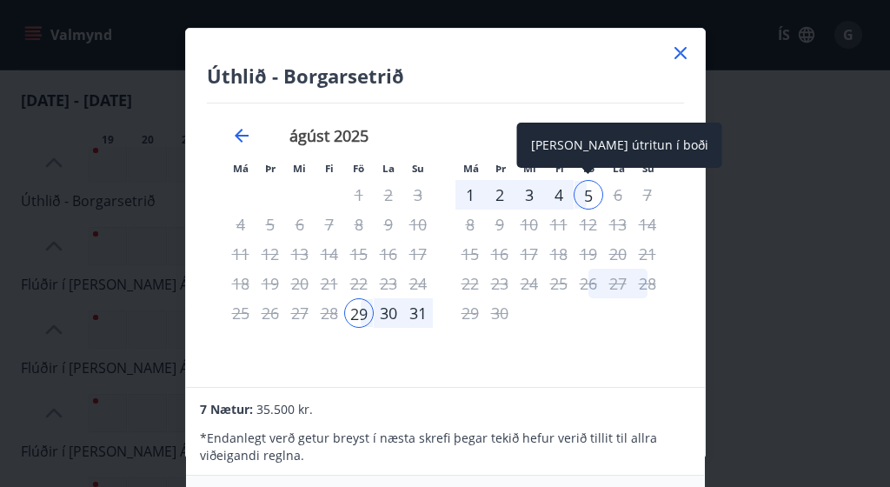
click at [581, 190] on div "5" at bounding box center [589, 195] width 30 height 30
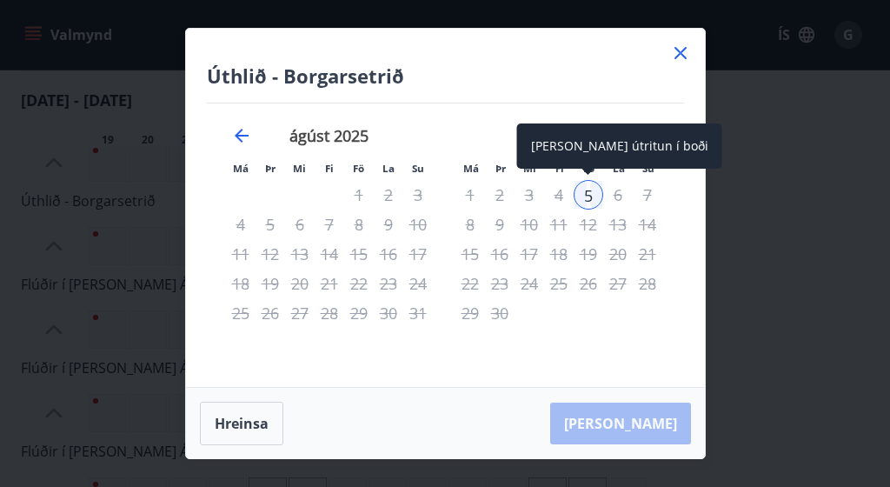
scroll to position [0, 0]
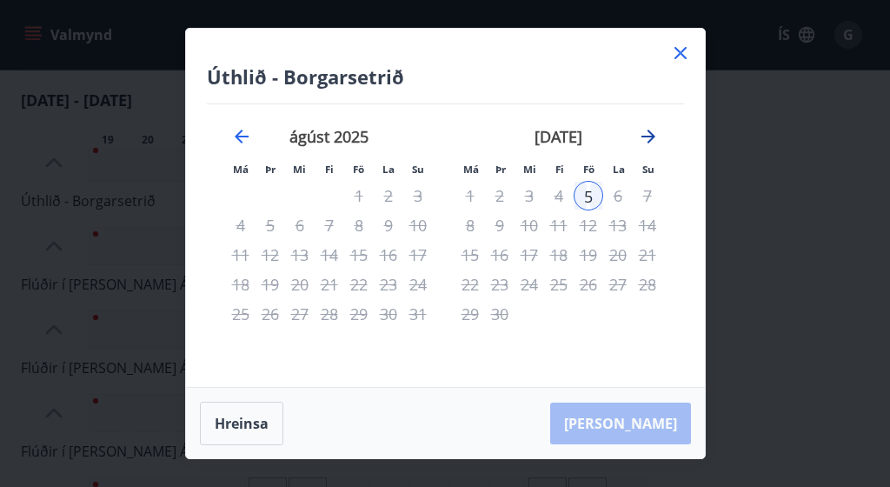
click at [646, 137] on icon "Move forward to switch to the next month." at bounding box center [648, 136] width 14 height 14
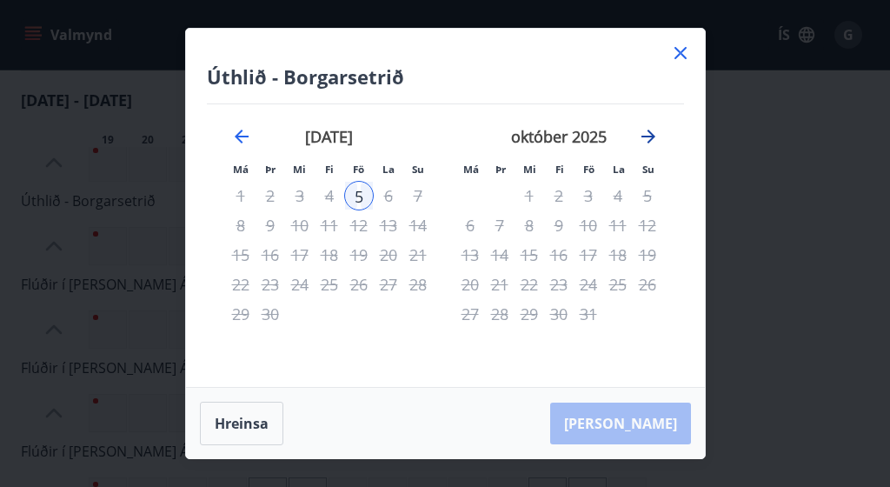
click at [646, 138] on icon "Move forward to switch to the next month." at bounding box center [648, 136] width 21 height 21
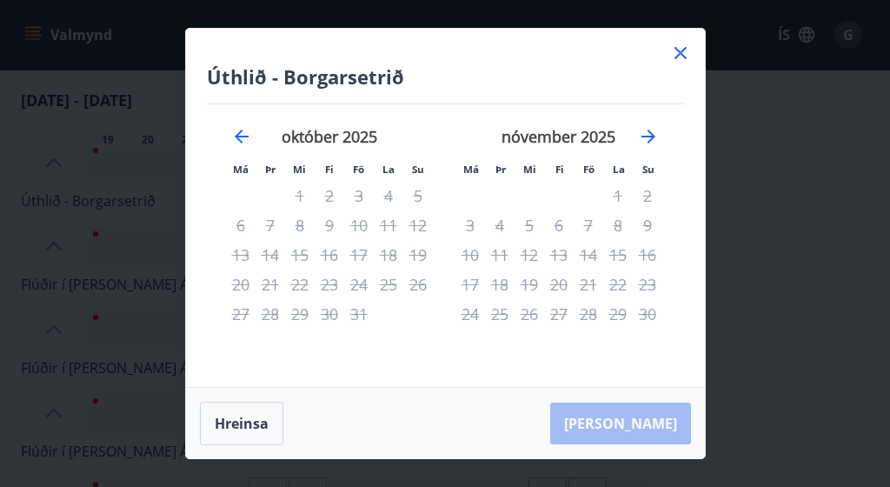
click at [684, 53] on icon at bounding box center [680, 53] width 21 height 21
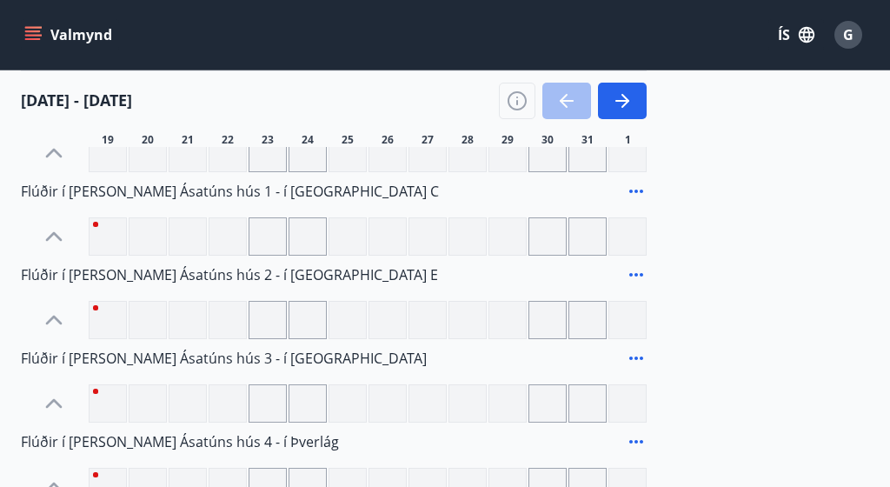
scroll to position [397, 0]
click at [624, 105] on icon "button" at bounding box center [625, 101] width 8 height 14
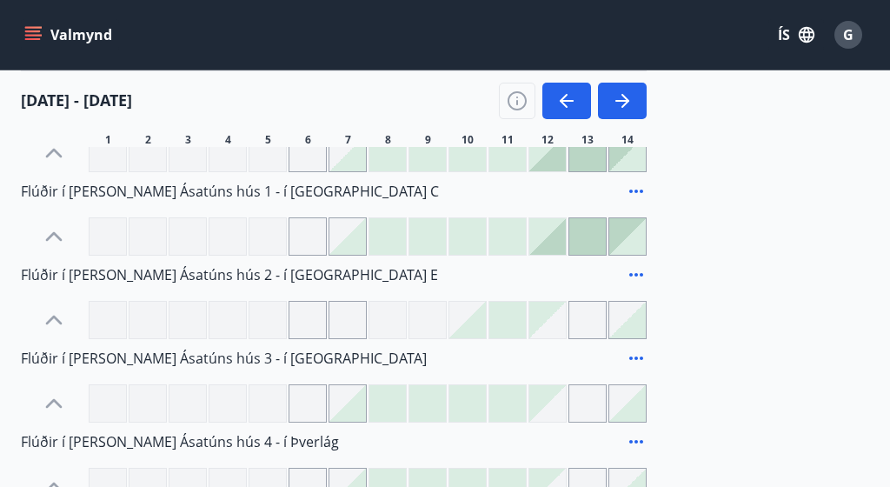
click at [388, 242] on div at bounding box center [387, 236] width 37 height 37
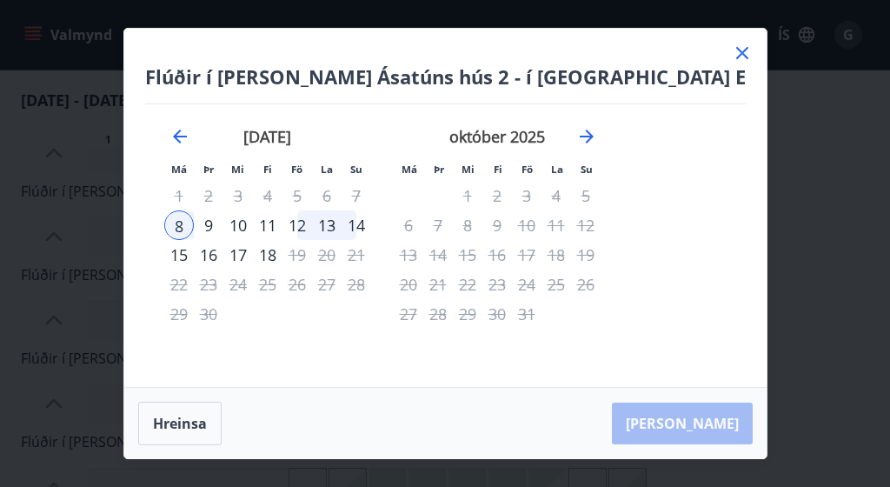
click at [371, 223] on div "14" at bounding box center [357, 225] width 30 height 30
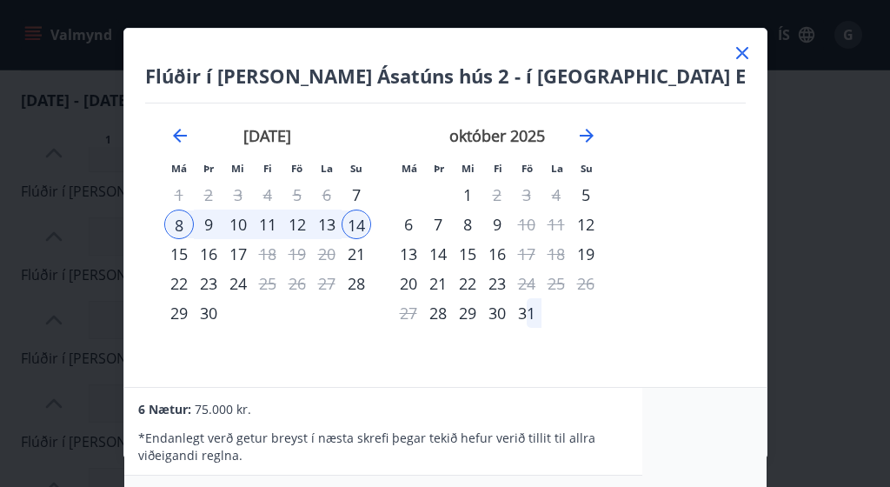
scroll to position [0, 0]
click at [354, 460] on p "* Endanlegt verð getur breyst í næsta skrefi þegar tekið hefur [PERSON_NAME] ti…" at bounding box center [383, 446] width 490 height 35
click at [736, 51] on icon at bounding box center [742, 53] width 12 height 12
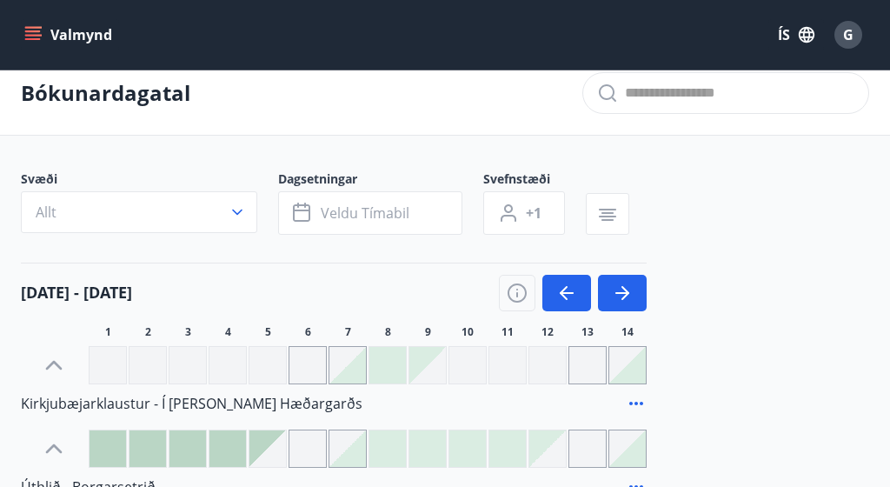
scroll to position [13, 0]
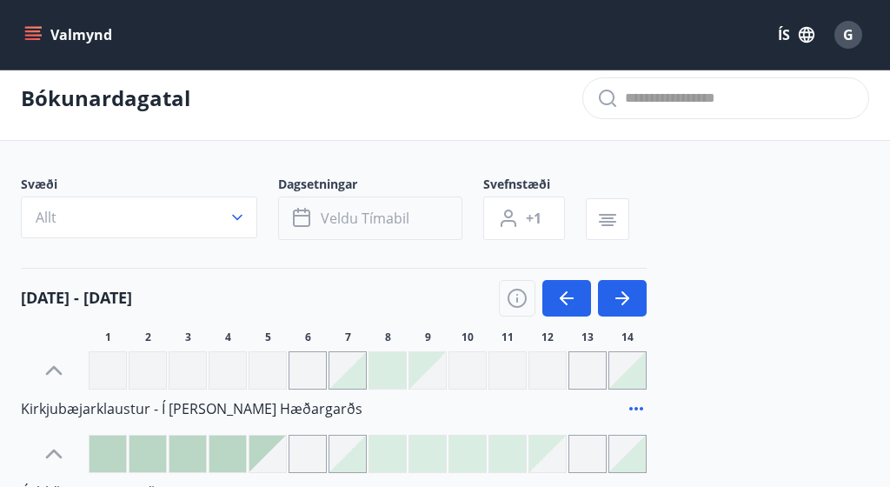
click at [328, 217] on span "Veldu tímabil" at bounding box center [365, 218] width 89 height 19
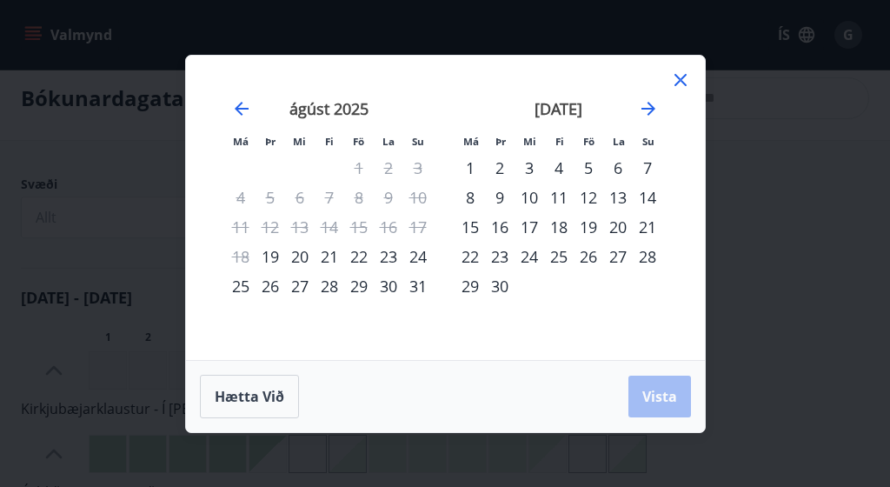
click at [506, 255] on div "23" at bounding box center [500, 257] width 30 height 30
click at [504, 282] on div "30" at bounding box center [500, 286] width 30 height 30
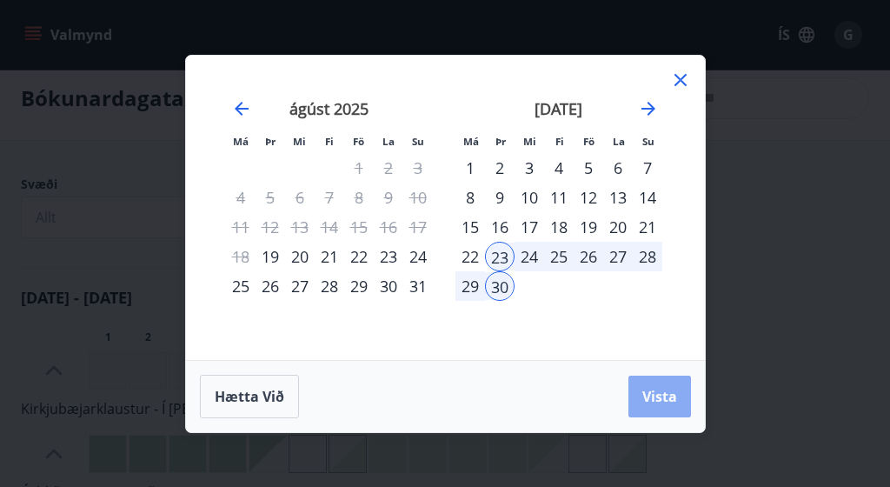
click at [640, 392] on button "Vista" at bounding box center [659, 396] width 63 height 42
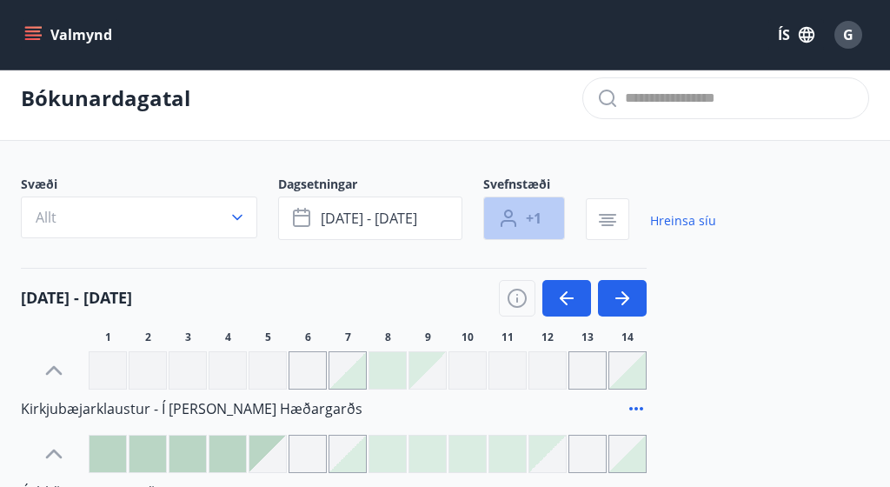
click at [528, 214] on span "+1" at bounding box center [534, 218] width 16 height 19
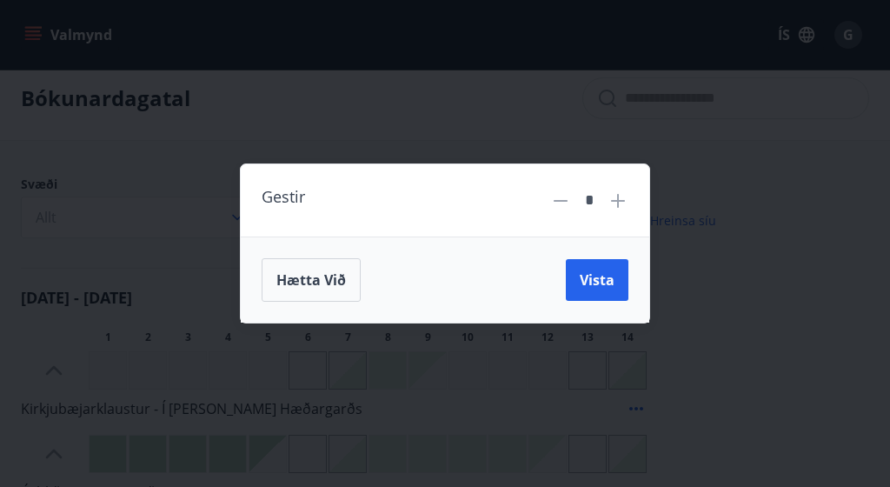
click at [613, 203] on icon at bounding box center [618, 200] width 21 height 21
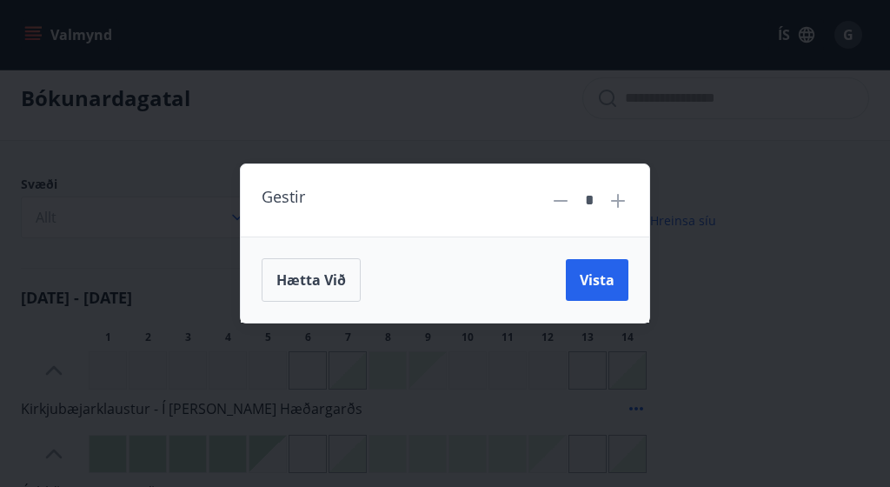
click at [613, 203] on icon at bounding box center [618, 200] width 21 height 21
click at [599, 273] on span "Vista" at bounding box center [597, 279] width 35 height 19
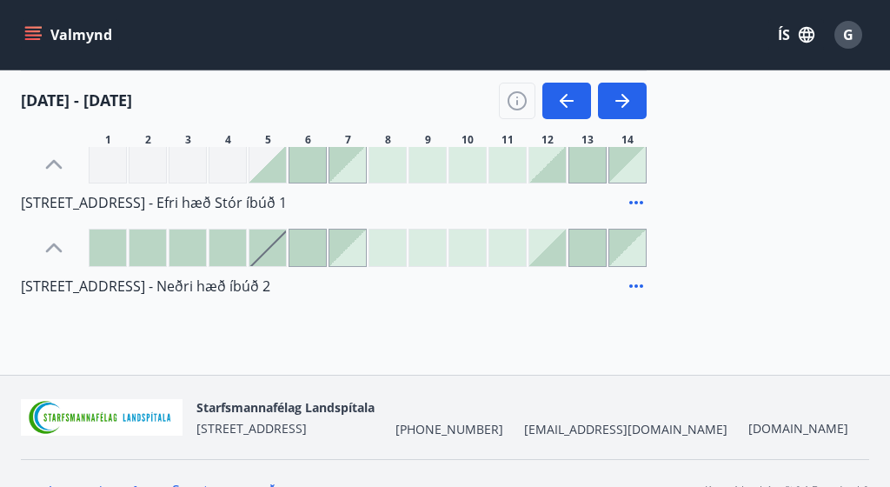
scroll to position [299, 0]
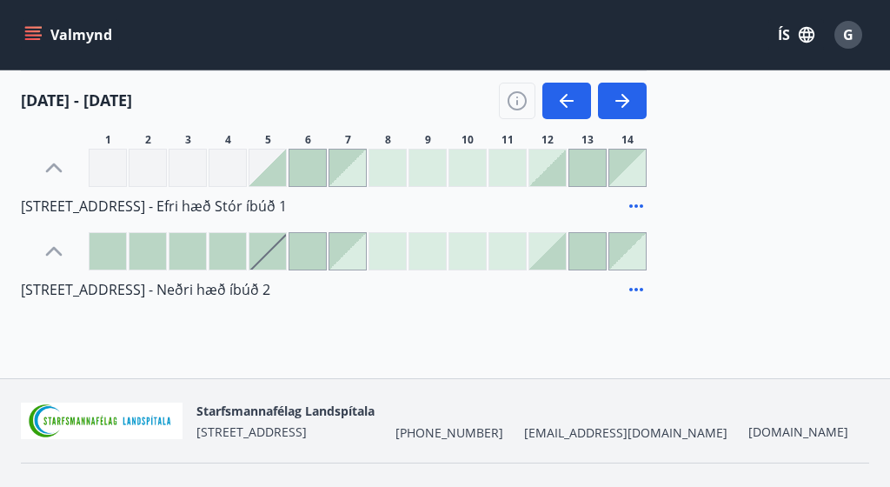
click at [272, 248] on div at bounding box center [267, 251] width 37 height 37
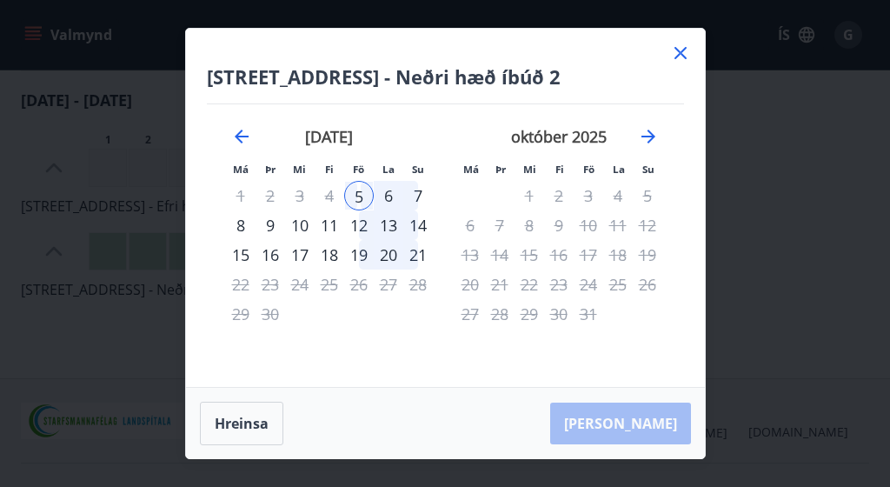
click at [361, 222] on div "12" at bounding box center [359, 225] width 30 height 30
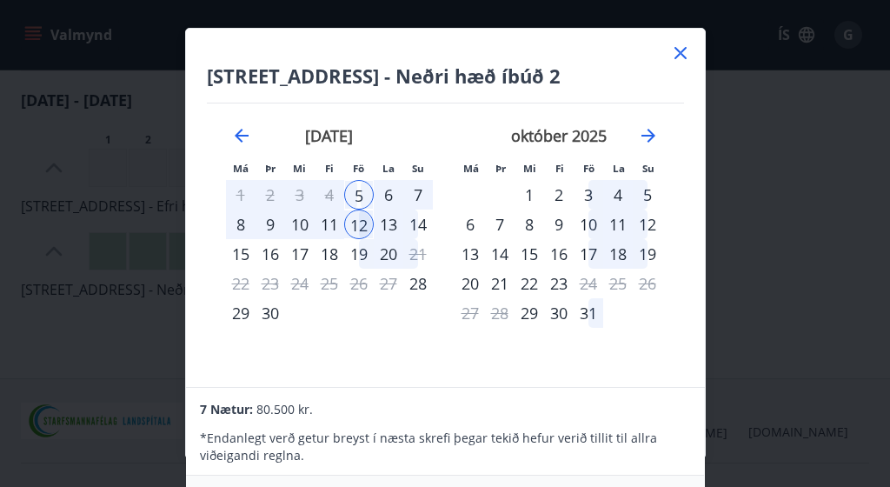
scroll to position [1, 0]
click at [681, 52] on icon at bounding box center [680, 53] width 12 height 12
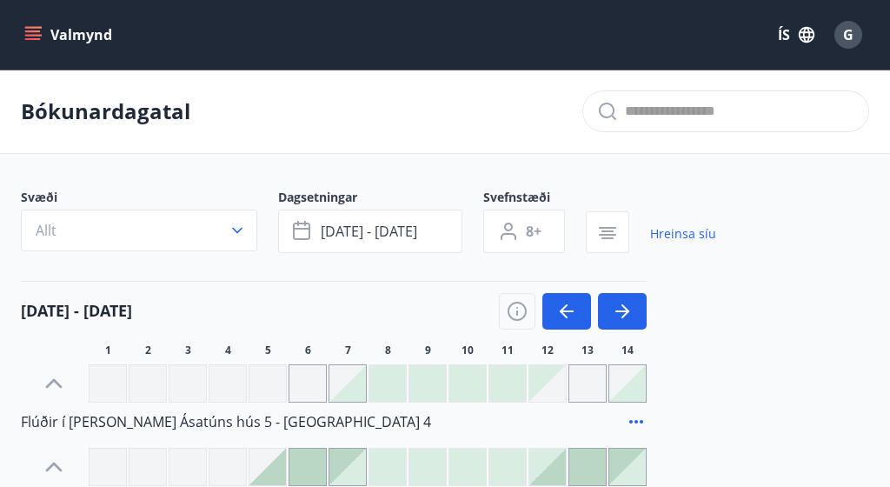
scroll to position [0, 0]
click at [629, 309] on icon "button" at bounding box center [622, 311] width 21 height 21
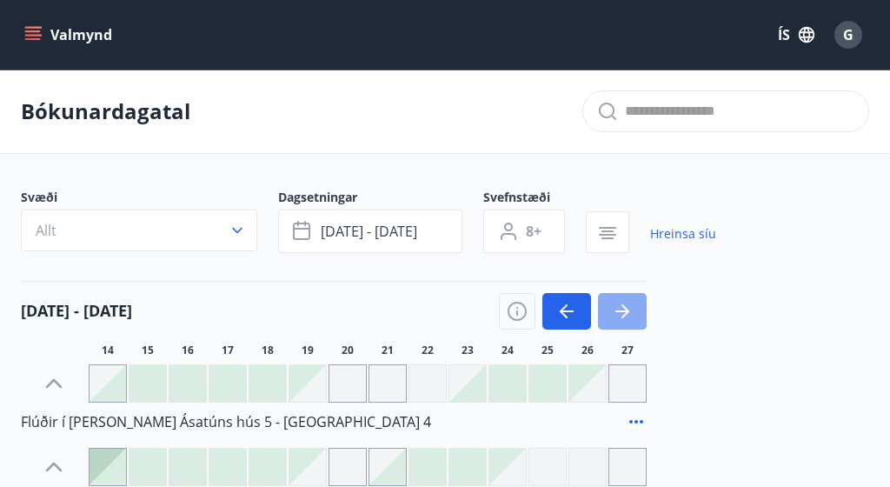
click at [629, 309] on icon "button" at bounding box center [622, 311] width 21 height 21
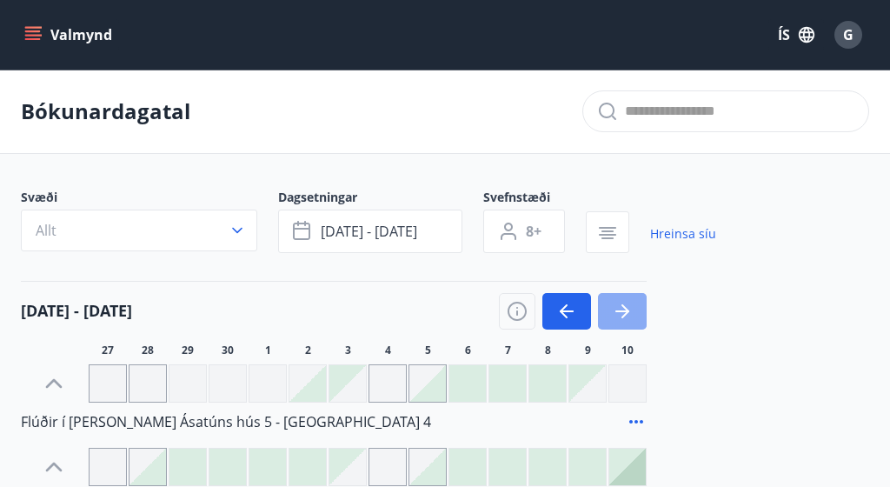
click at [629, 309] on icon "button" at bounding box center [622, 311] width 21 height 21
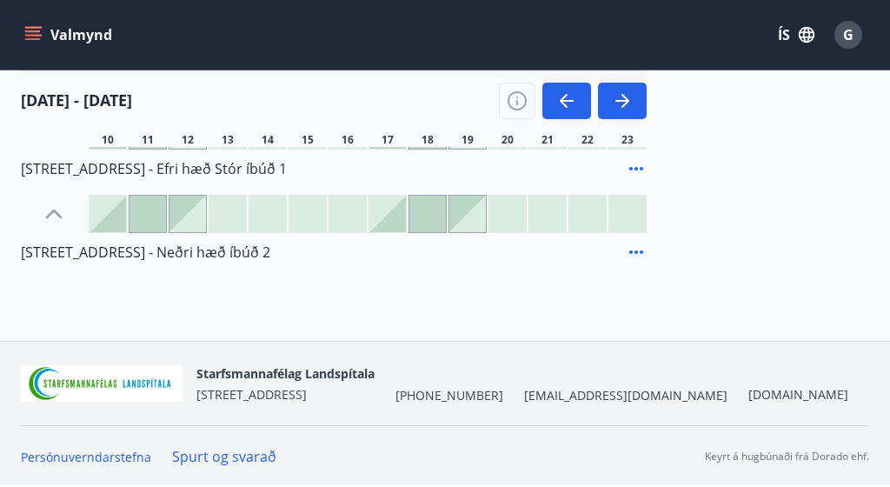
scroll to position [336, 0]
click at [633, 165] on icon at bounding box center [636, 168] width 21 height 21
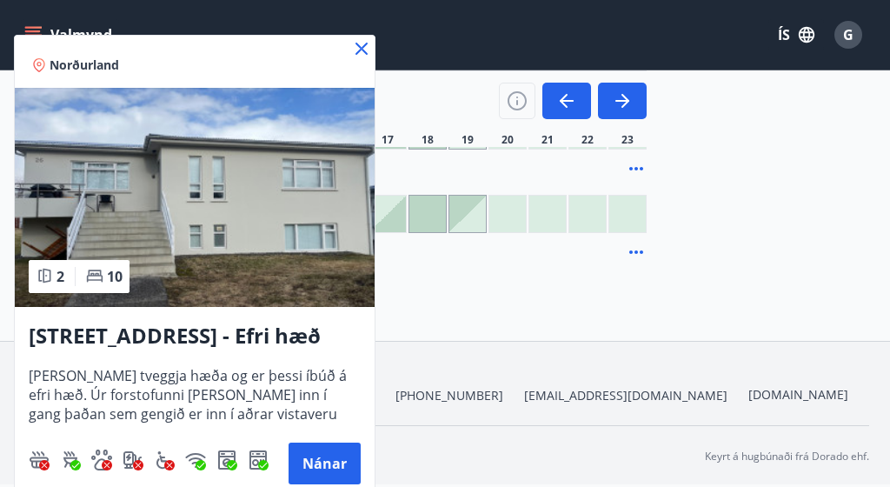
click at [358, 54] on icon at bounding box center [361, 48] width 21 height 21
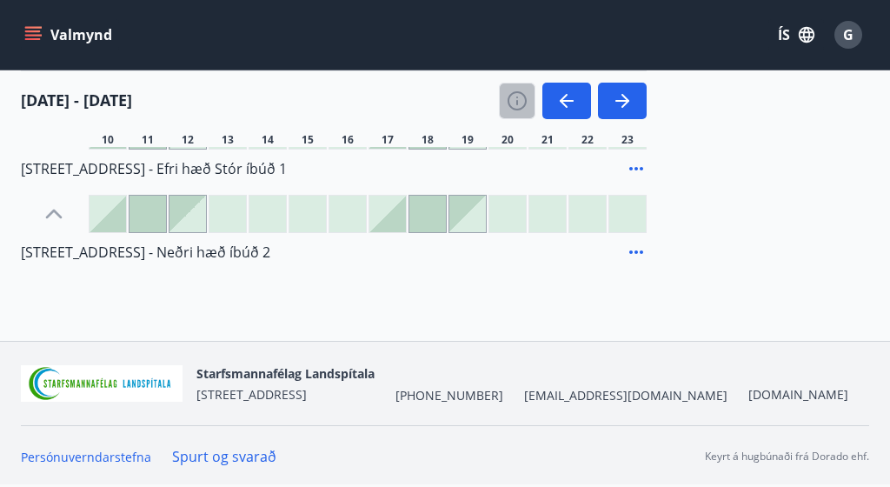
click at [516, 96] on icon "button" at bounding box center [517, 100] width 21 height 21
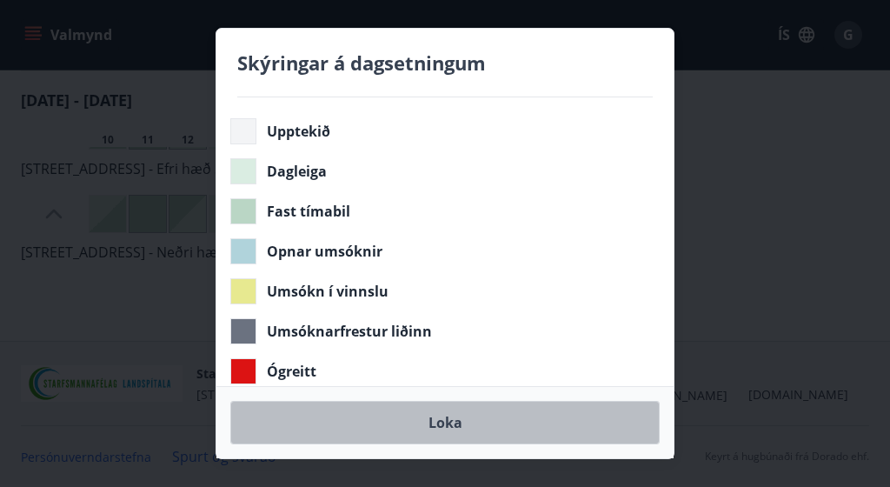
click at [496, 425] on button "Loka" at bounding box center [444, 422] width 429 height 43
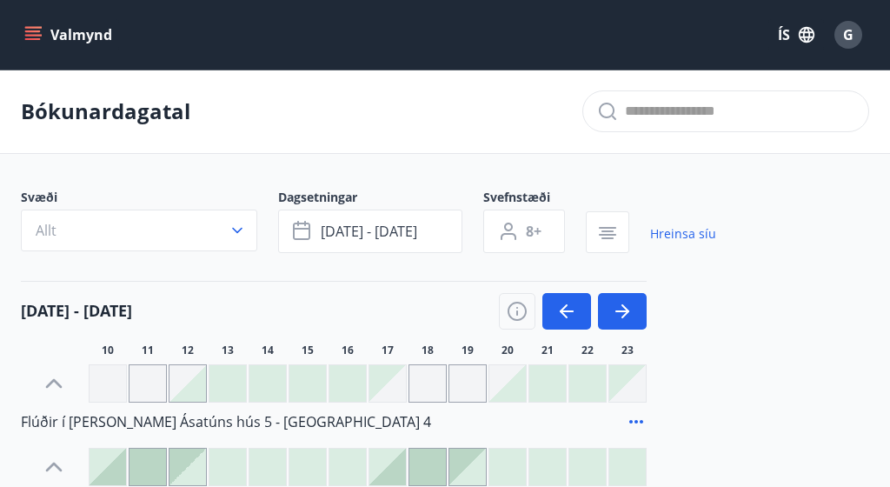
scroll to position [0, 0]
click at [689, 230] on link "Hreinsa síu" at bounding box center [683, 234] width 66 height 38
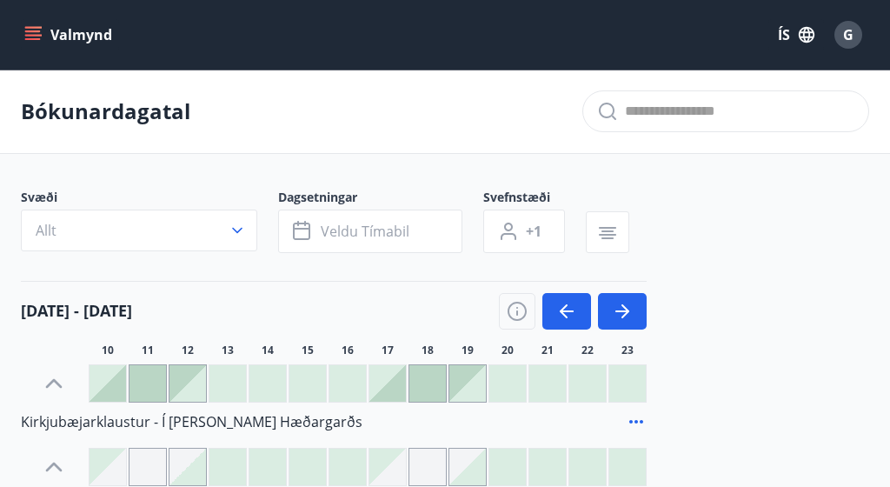
type input "*"
click at [791, 39] on button "ÍS" at bounding box center [796, 34] width 56 height 31
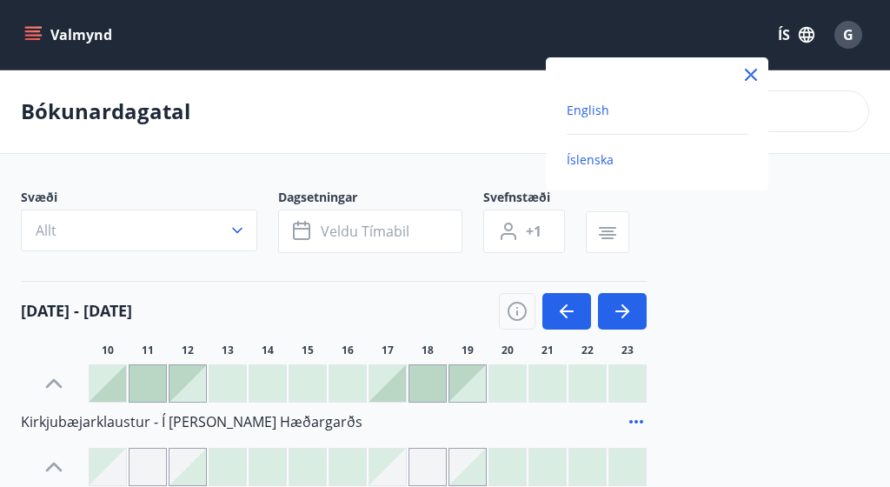
click at [577, 113] on span "English" at bounding box center [588, 110] width 43 height 17
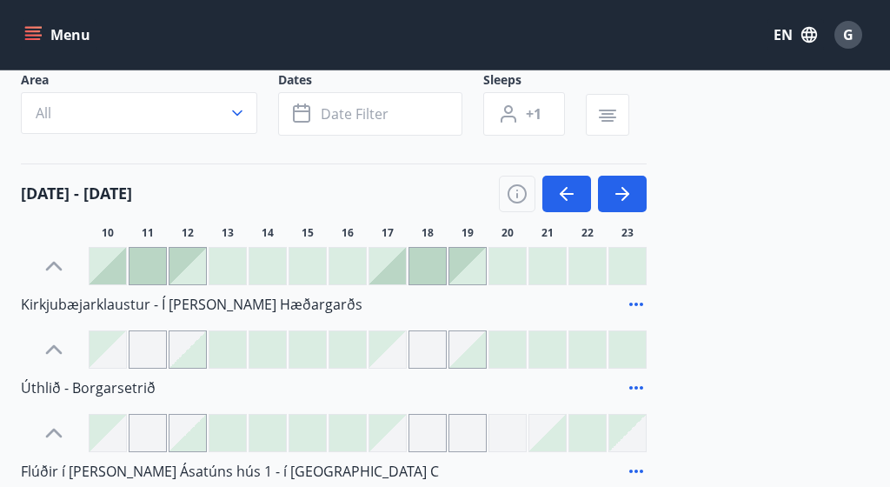
scroll to position [119, 0]
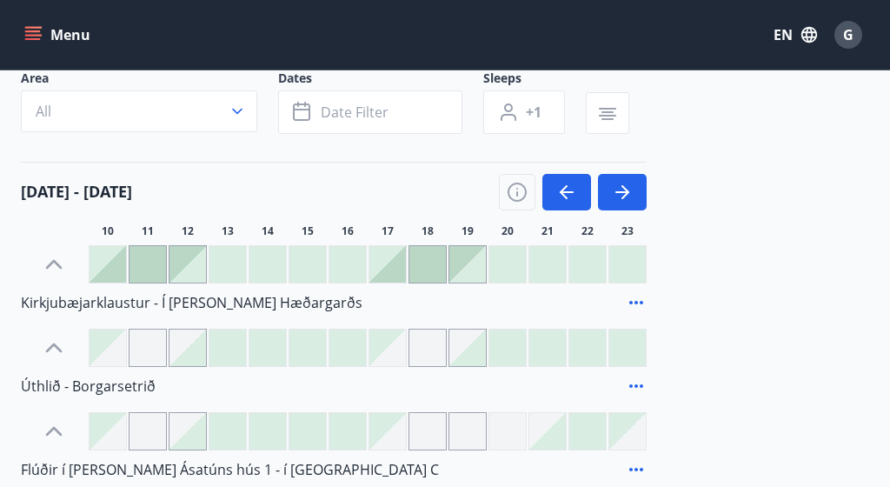
click at [187, 274] on div at bounding box center [187, 264] width 37 height 37
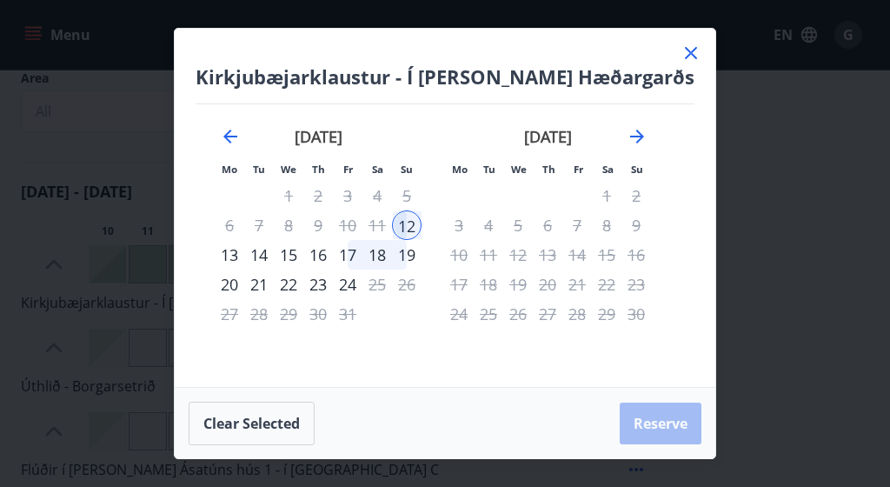
click at [409, 254] on div "19" at bounding box center [407, 255] width 30 height 30
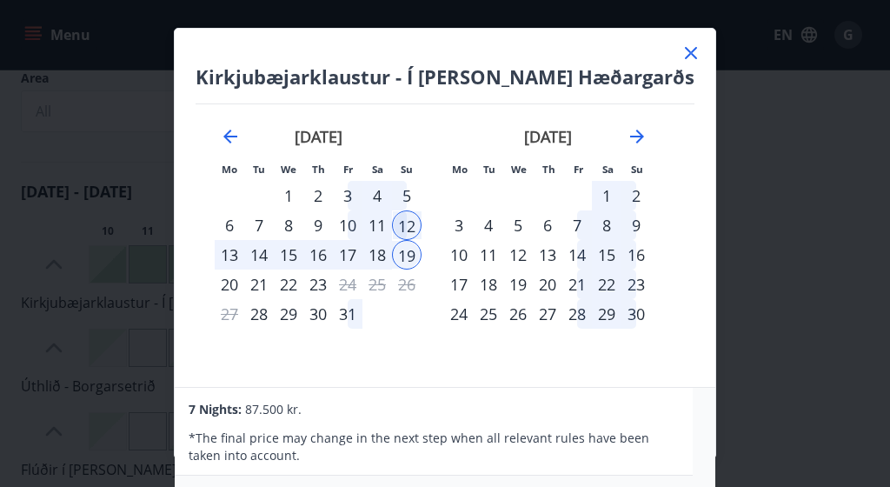
click at [681, 62] on icon at bounding box center [691, 53] width 21 height 21
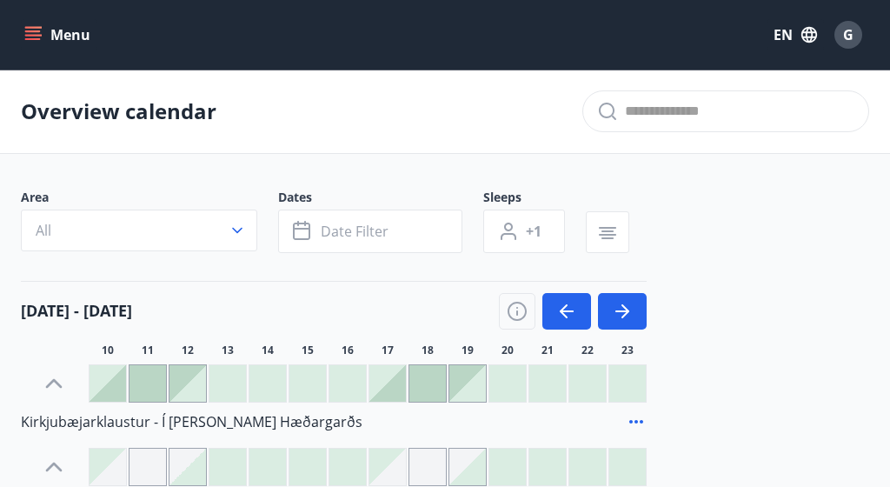
scroll to position [0, 0]
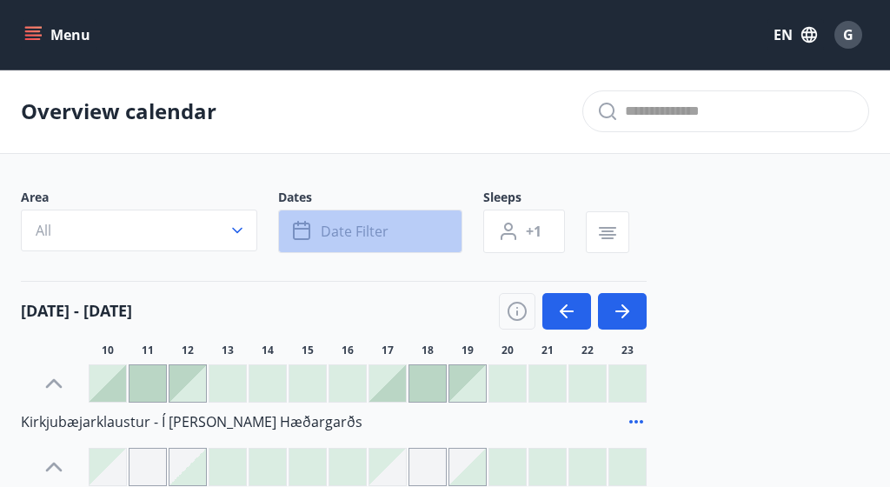
click at [351, 236] on span "Date filter" at bounding box center [355, 231] width 68 height 19
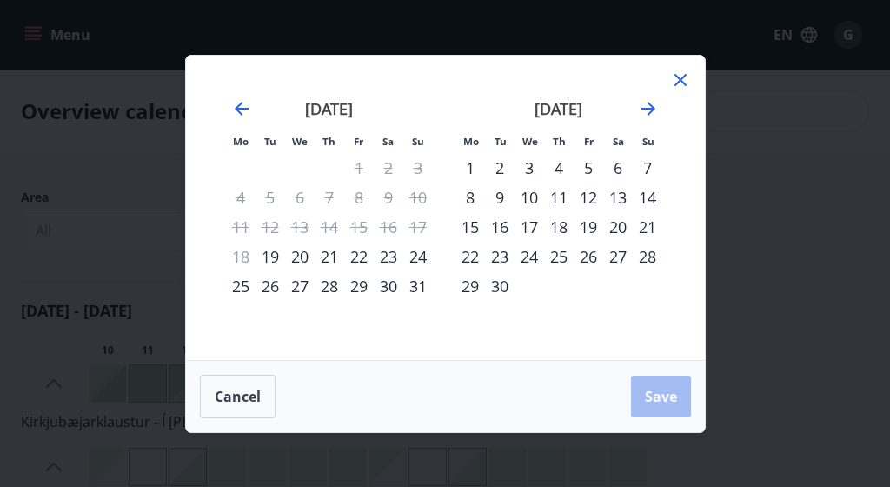
click at [516, 263] on div "24" at bounding box center [530, 257] width 30 height 30
click at [503, 282] on div "30" at bounding box center [500, 286] width 30 height 30
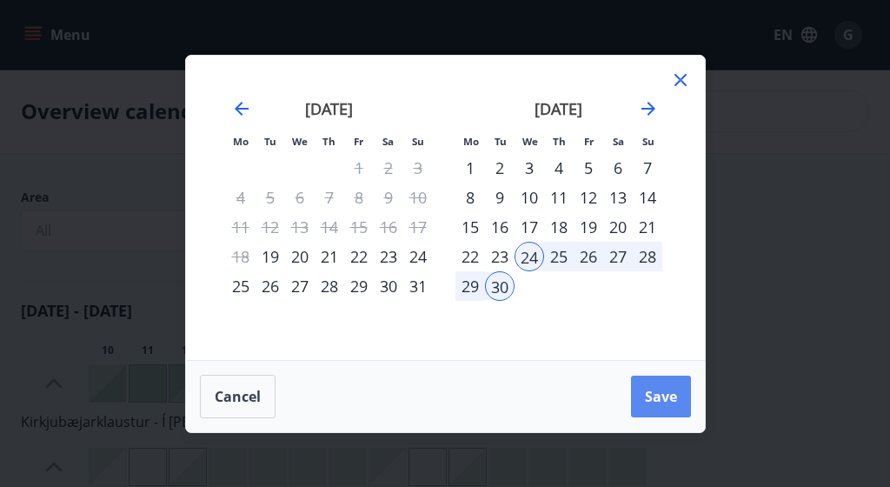
click at [648, 397] on span "Save" at bounding box center [661, 396] width 32 height 19
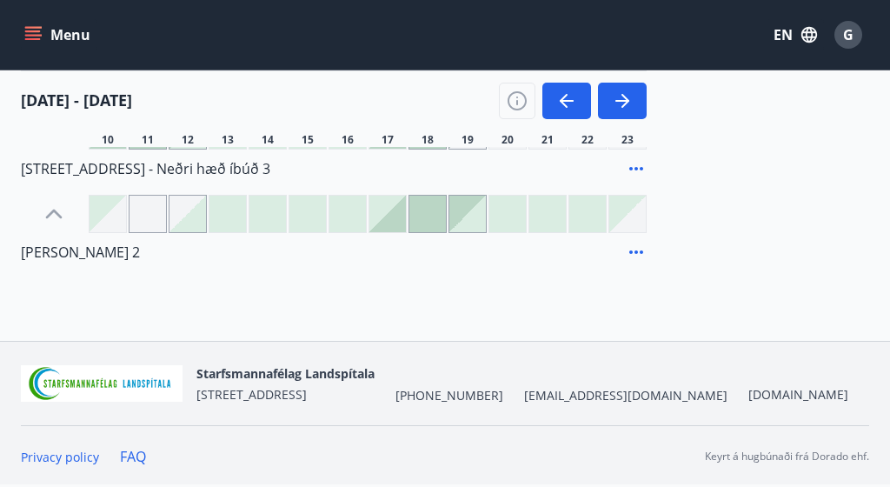
scroll to position [1421, 0]
click at [850, 46] on div "G" at bounding box center [848, 35] width 28 height 28
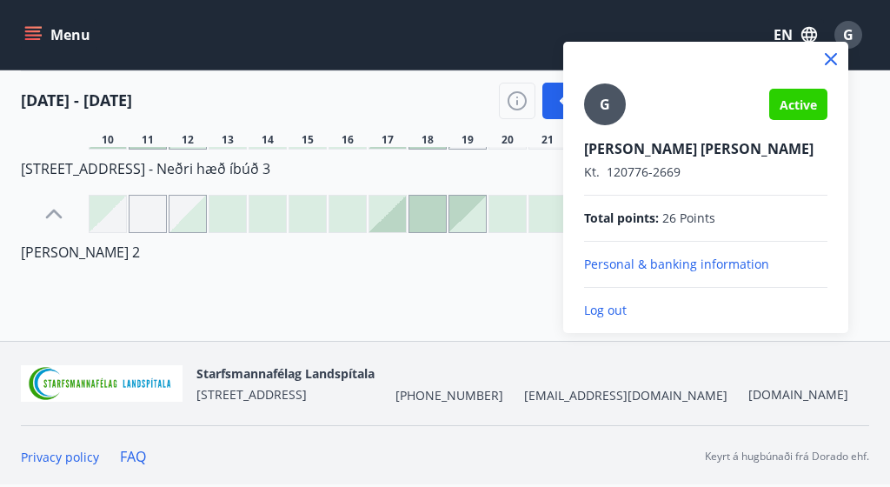
click at [797, 106] on span "Active" at bounding box center [798, 104] width 37 height 17
click at [669, 273] on p "Personal & banking information" at bounding box center [705, 264] width 243 height 17
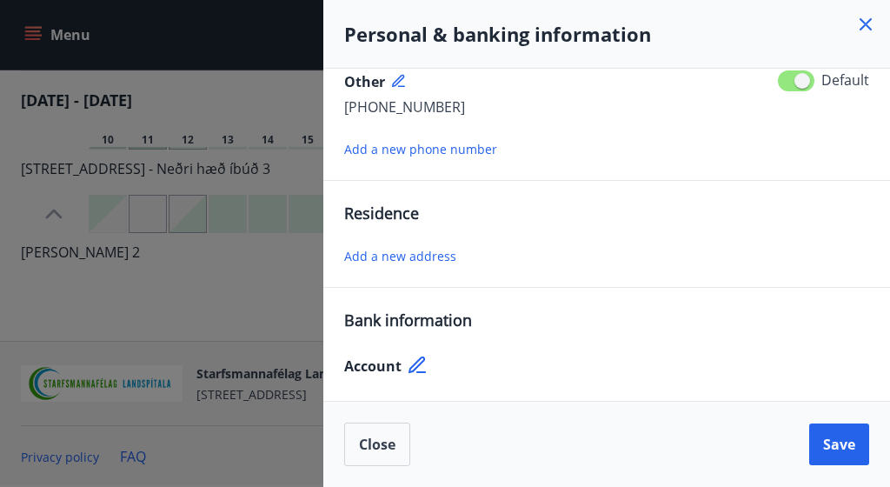
scroll to position [243, 0]
click at [455, 256] on div "Add a new address" at bounding box center [606, 255] width 525 height 21
click at [409, 256] on span "Add a new address" at bounding box center [400, 256] width 112 height 17
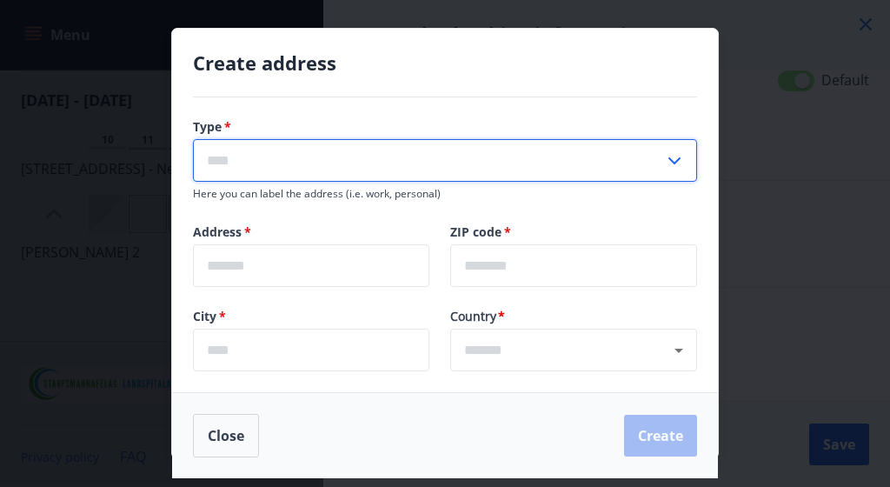
click at [316, 166] on input "text" at bounding box center [428, 160] width 471 height 43
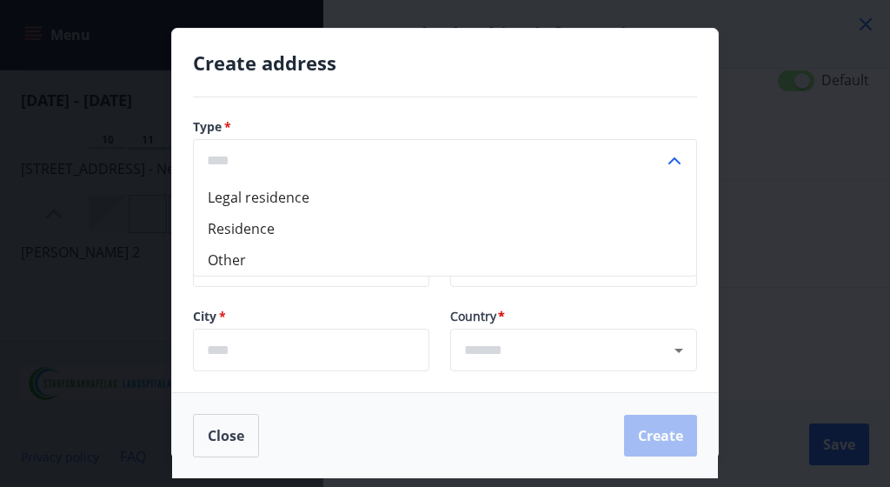
click at [277, 228] on li "Residence" at bounding box center [445, 228] width 502 height 31
type input "*********"
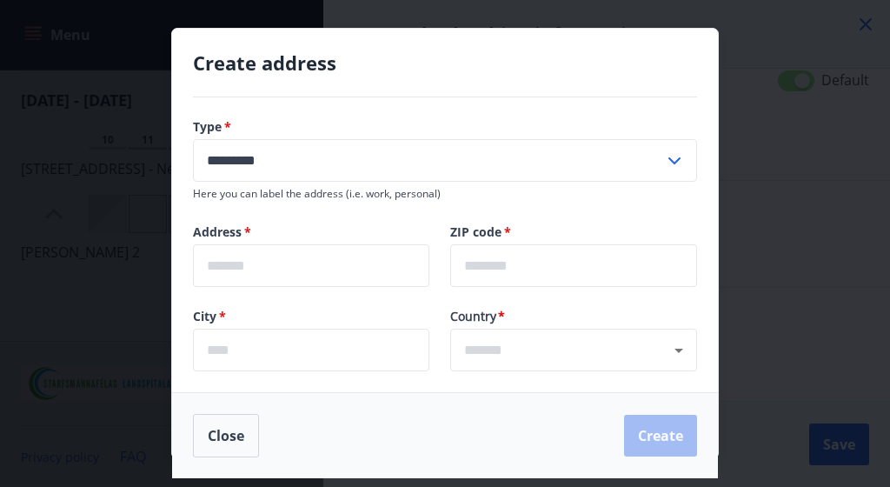
click at [276, 242] on div "Address   * ​" at bounding box center [321, 254] width 257 height 63
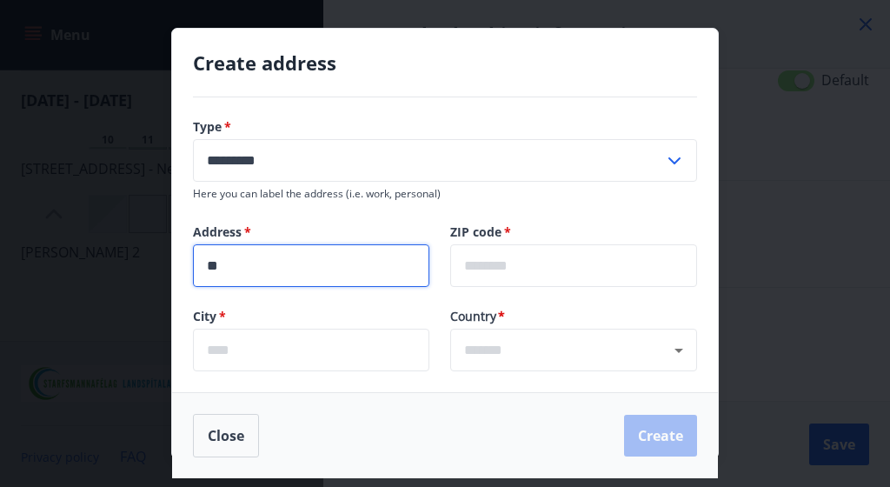
type input "*"
type input "**********"
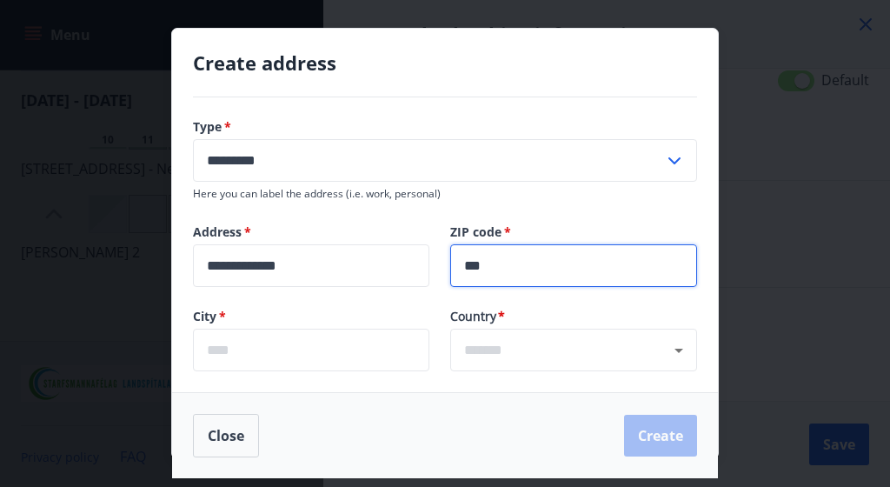
type input "***"
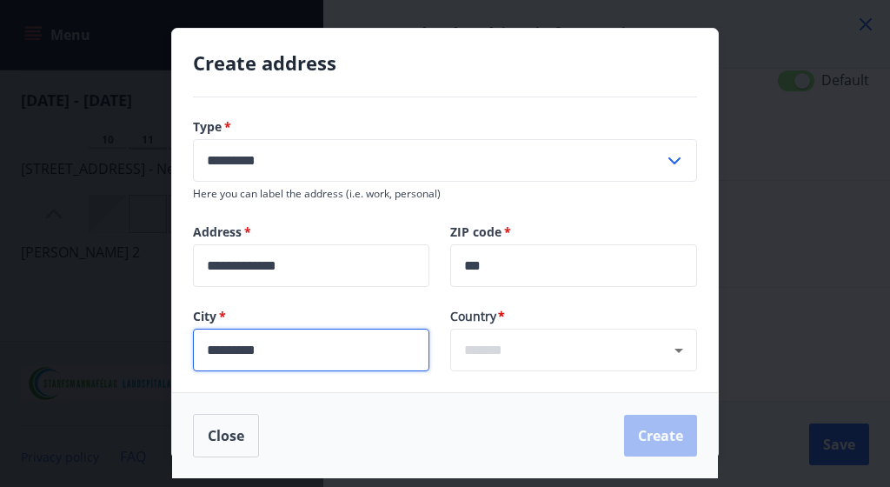
type input "*********"
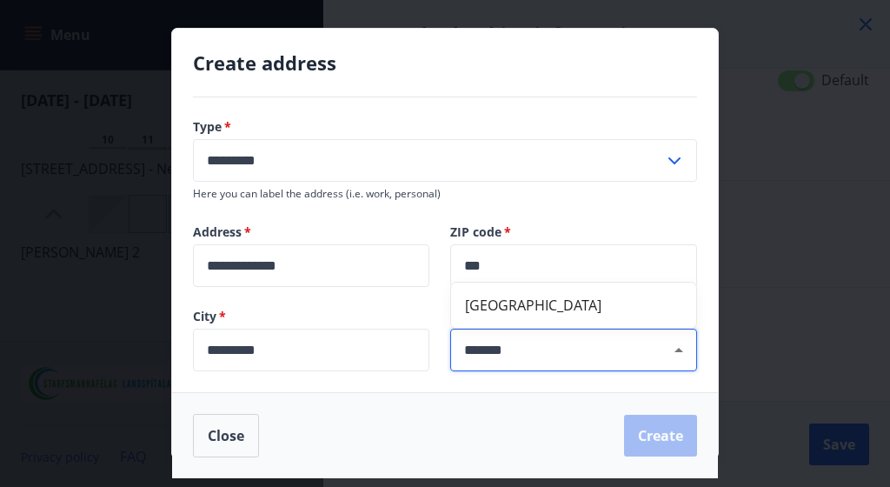
type input "*******"
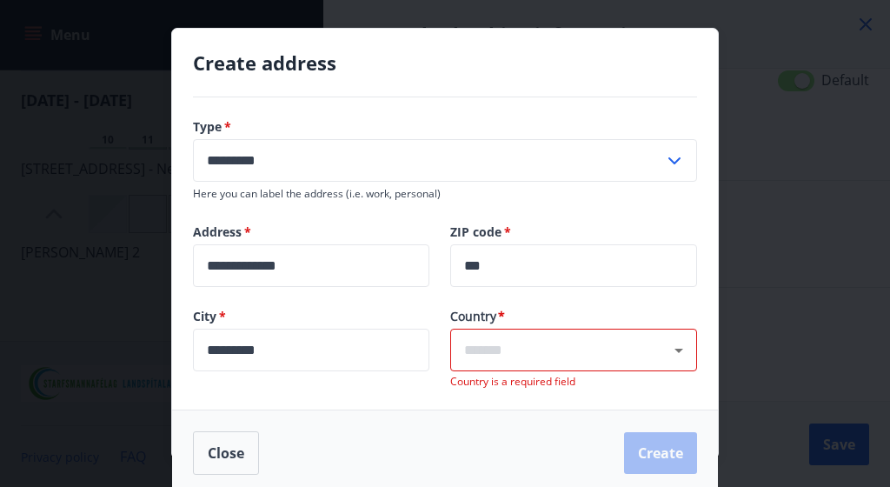
click at [465, 408] on form "**********" at bounding box center [445, 296] width 546 height 398
click at [511, 355] on input "text" at bounding box center [573, 350] width 219 height 20
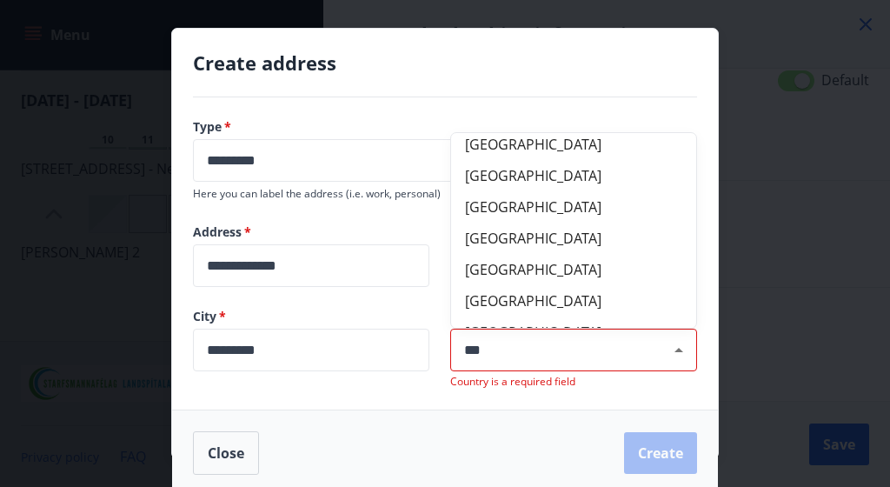
scroll to position [0, 0]
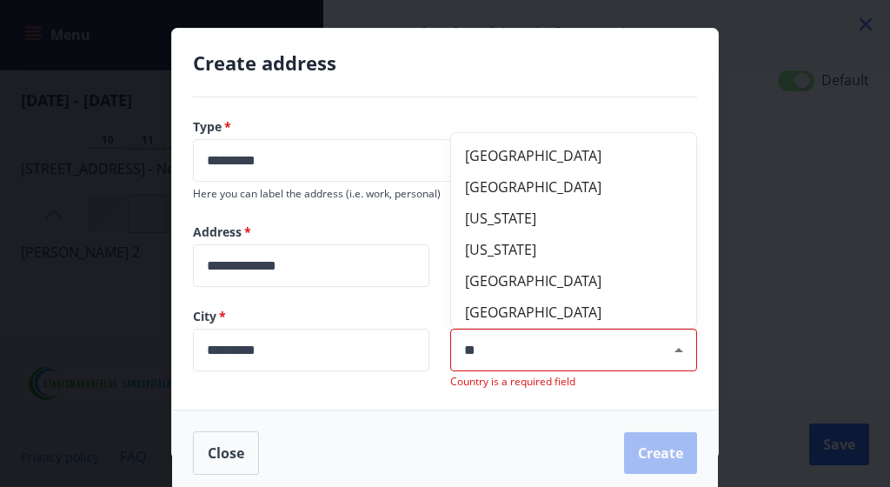
type input "*"
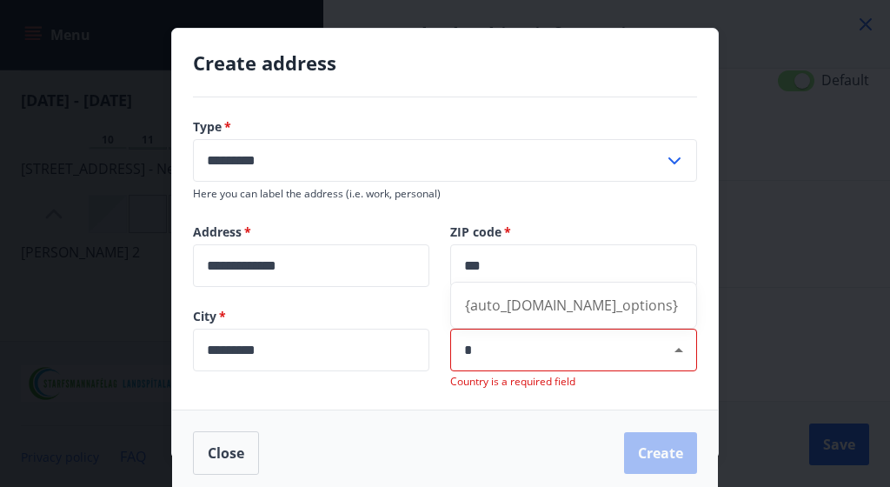
type input "*"
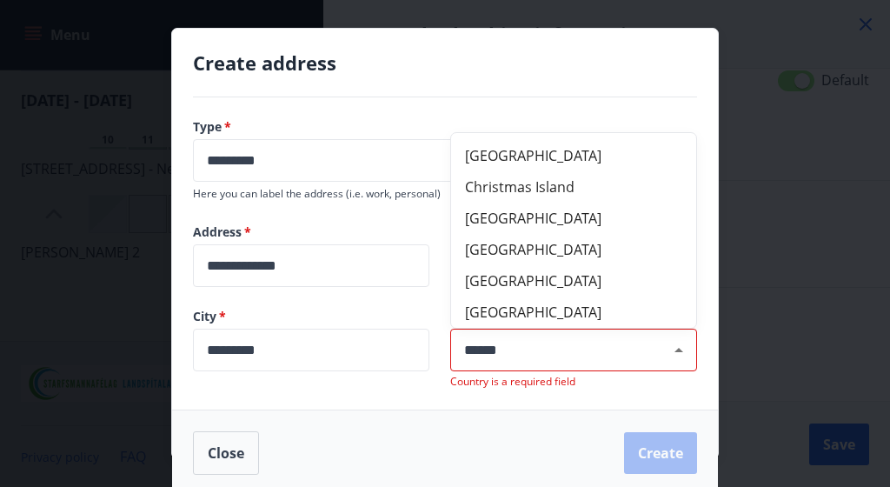
type input "******"
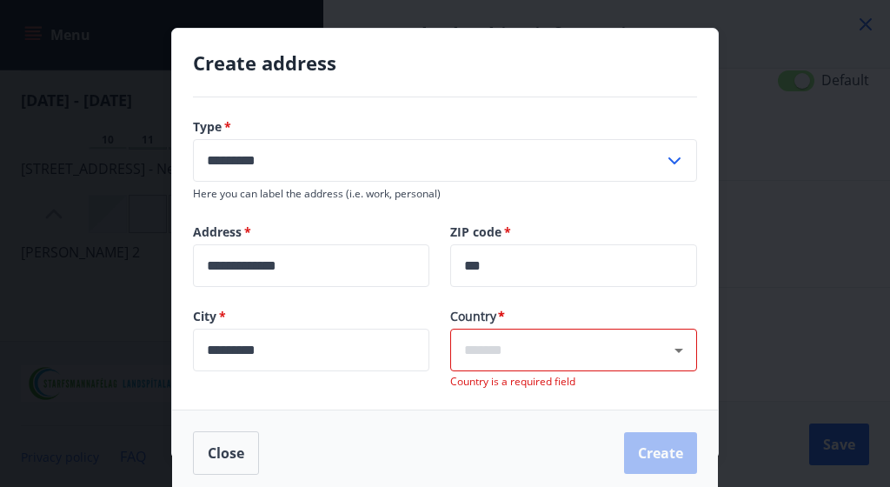
click at [418, 408] on div "**********" at bounding box center [445, 253] width 546 height 312
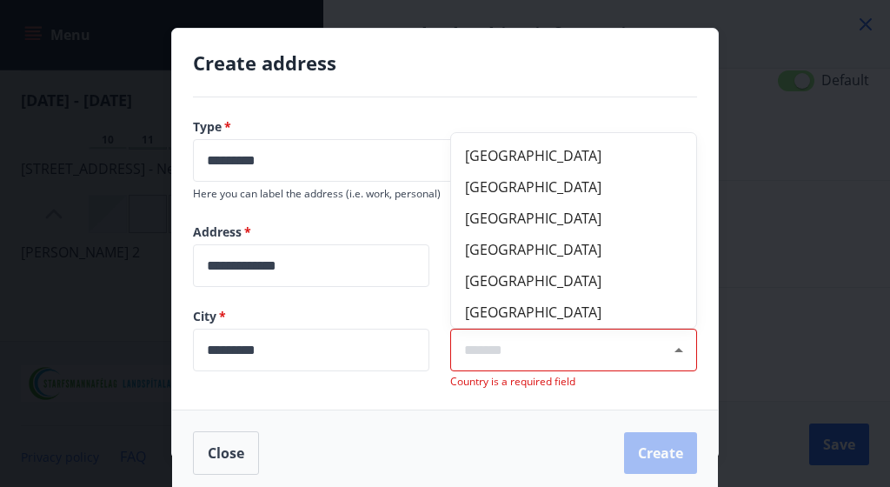
click at [502, 358] on input "text" at bounding box center [573, 350] width 219 height 20
click at [679, 350] on icon "Close" at bounding box center [678, 350] width 9 height 4
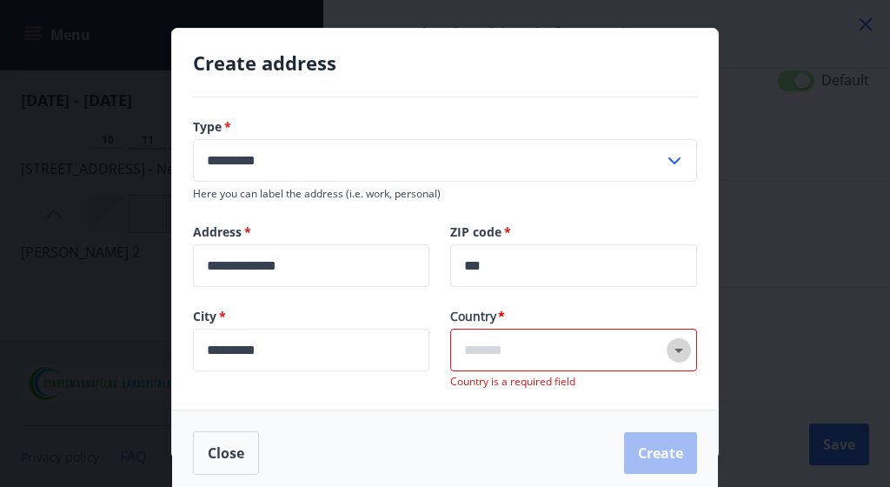
click at [679, 350] on icon "Open" at bounding box center [678, 351] width 9 height 4
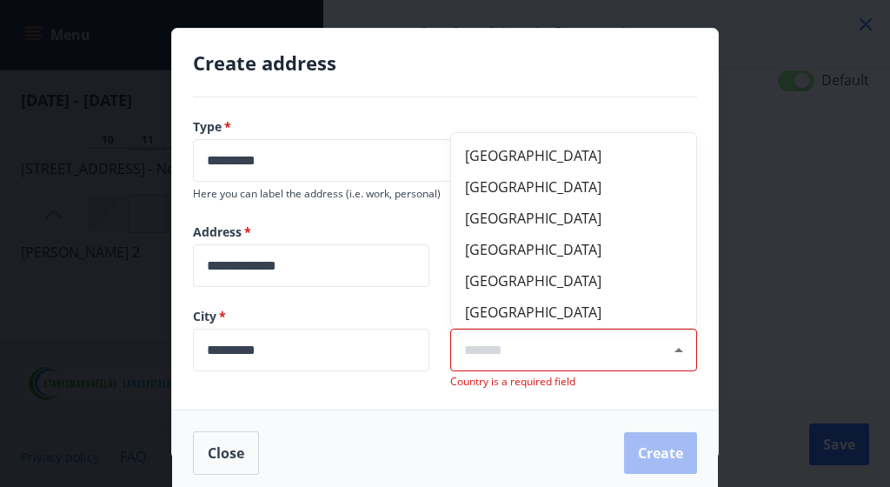
click at [536, 363] on div "​" at bounding box center [573, 350] width 247 height 43
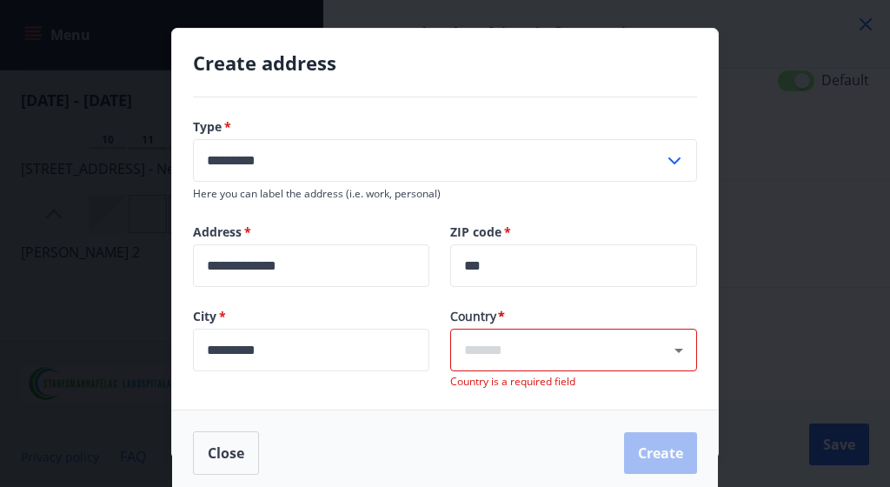
click at [536, 363] on div "​" at bounding box center [573, 350] width 247 height 43
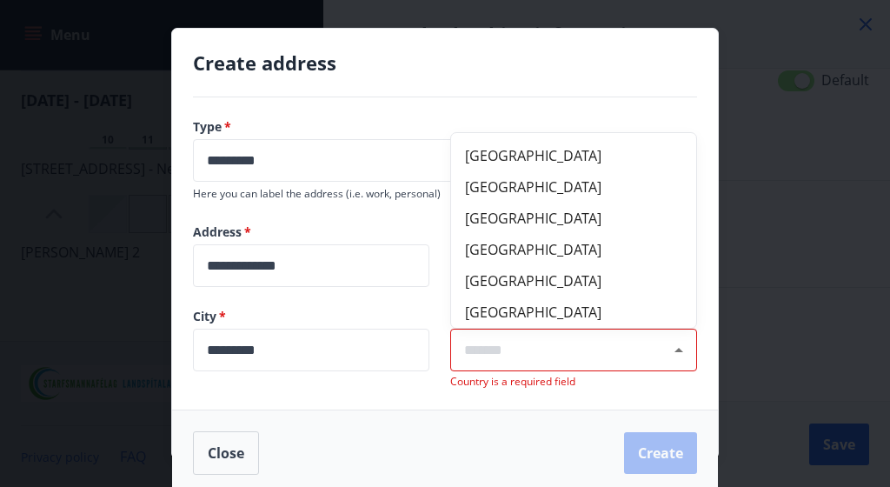
scroll to position [219, 0]
click at [353, 393] on div "**********" at bounding box center [445, 253] width 546 height 312
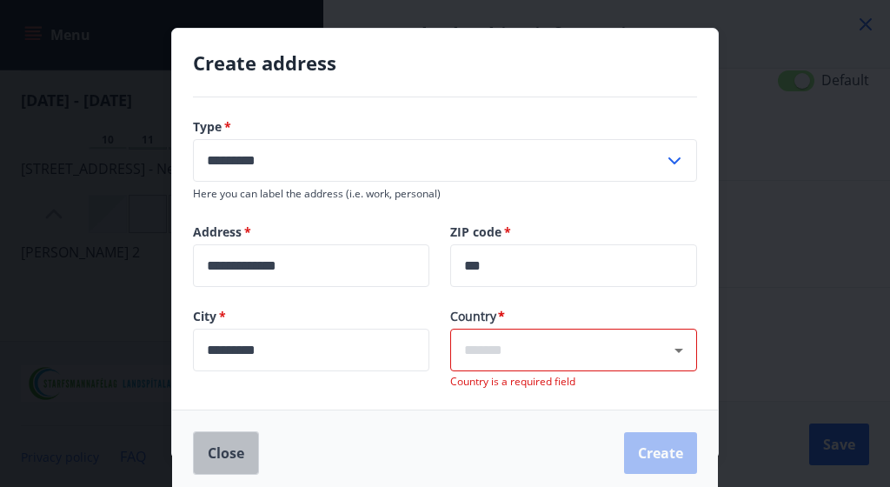
click at [222, 448] on button "Close" at bounding box center [226, 452] width 66 height 43
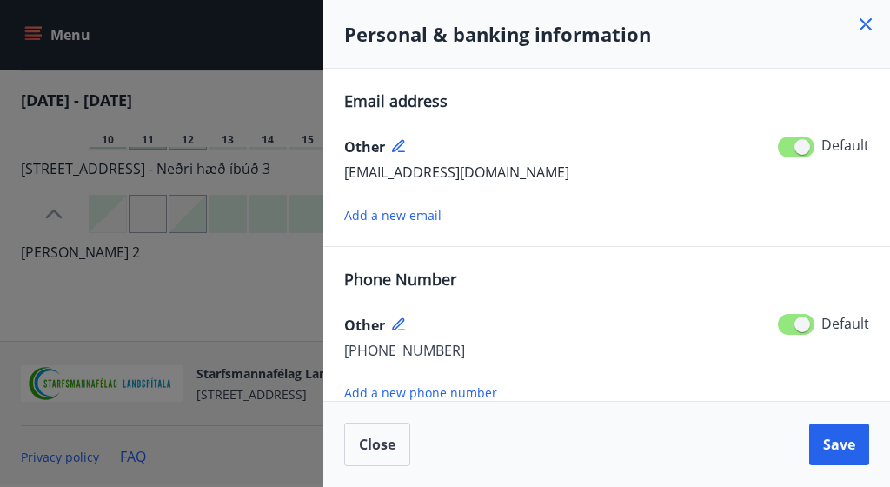
scroll to position [0, 0]
click at [867, 19] on icon at bounding box center [865, 24] width 21 height 21
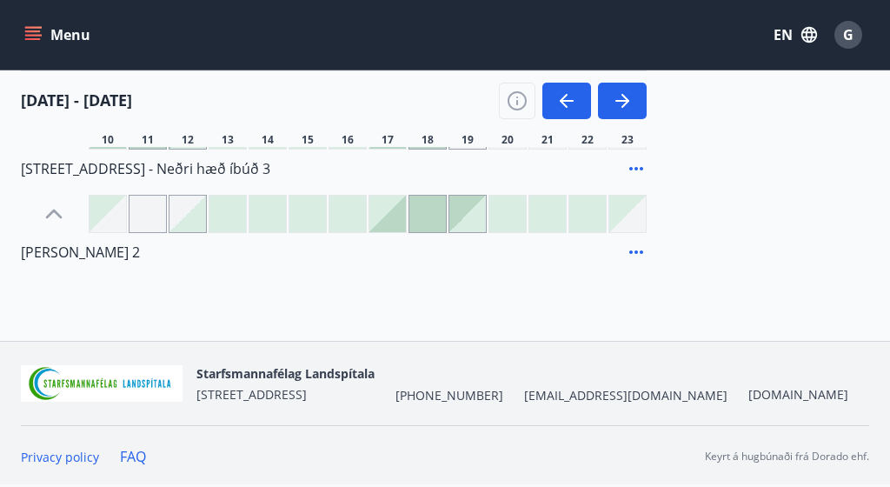
click at [782, 36] on button "EN" at bounding box center [795, 34] width 57 height 31
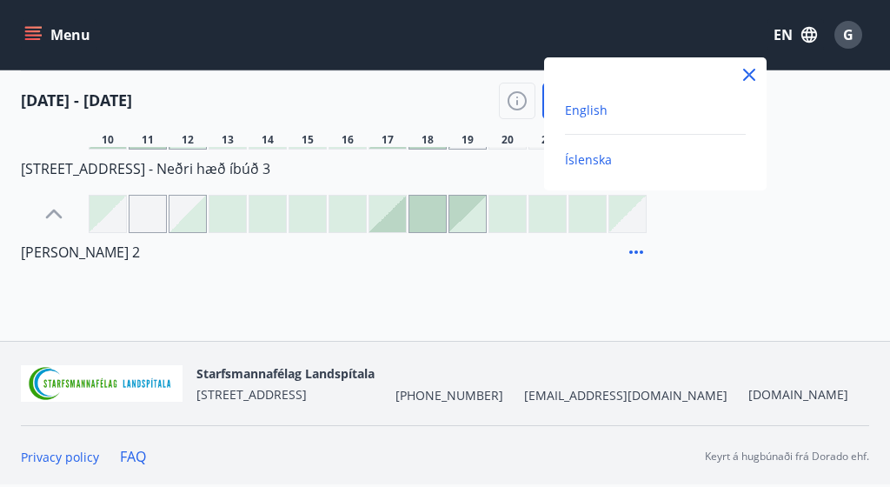
click at [603, 158] on span "Íslenska" at bounding box center [588, 159] width 47 height 17
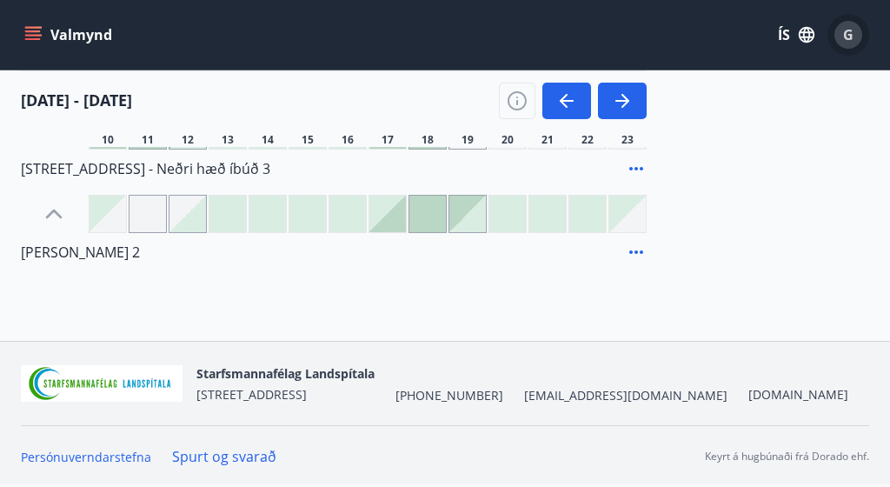
click at [852, 35] on span "G" at bounding box center [848, 34] width 10 height 19
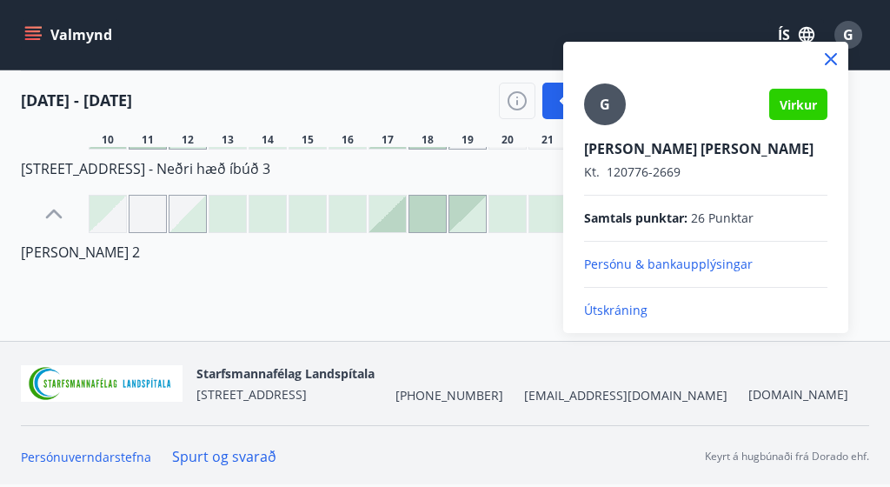
click at [636, 273] on p "Persónu & bankaupplýsingar" at bounding box center [705, 264] width 243 height 17
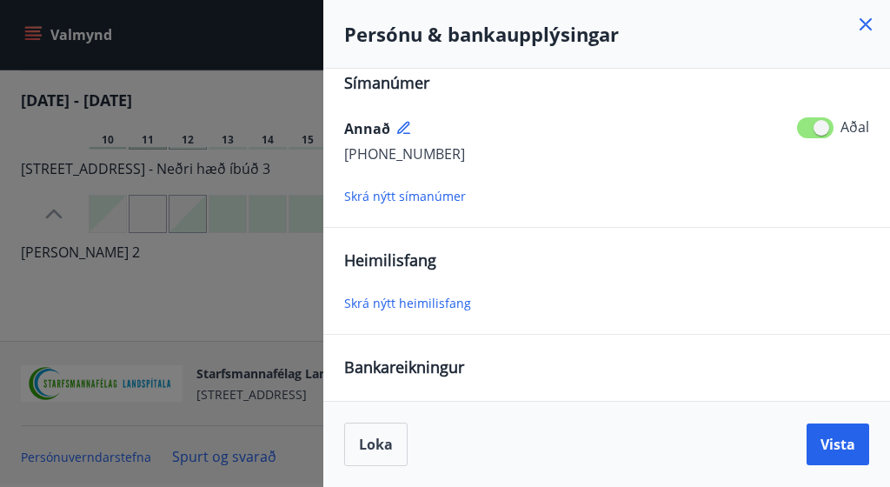
scroll to position [212, 0]
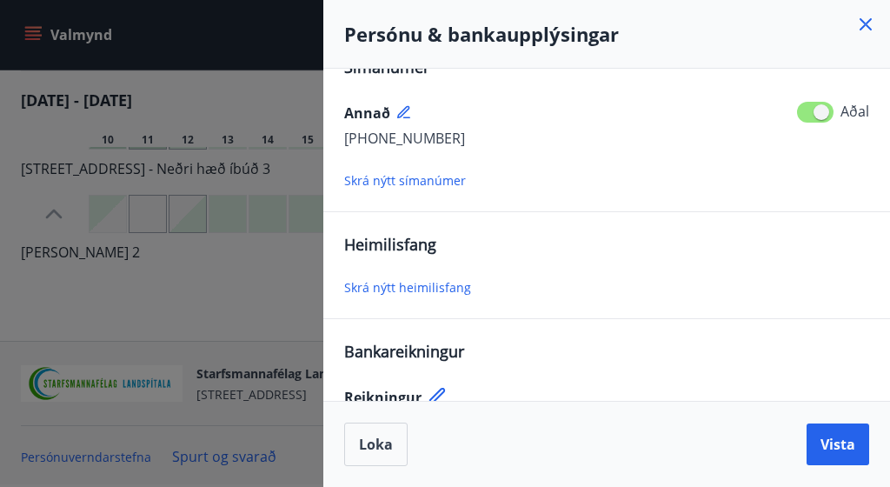
click at [435, 293] on span "Skrá nýtt heimilisfang" at bounding box center [407, 287] width 127 height 17
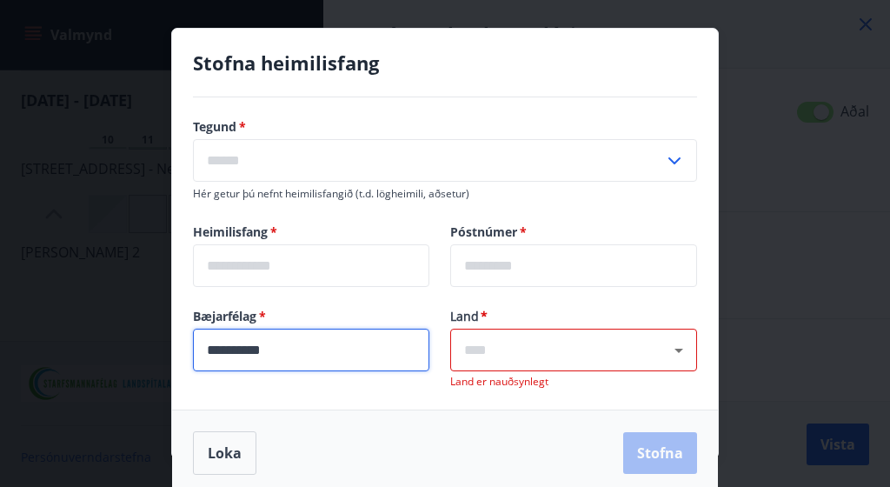
type input "*********"
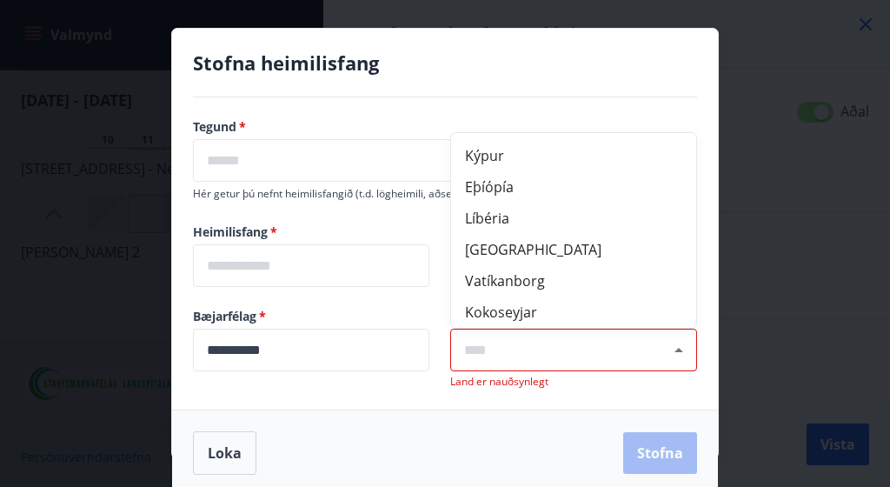
drag, startPoint x: 254, startPoint y: 352, endPoint x: 490, endPoint y: 352, distance: 236.4
click at [490, 352] on input "text" at bounding box center [573, 350] width 219 height 20
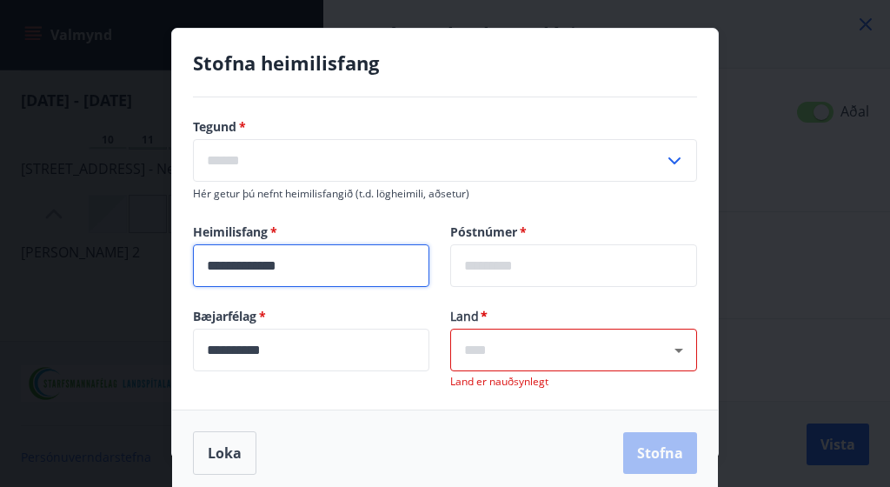
type input "**********"
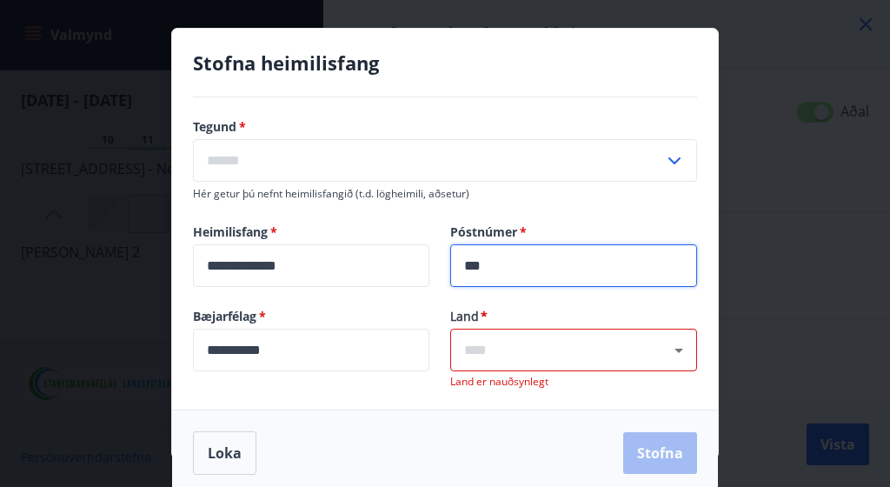
type input "***"
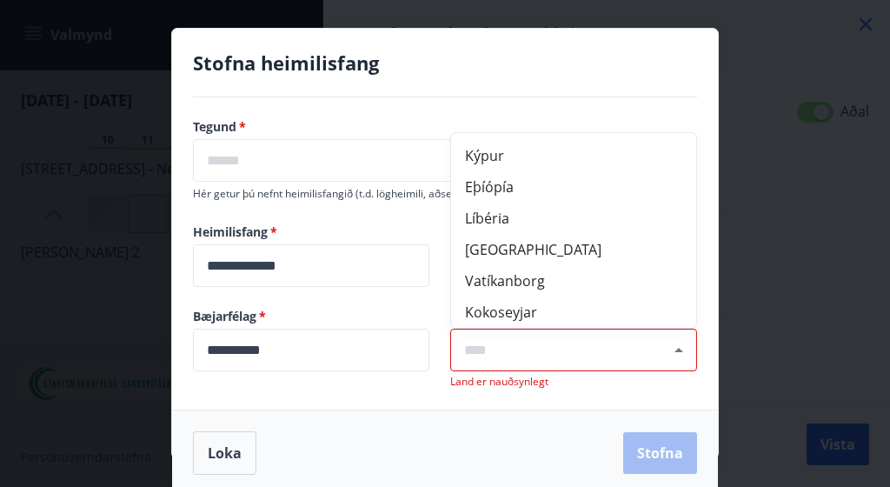
click at [514, 344] on input "text" at bounding box center [573, 350] width 219 height 20
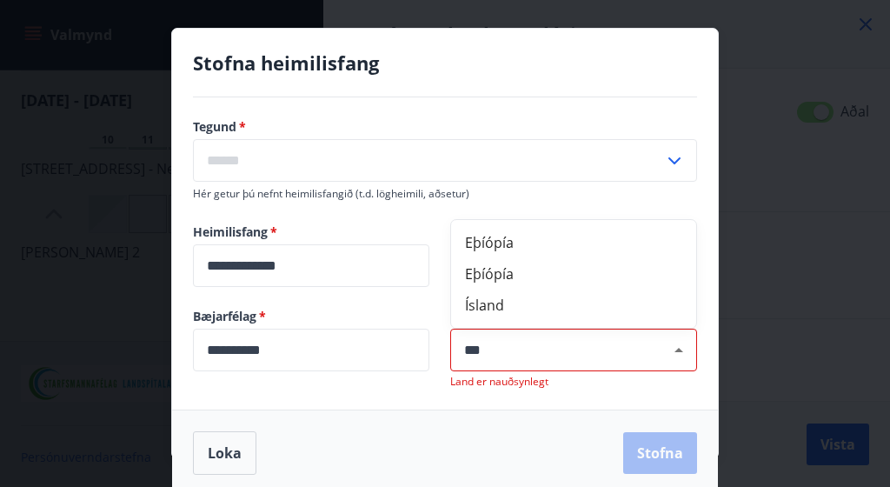
click at [488, 319] on li "Ísland" at bounding box center [573, 304] width 245 height 31
type input "******"
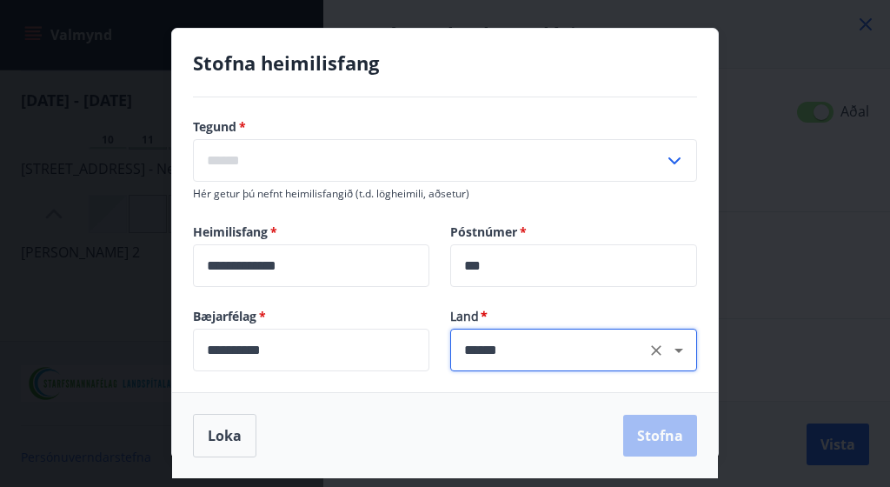
click at [359, 441] on div "Loka Stofna" at bounding box center [445, 435] width 504 height 43
click at [298, 196] on span "Hér getur þú nefnt heimilisfangið (t.d. lögheimili, aðsetur)" at bounding box center [331, 193] width 276 height 15
click at [666, 161] on icon at bounding box center [674, 160] width 21 height 21
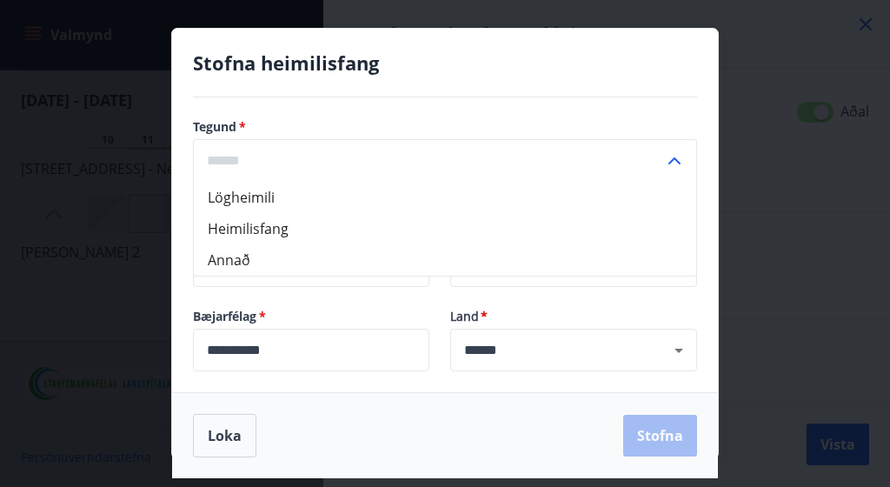
click at [321, 196] on li "Lögheimili" at bounding box center [445, 197] width 502 height 31
type input "**********"
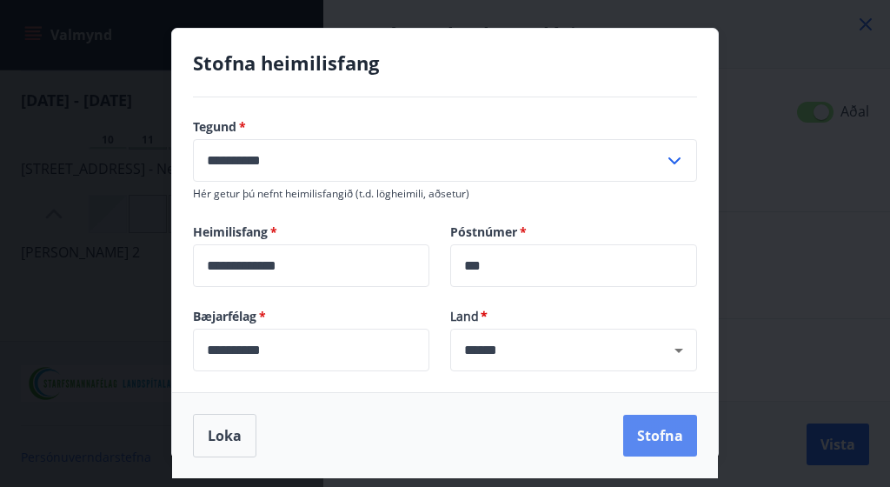
click at [664, 437] on button "Stofna" at bounding box center [660, 436] width 74 height 42
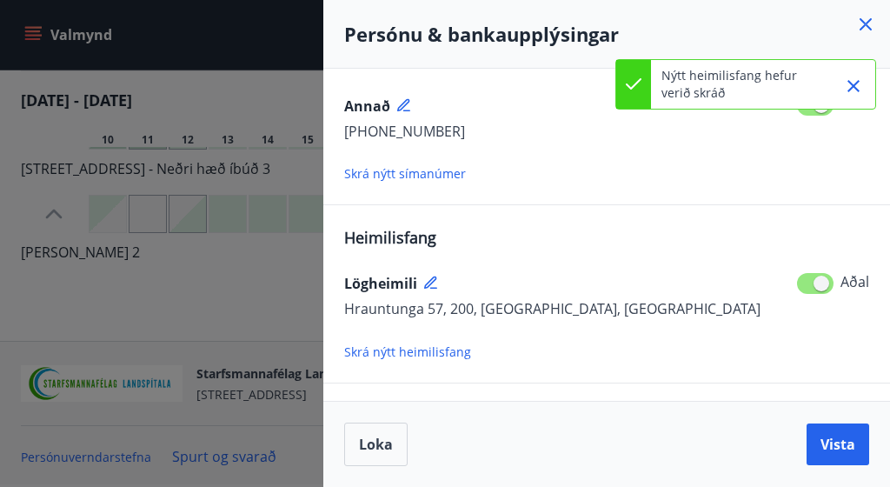
scroll to position [315, 0]
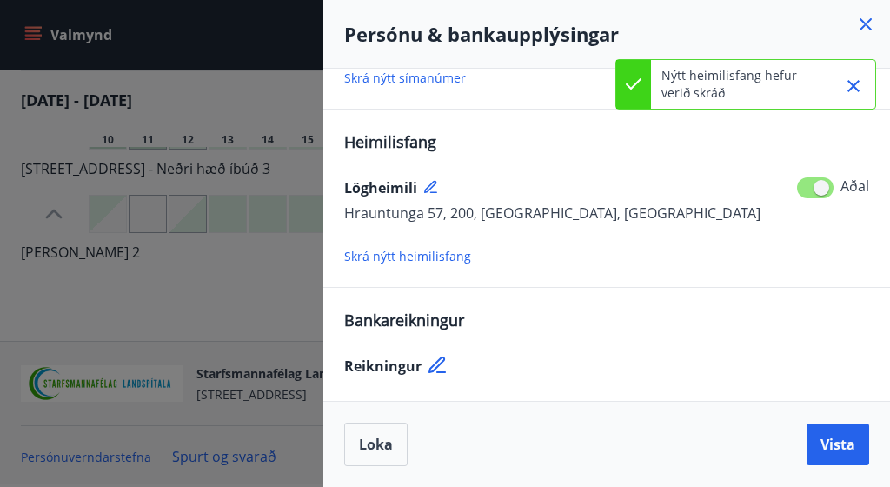
click at [428, 370] on icon at bounding box center [438, 365] width 21 height 21
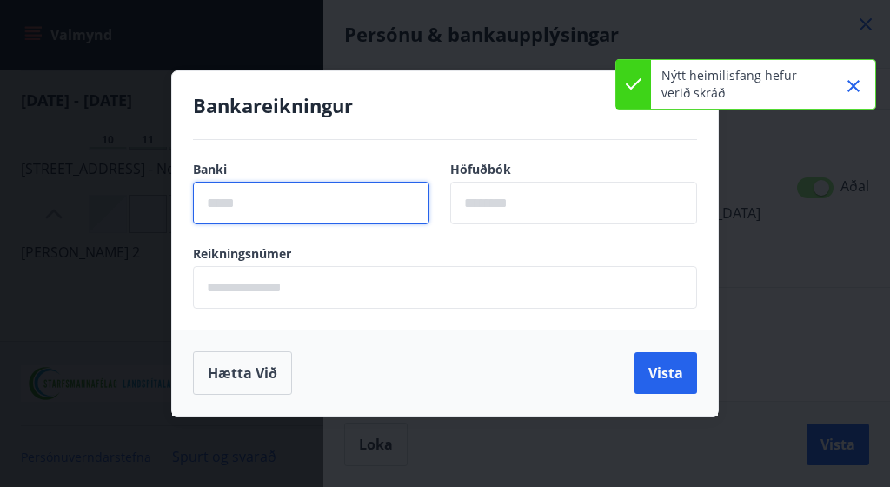
click at [285, 209] on input "text" at bounding box center [311, 203] width 236 height 43
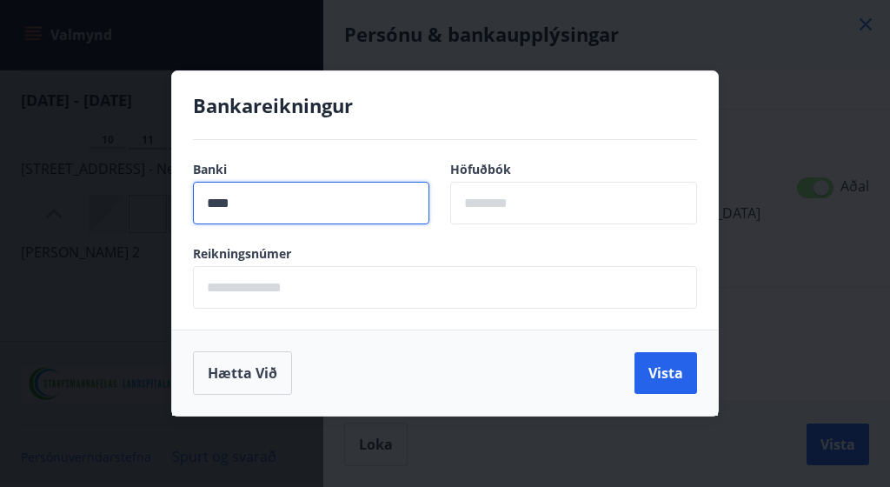
type input "****"
click at [592, 208] on input "text" at bounding box center [573, 203] width 247 height 43
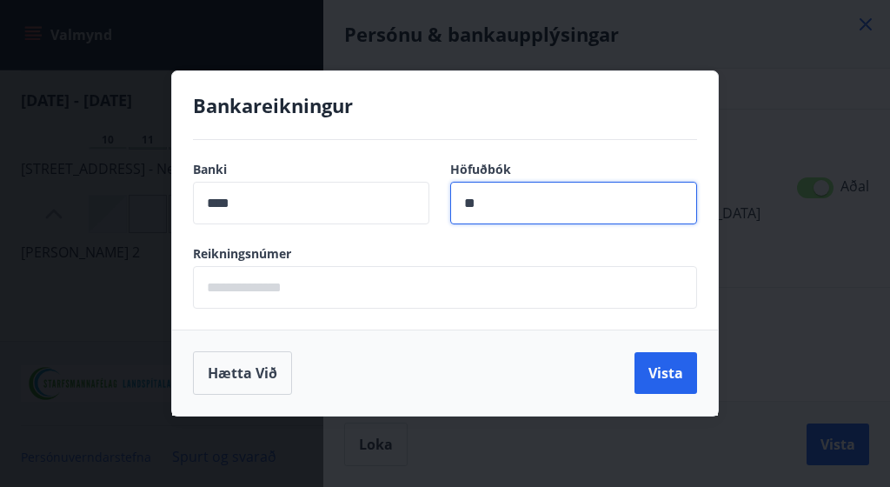
type input "**"
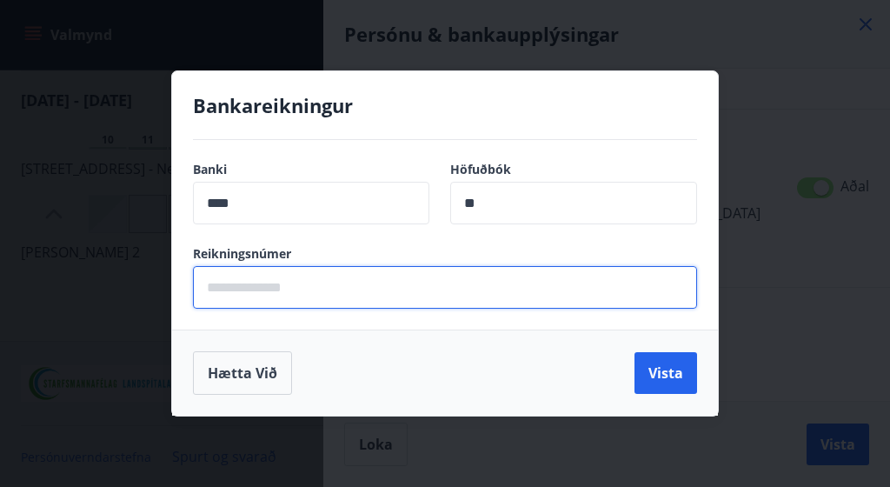
click at [324, 276] on input "text" at bounding box center [445, 287] width 504 height 43
type input "******"
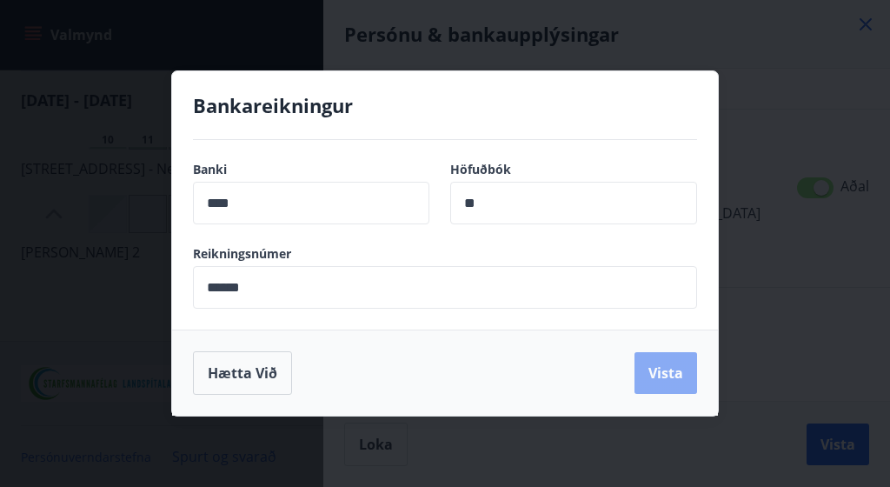
click at [647, 368] on button "Vista" at bounding box center [665, 373] width 63 height 42
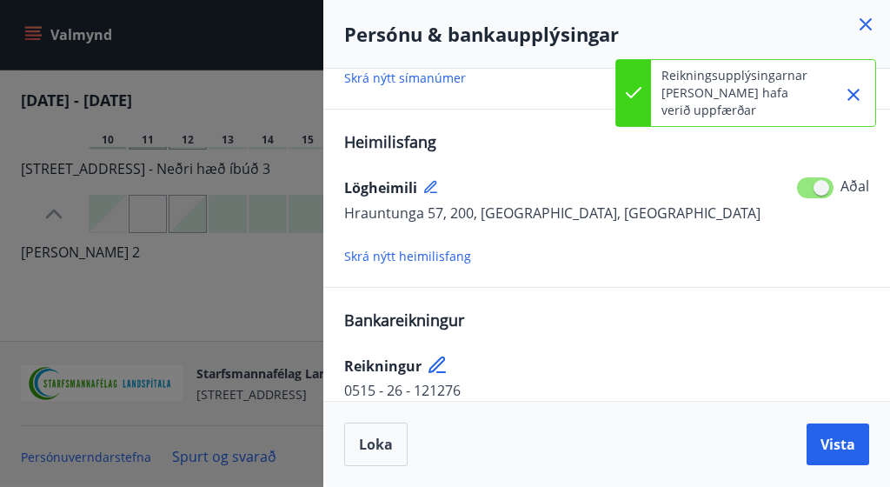
click at [862, 25] on icon at bounding box center [865, 24] width 21 height 21
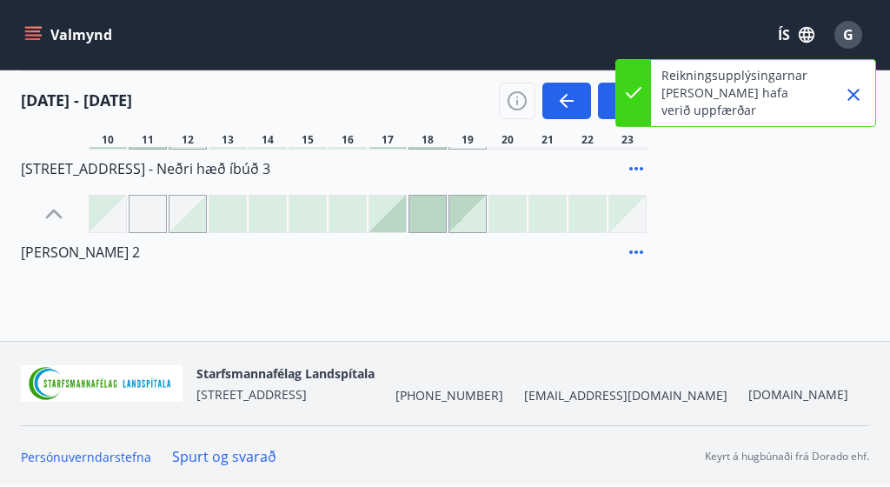
click at [853, 93] on icon "Close" at bounding box center [853, 95] width 12 height 12
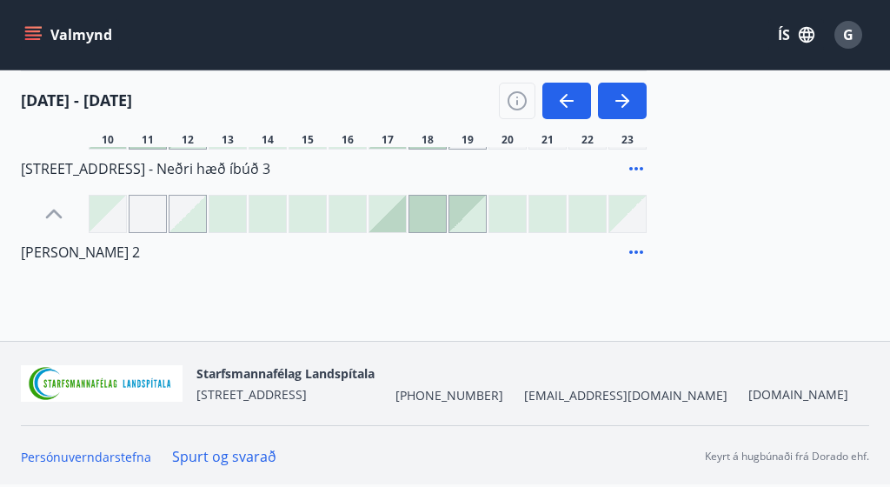
click at [67, 32] on button "Valmynd" at bounding box center [70, 34] width 98 height 31
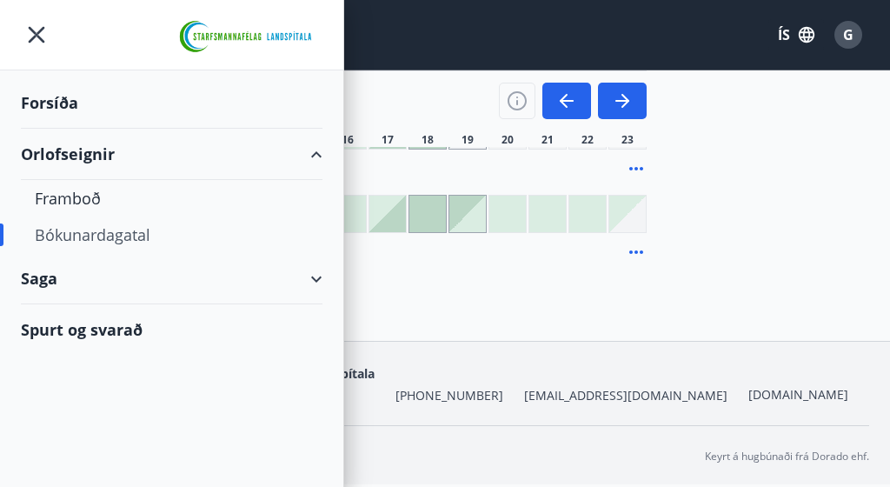
click at [54, 282] on div "Saga" at bounding box center [172, 278] width 302 height 51
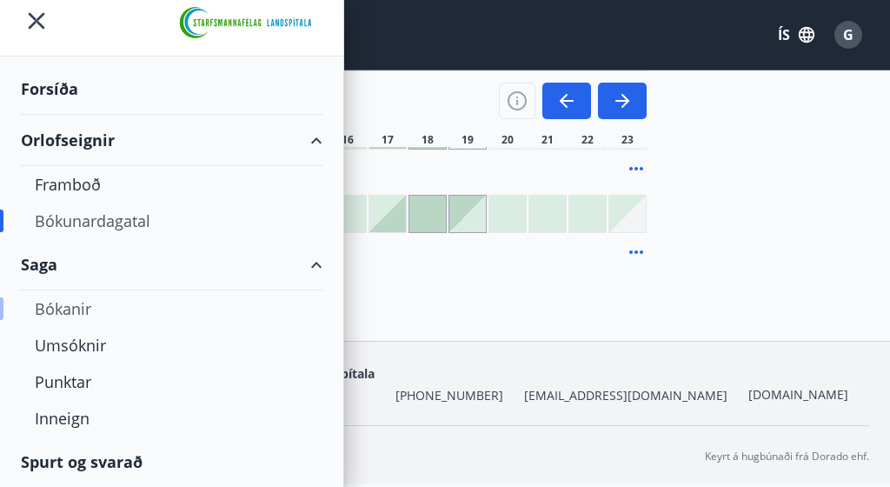
scroll to position [14, 0]
click at [86, 340] on div "Umsóknir" at bounding box center [172, 345] width 274 height 37
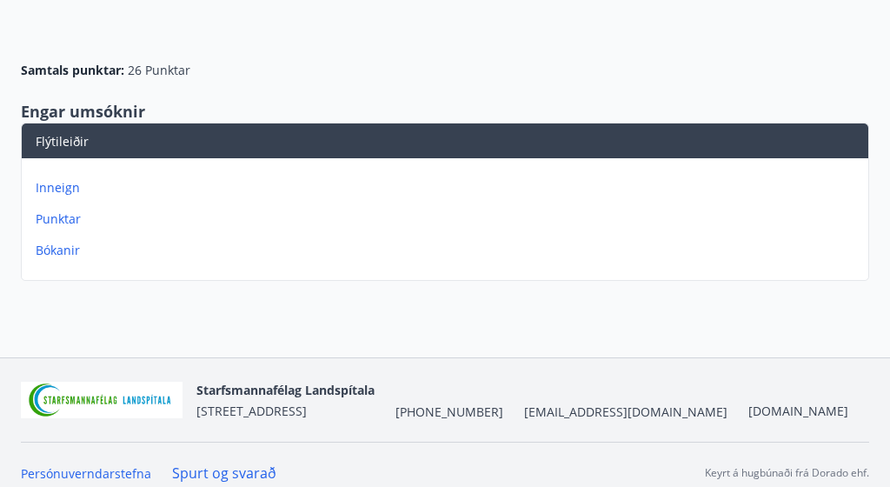
scroll to position [156, 0]
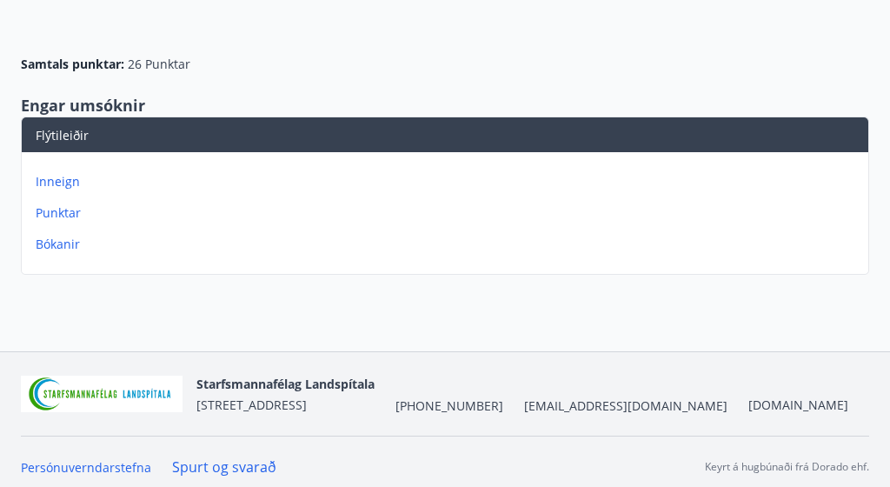
click at [62, 242] on p "Bókanir" at bounding box center [449, 244] width 826 height 17
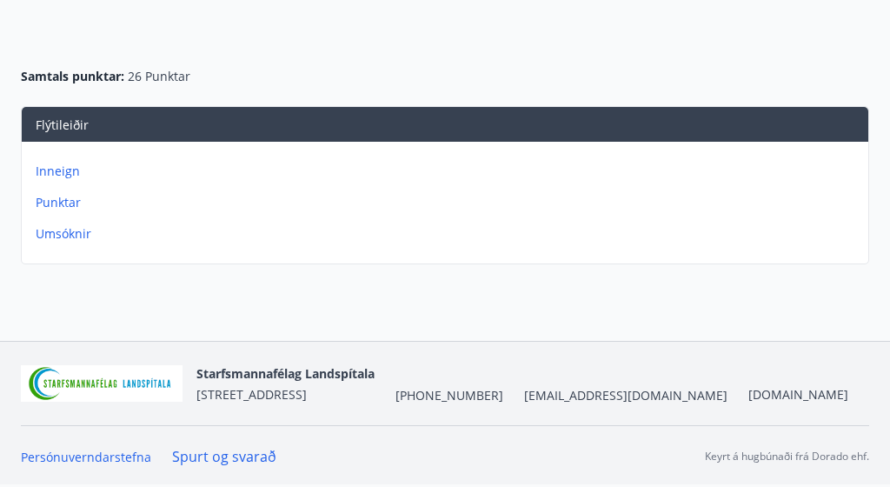
scroll to position [144, 0]
click at [70, 207] on p "Punktar" at bounding box center [449, 202] width 826 height 17
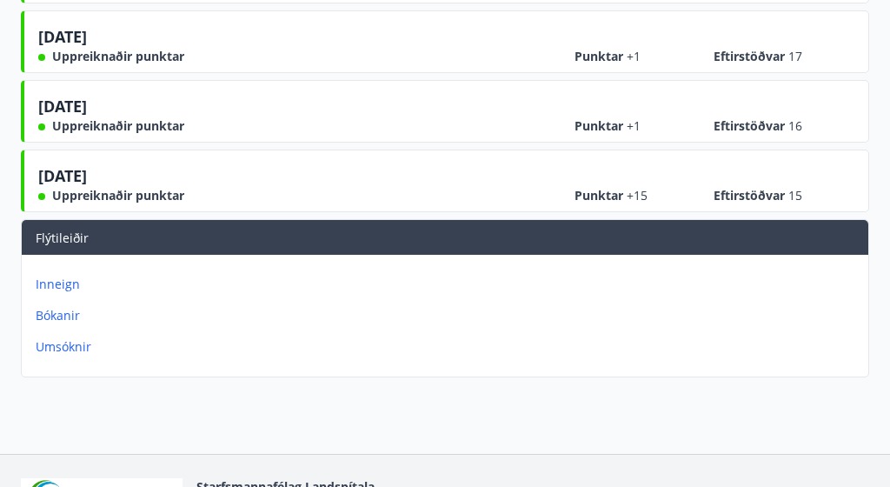
scroll to position [867, 0]
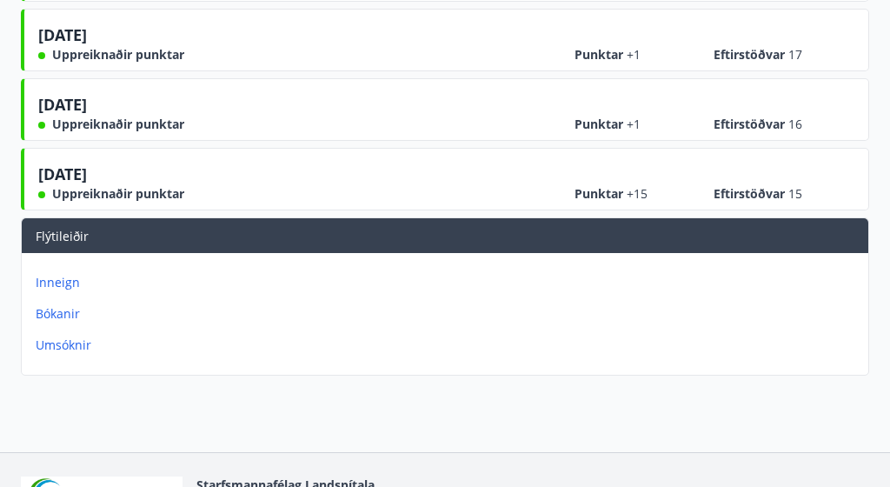
click at [65, 318] on p "Bókanir" at bounding box center [449, 313] width 826 height 17
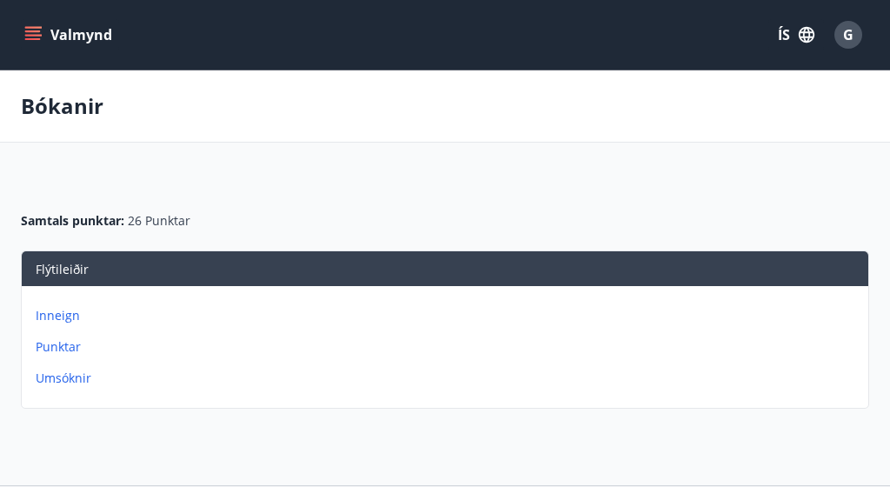
click at [43, 41] on button "Valmynd" at bounding box center [70, 34] width 98 height 31
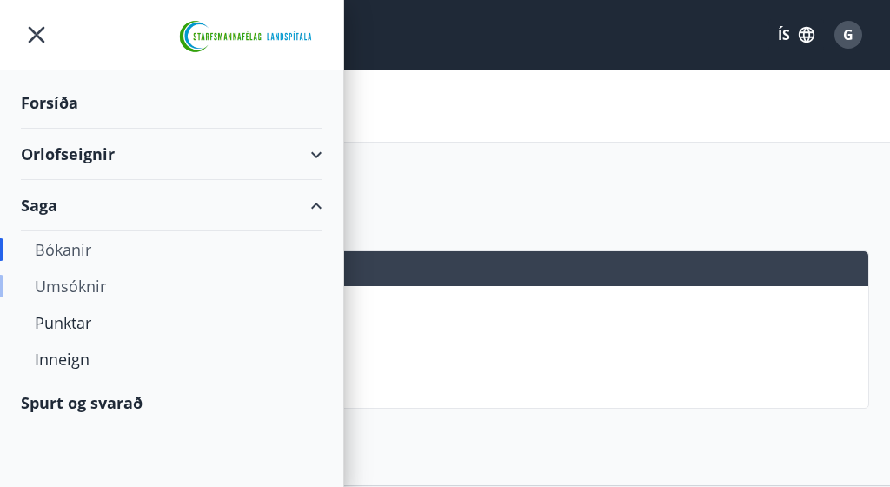
click at [109, 294] on div "Umsóknir" at bounding box center [172, 286] width 274 height 37
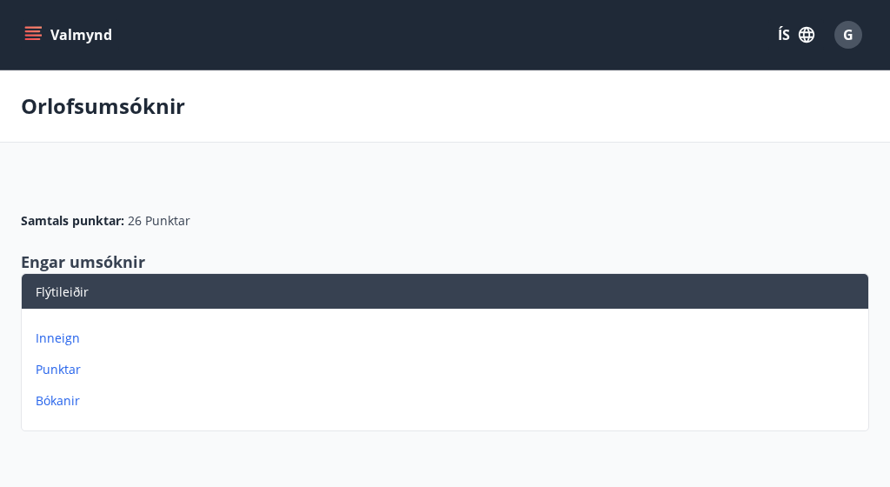
click at [37, 23] on button "Valmynd" at bounding box center [70, 34] width 98 height 31
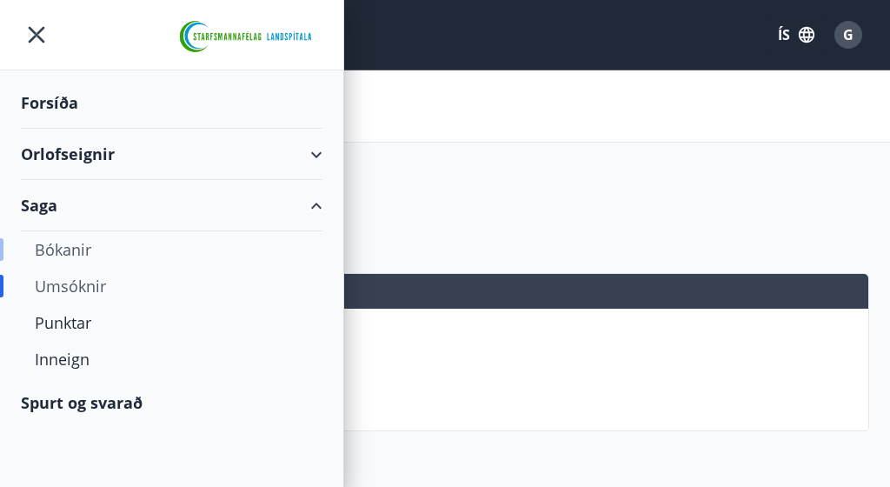
click at [85, 245] on div "Bókanir" at bounding box center [172, 249] width 274 height 37
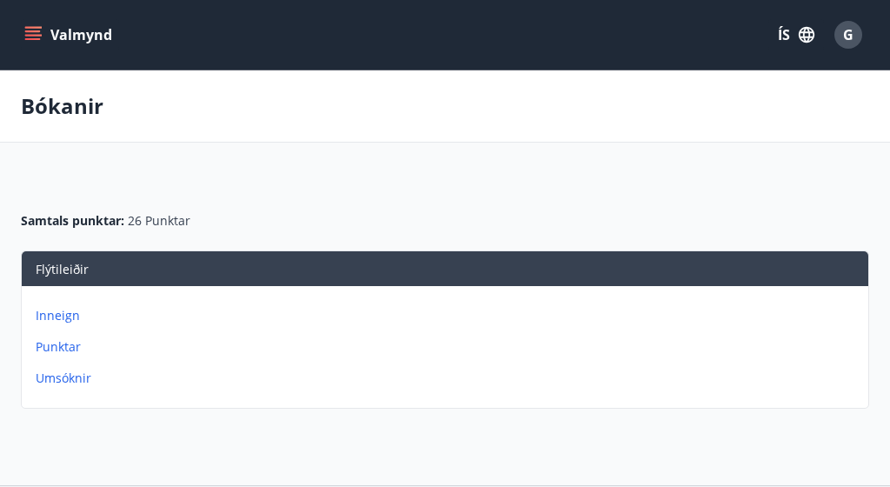
click at [21, 34] on button "Valmynd" at bounding box center [70, 34] width 98 height 31
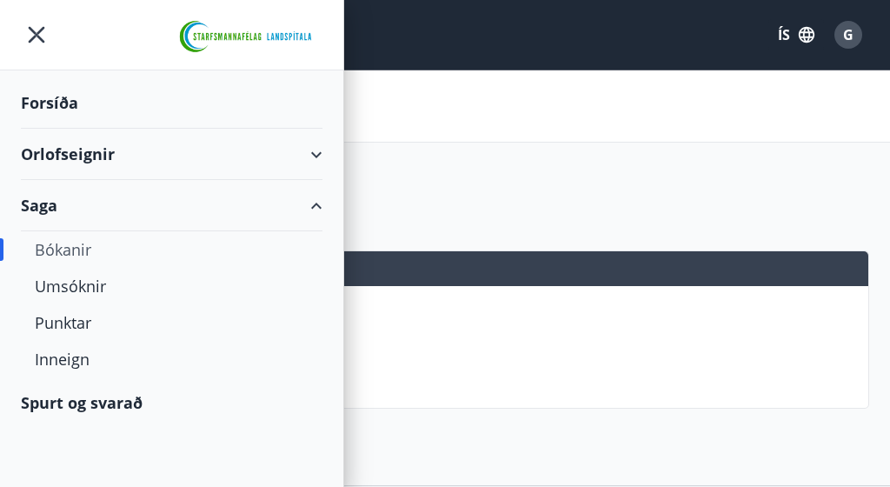
click at [66, 103] on div "Forsíða" at bounding box center [172, 102] width 302 height 51
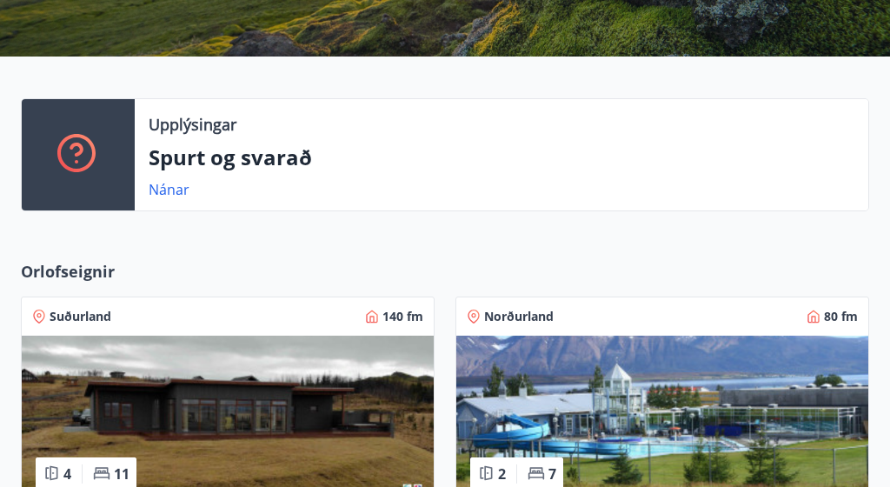
scroll to position [352, 0]
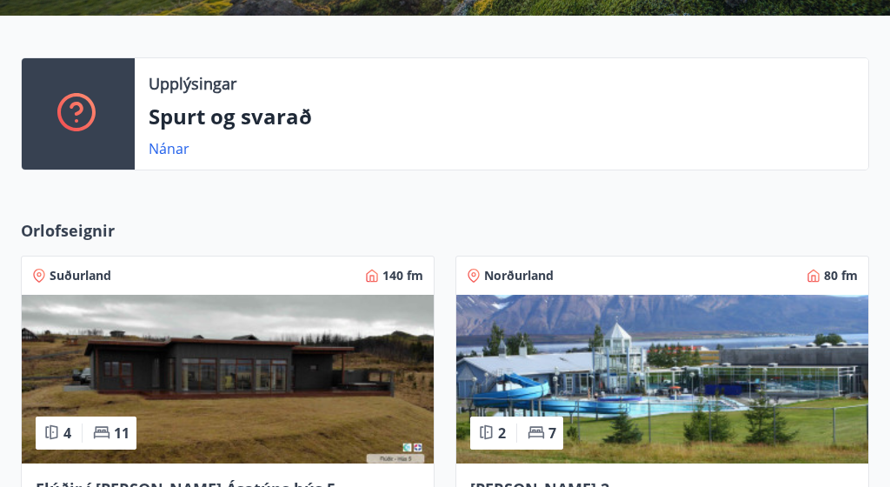
click at [307, 320] on img at bounding box center [228, 379] width 412 height 169
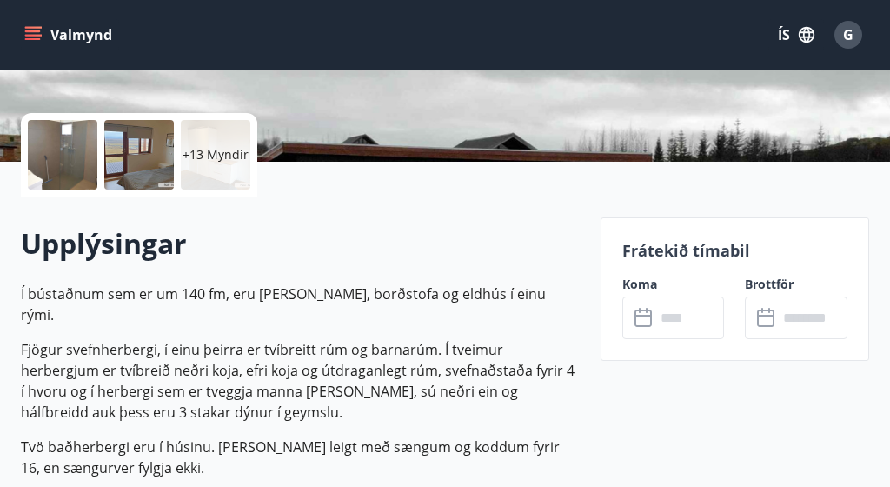
scroll to position [363, 0]
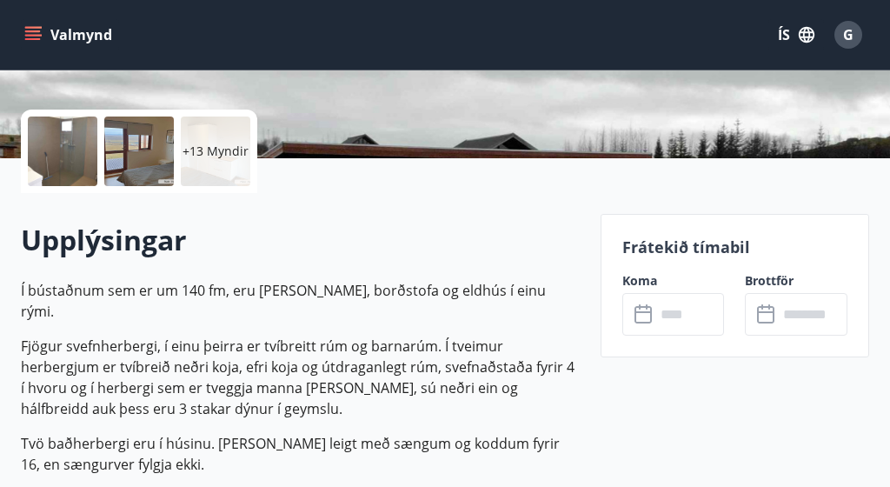
click at [647, 311] on icon at bounding box center [642, 312] width 17 height 2
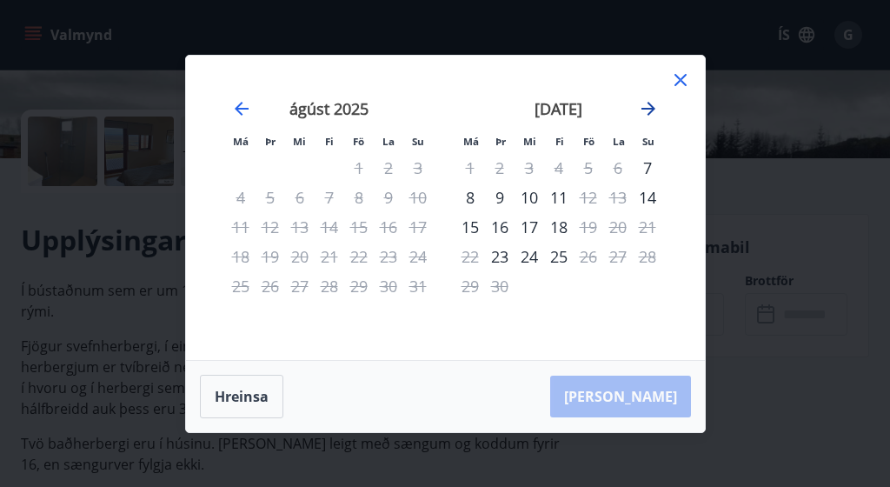
click at [646, 108] on icon "Move forward to switch to the next month." at bounding box center [648, 109] width 14 height 14
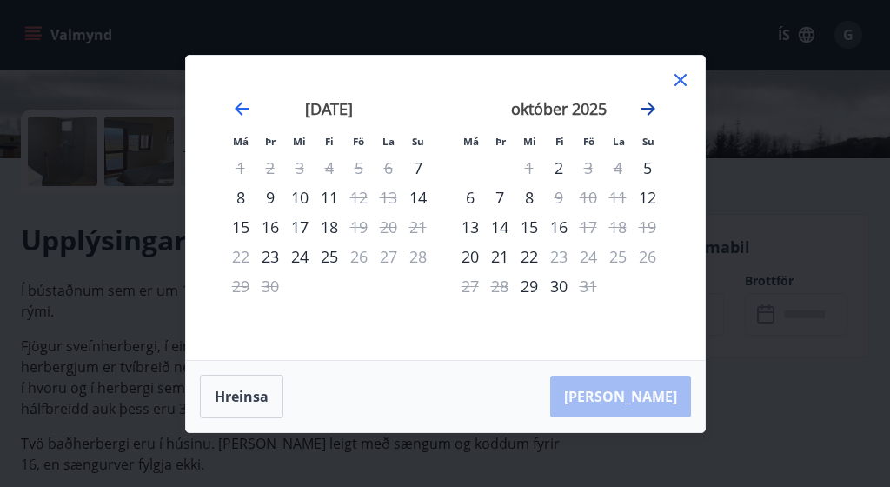
click at [644, 110] on icon "Move forward to switch to the next month." at bounding box center [648, 108] width 21 height 21
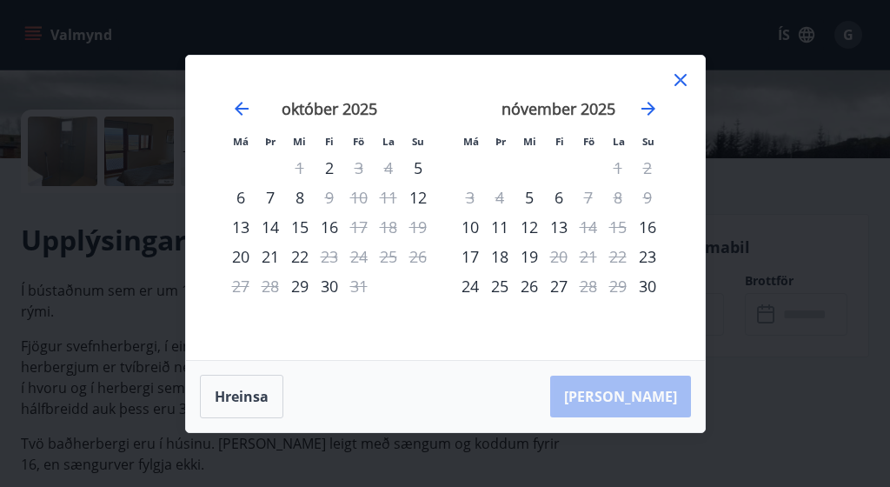
click at [240, 224] on div "13" at bounding box center [241, 227] width 30 height 30
click at [237, 223] on div "13" at bounding box center [241, 227] width 30 height 30
click at [248, 398] on button "Hreinsa" at bounding box center [241, 396] width 83 height 43
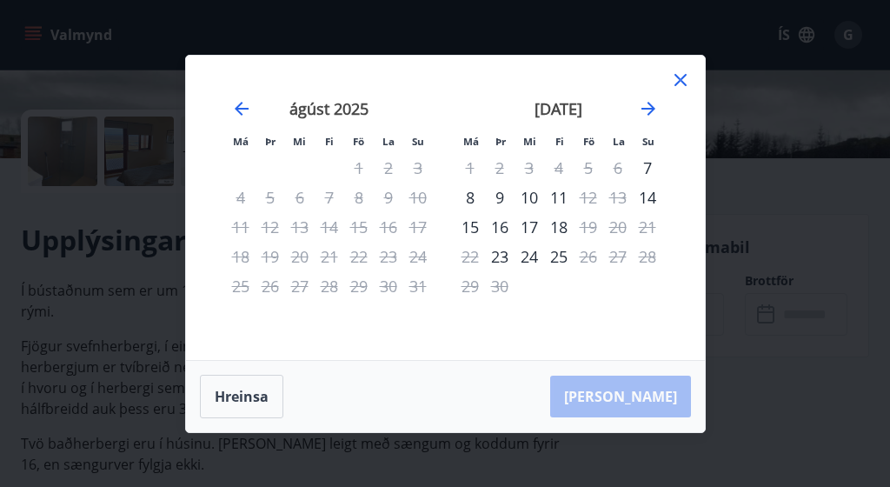
click at [656, 390] on div "[PERSON_NAME]" at bounding box center [445, 396] width 519 height 71
click at [530, 257] on div "24" at bounding box center [530, 257] width 30 height 30
click at [623, 376] on div "[PERSON_NAME]" at bounding box center [445, 396] width 519 height 71
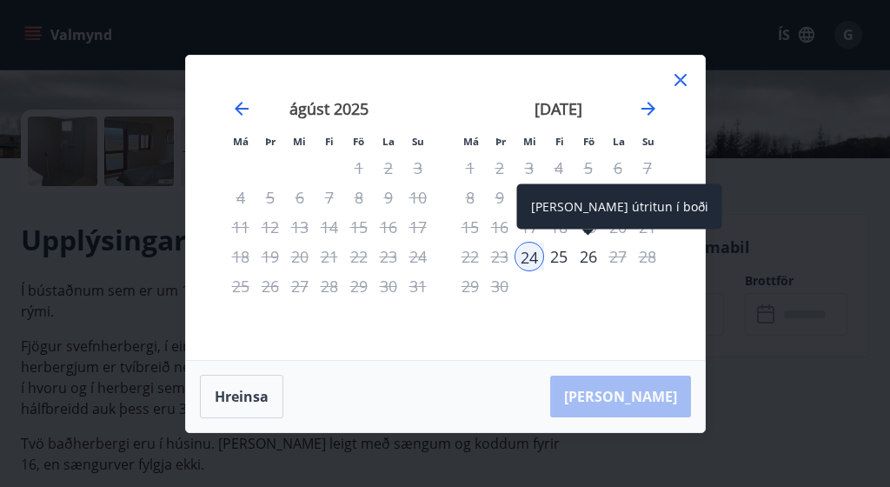
click at [592, 256] on div "26" at bounding box center [589, 257] width 30 height 30
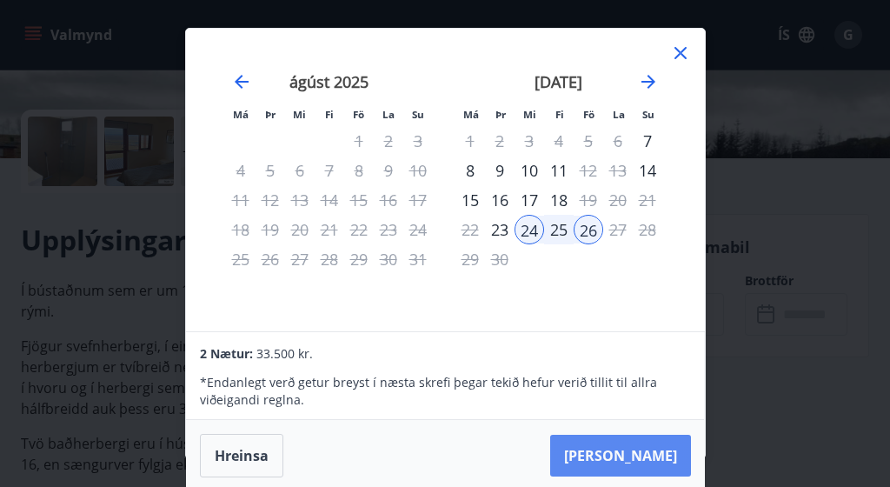
click at [641, 458] on button "[PERSON_NAME]" at bounding box center [620, 456] width 141 height 42
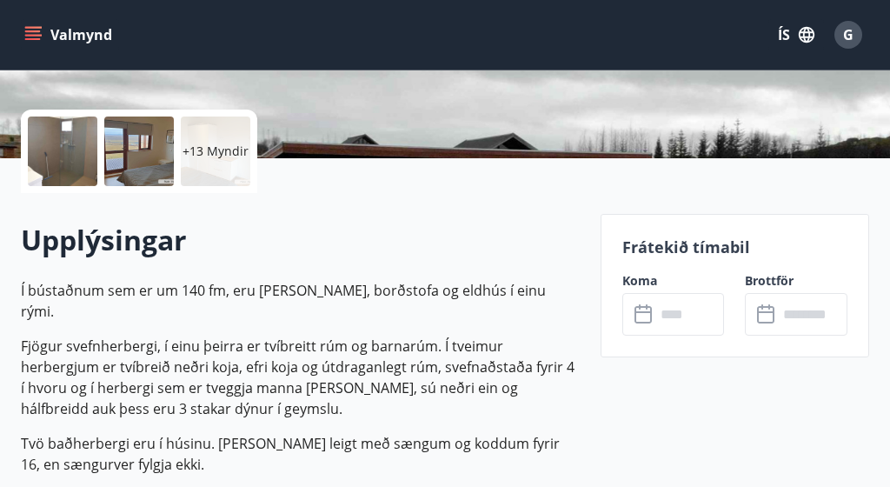
type input "******"
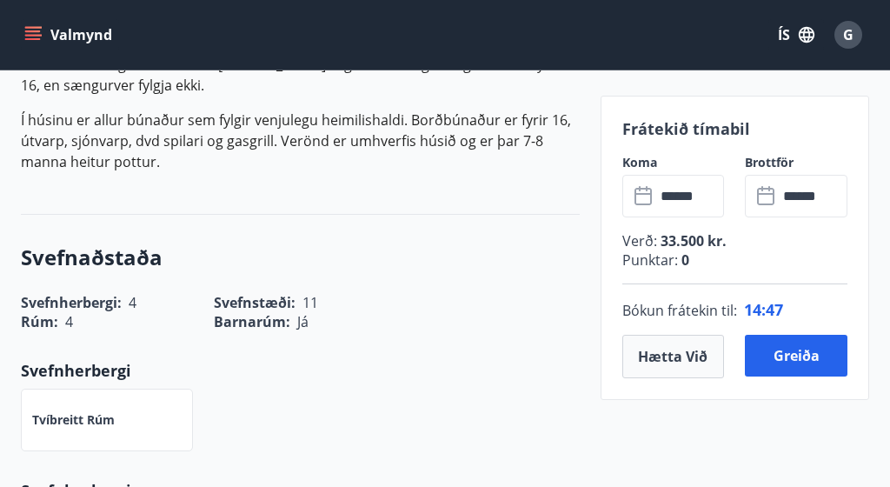
scroll to position [744, 0]
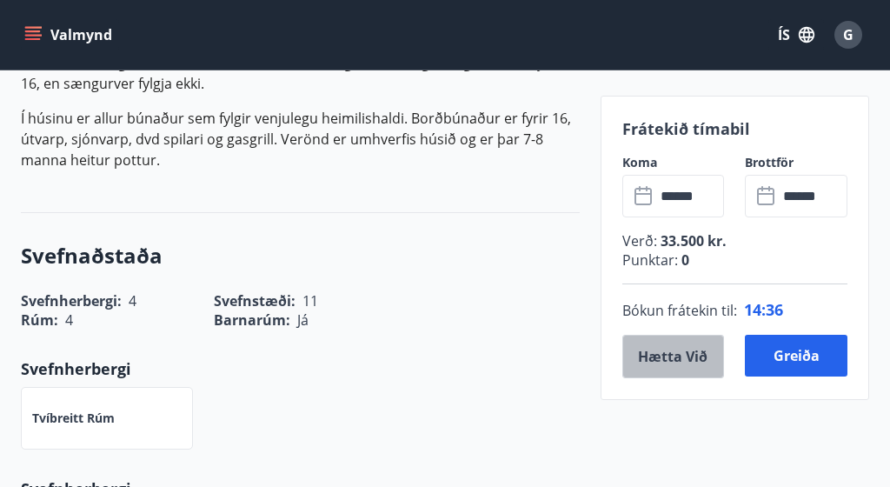
click at [659, 365] on button "Hætta við" at bounding box center [673, 356] width 103 height 43
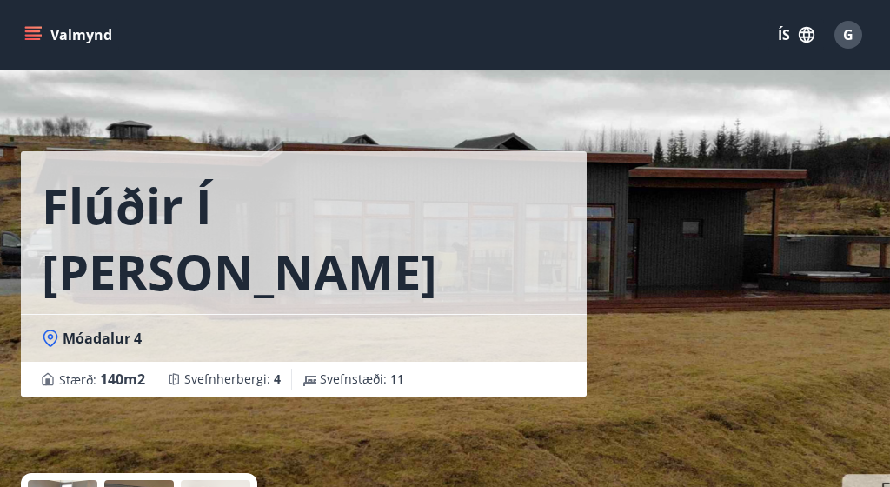
scroll to position [0, 0]
